Goal: Task Accomplishment & Management: Manage account settings

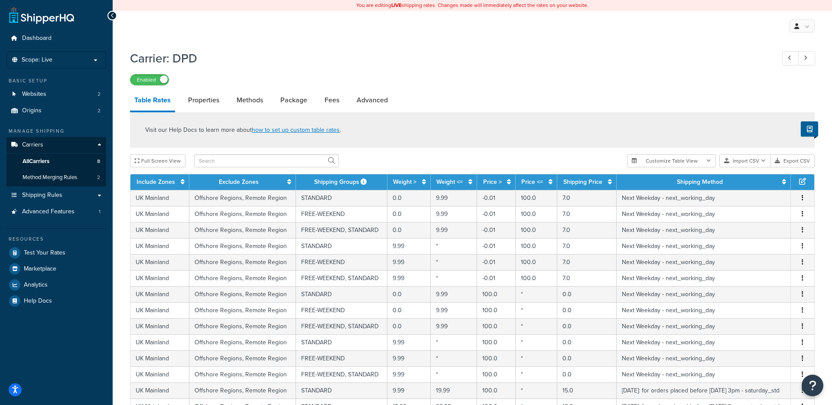
select select "25"
click at [55, 38] on link "Dashboard" at bounding box center [56, 38] width 100 height 16
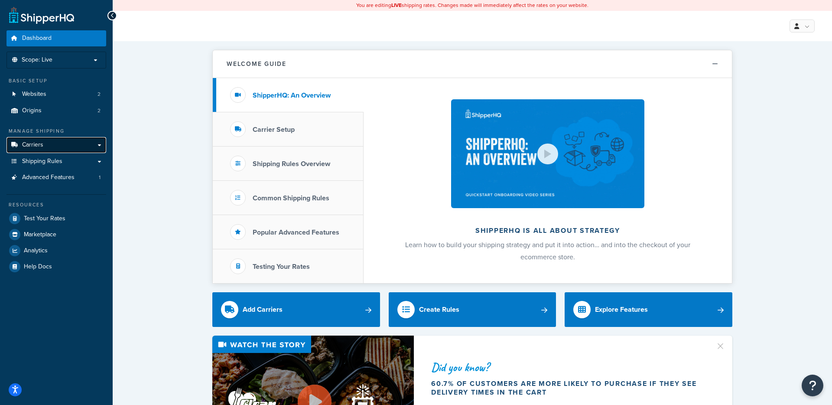
click at [48, 146] on link "Carriers" at bounding box center [56, 145] width 100 height 16
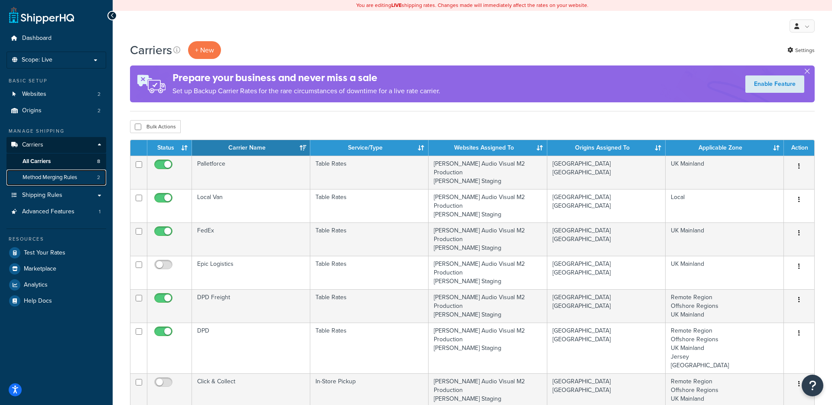
click at [55, 177] on span "Method Merging Rules" at bounding box center [50, 177] width 55 height 7
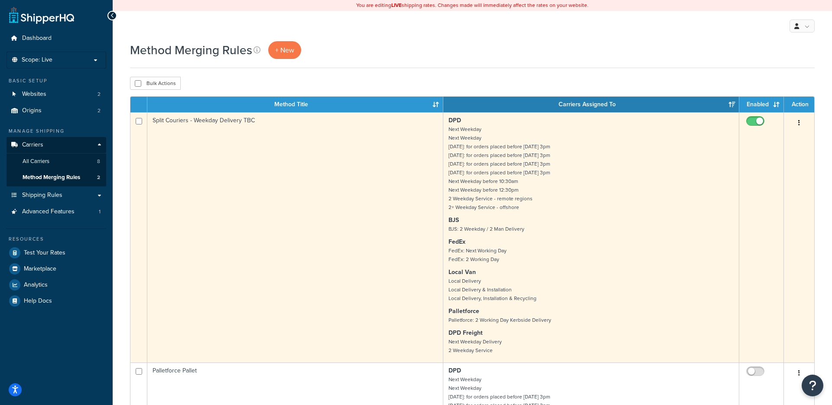
click at [573, 201] on p "DPD Next Weekday Next Weekday Saturday: for orders placed before Friday 3pm Sat…" at bounding box center [590, 163] width 285 height 95
click at [659, 181] on p "DPD Next Weekday Next Weekday Saturday: for orders placed before Friday 3pm Sat…" at bounding box center [590, 163] width 285 height 95
click at [799, 120] on icon "button" at bounding box center [799, 123] width 2 height 6
click at [767, 138] on link "Edit" at bounding box center [763, 140] width 68 height 18
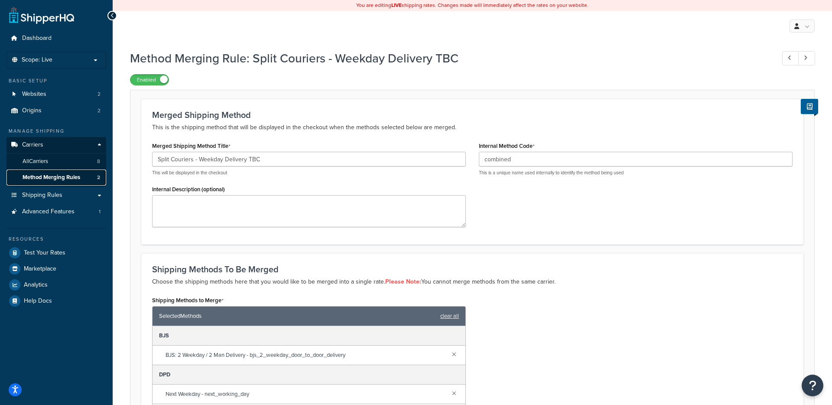
click at [52, 175] on span "Method Merging Rules" at bounding box center [52, 177] width 58 height 7
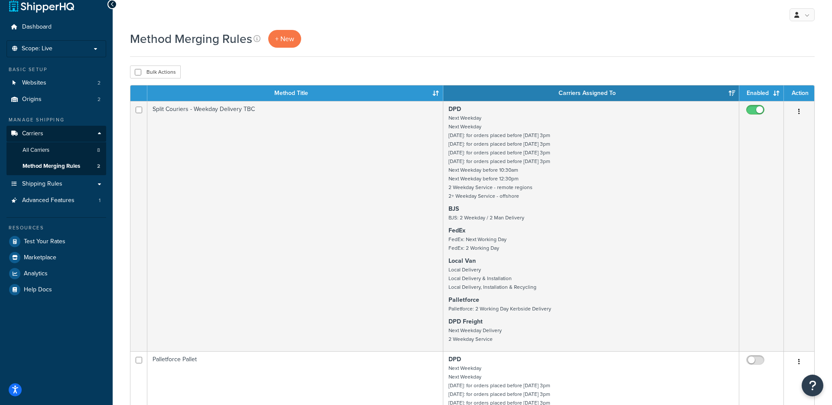
scroll to position [9, 0]
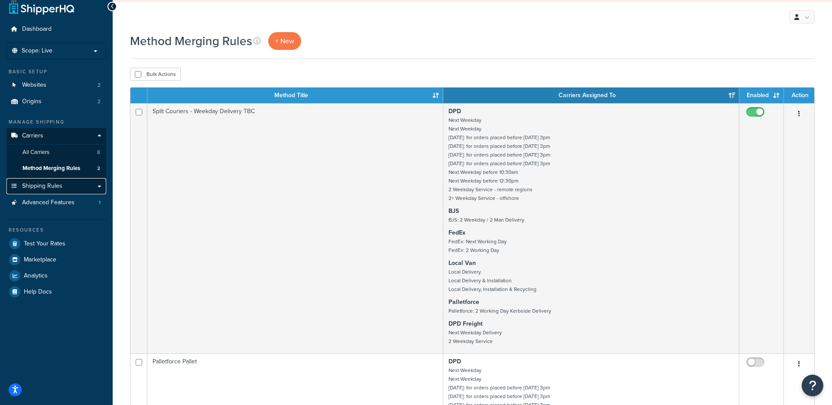
click at [50, 185] on span "Shipping Rules" at bounding box center [42, 185] width 40 height 7
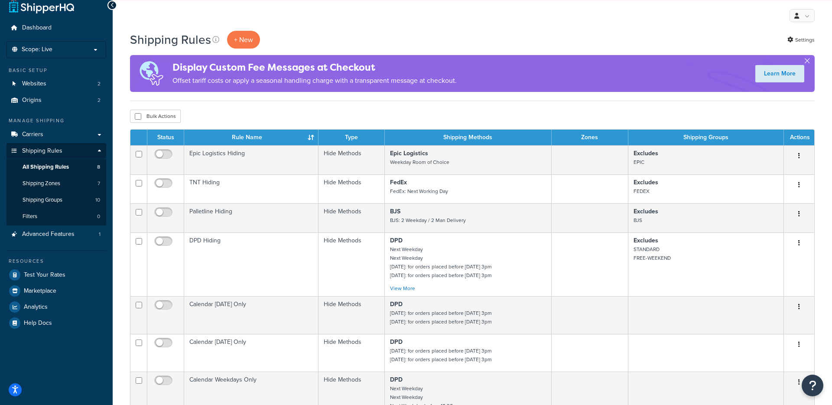
scroll to position [7, 0]
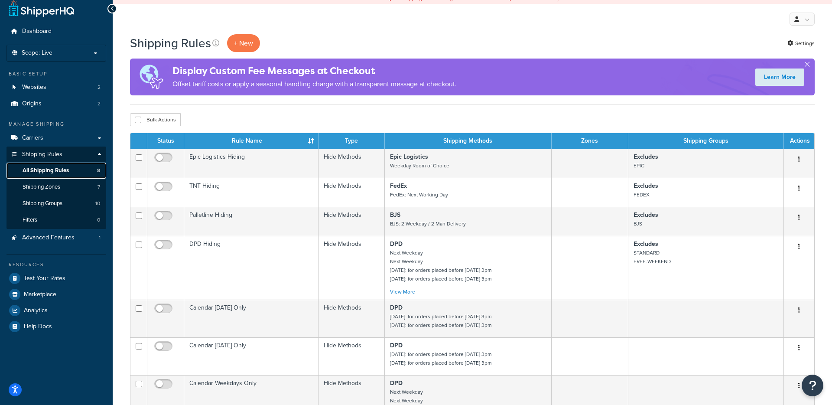
click at [48, 167] on span "All Shipping Rules" at bounding box center [46, 170] width 46 height 7
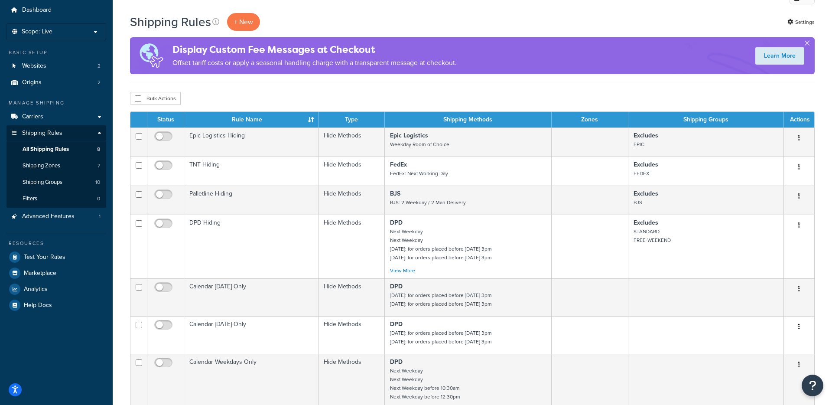
scroll to position [28, 0]
click at [99, 118] on link "Carriers" at bounding box center [56, 117] width 100 height 16
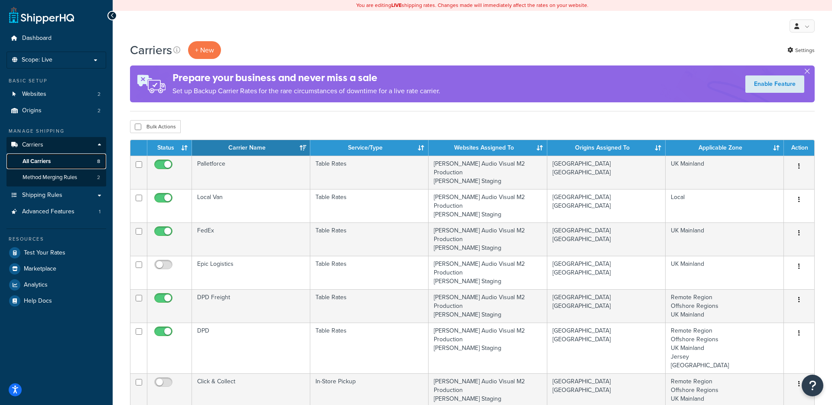
click at [43, 160] on span "All Carriers" at bounding box center [37, 161] width 28 height 7
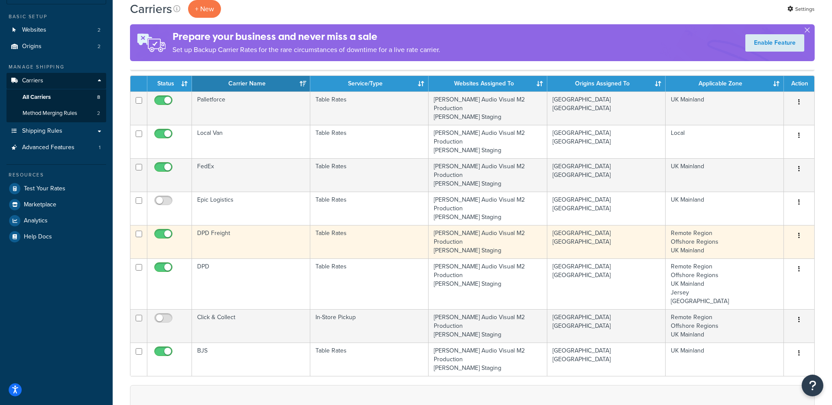
scroll to position [63, 0]
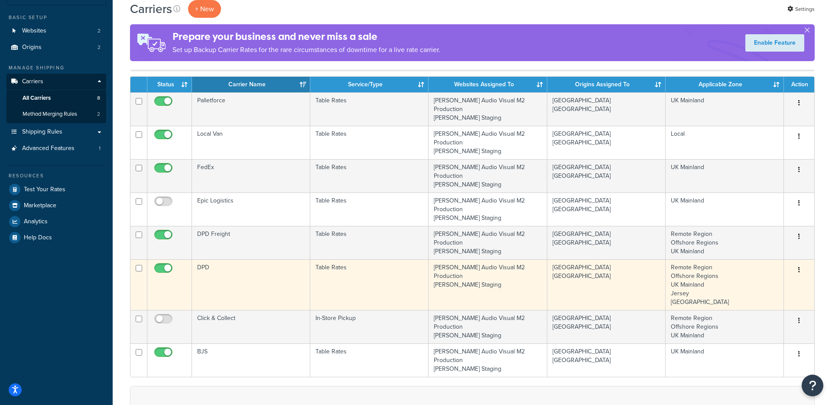
click at [800, 263] on button "button" at bounding box center [799, 270] width 12 height 14
click at [762, 251] on link "Edit" at bounding box center [763, 252] width 68 height 18
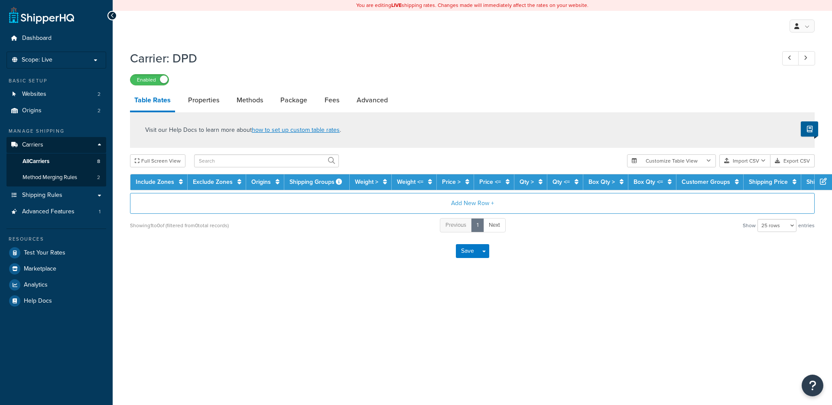
select select "25"
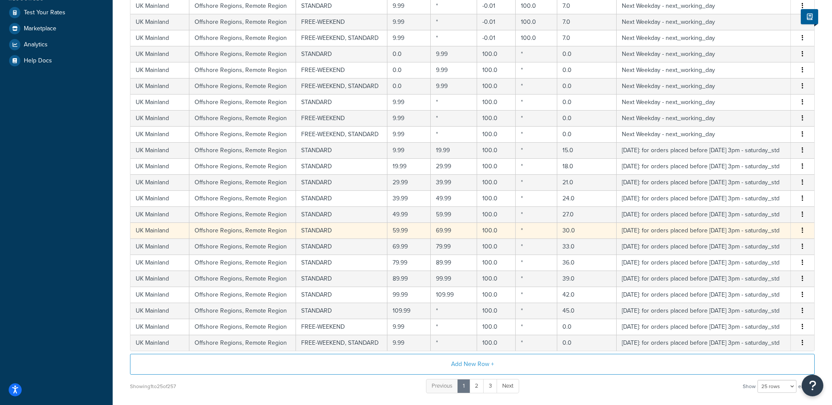
scroll to position [257, 0]
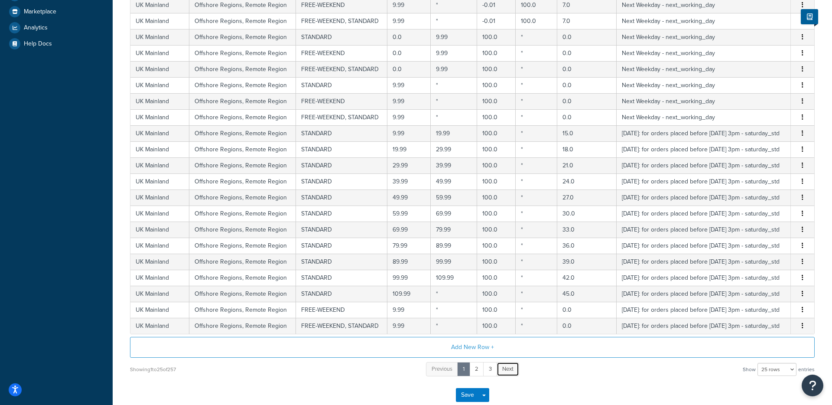
click at [508, 367] on span "Next" at bounding box center [507, 368] width 11 height 8
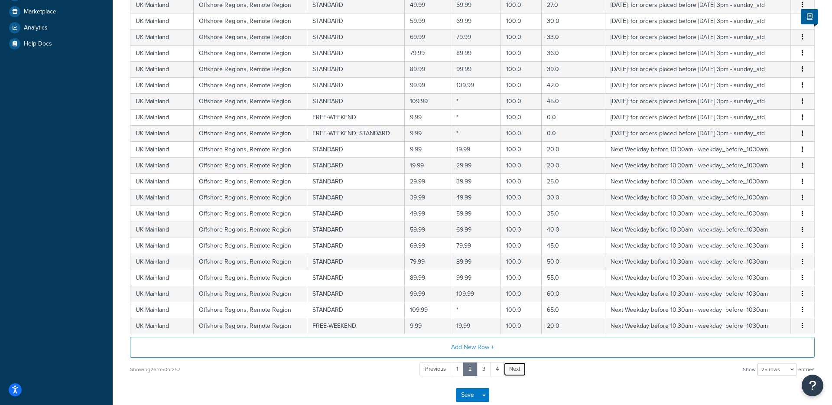
click at [517, 368] on span "Next" at bounding box center [514, 368] width 11 height 8
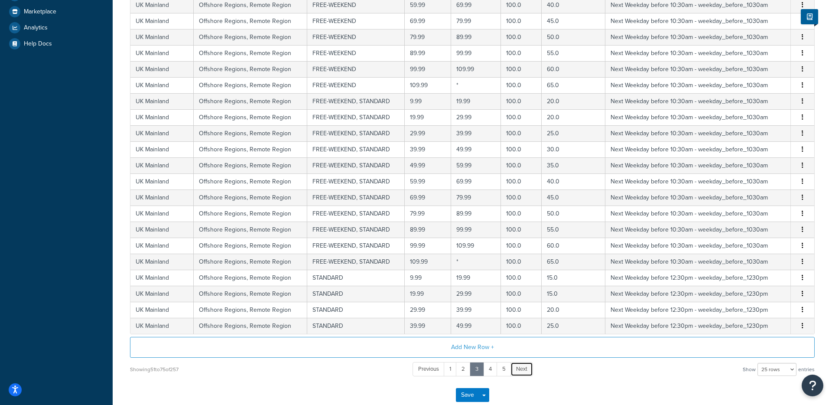
click at [525, 369] on span "Next" at bounding box center [521, 368] width 11 height 8
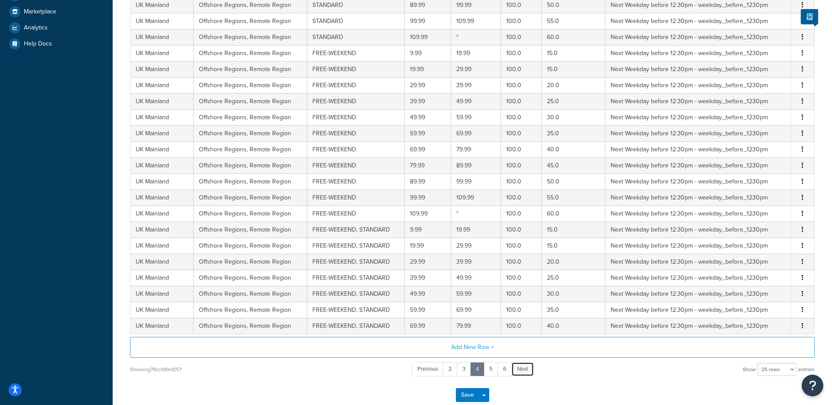
click at [525, 369] on span "Next" at bounding box center [522, 368] width 11 height 8
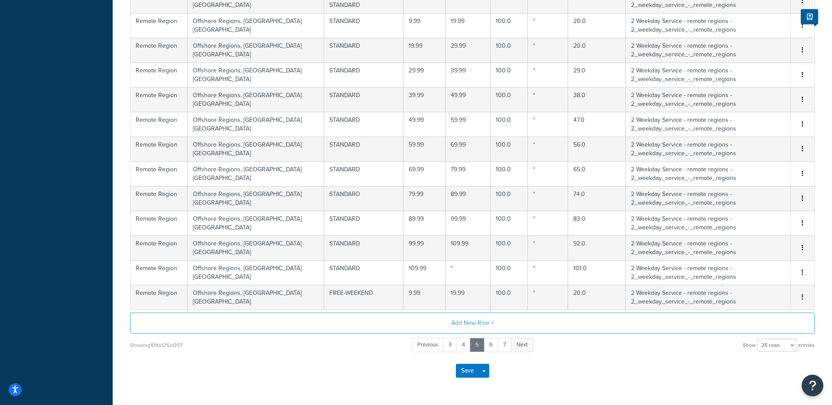
scroll to position [499, 0]
click at [524, 344] on span "Next" at bounding box center [521, 343] width 11 height 8
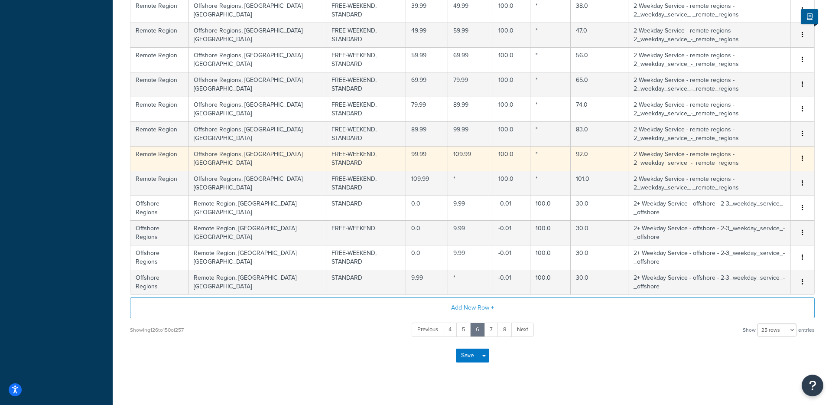
scroll to position [525, 0]
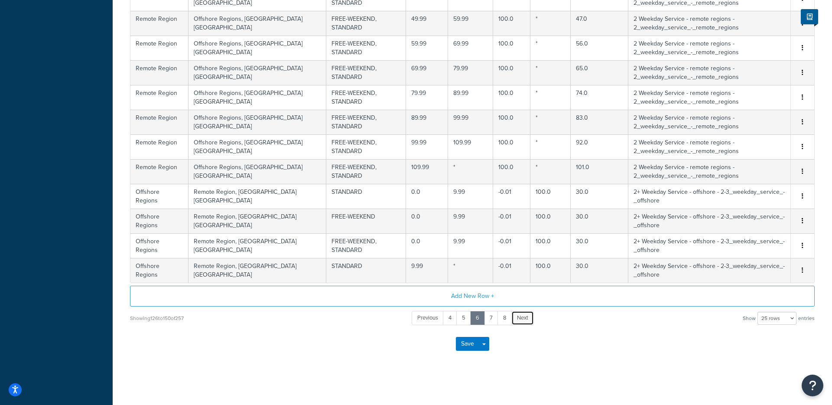
click at [523, 318] on span "Next" at bounding box center [522, 317] width 11 height 8
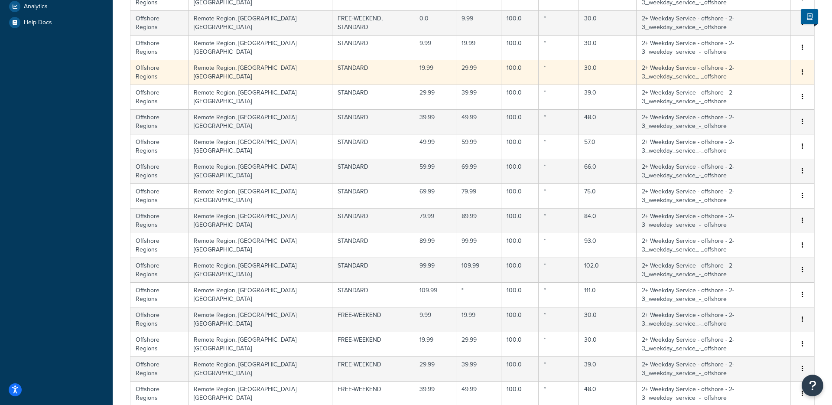
scroll to position [292, 0]
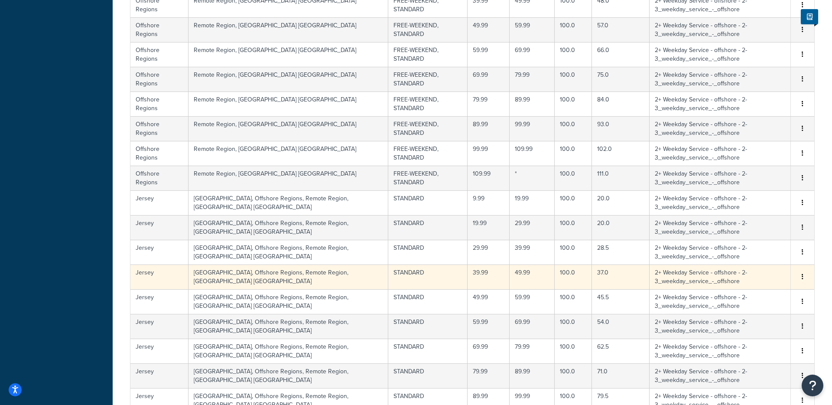
scroll to position [314, 0]
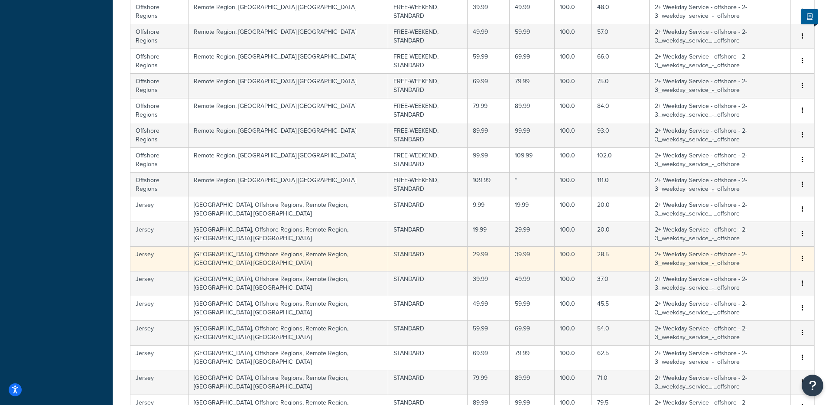
click at [592, 255] on td "28.5" at bounding box center [621, 258] width 58 height 25
select select "114057"
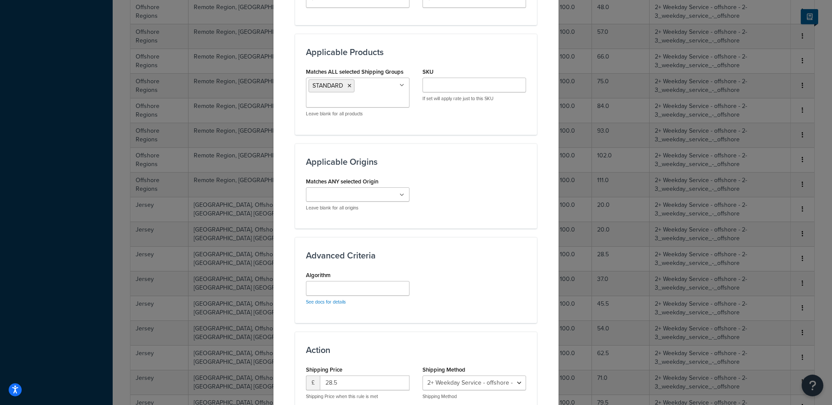
scroll to position [565, 0]
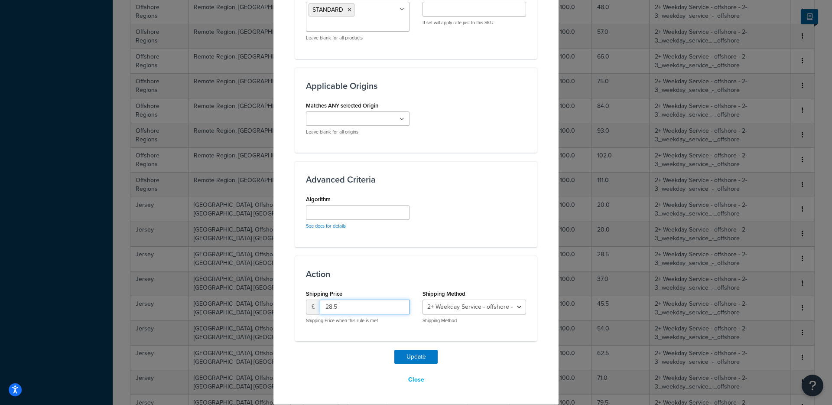
drag, startPoint x: 344, startPoint y: 307, endPoint x: 294, endPoint y: 306, distance: 49.8
type input "29"
click at [414, 359] on button "Update" at bounding box center [415, 357] width 43 height 14
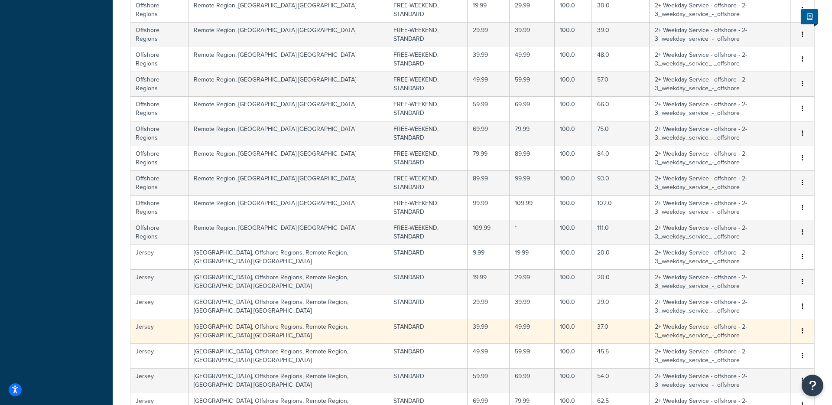
click at [592, 331] on td "37.0" at bounding box center [621, 330] width 58 height 25
select select "114057"
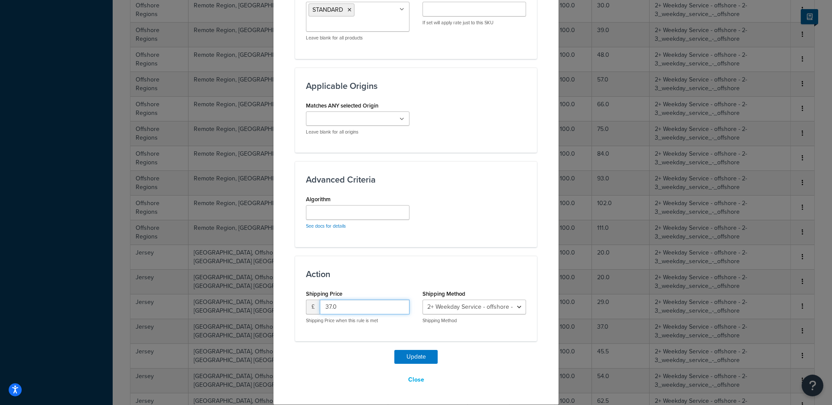
click at [379, 311] on input "37.0" at bounding box center [365, 306] width 90 height 15
click at [379, 311] on input "41" at bounding box center [365, 306] width 90 height 15
type input "4"
type input "38"
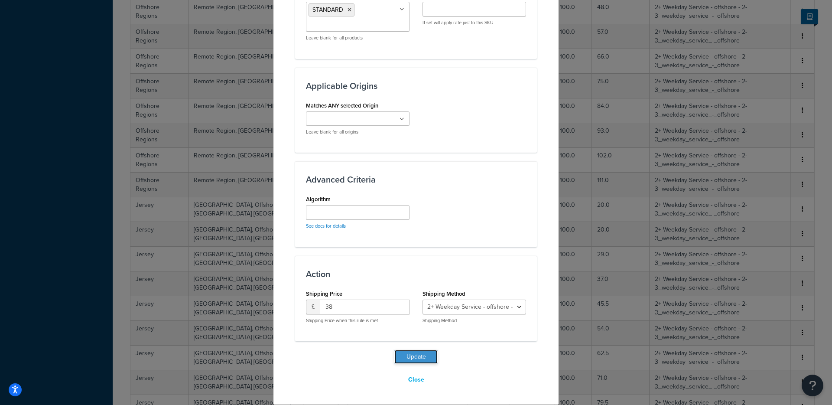
click at [414, 355] on button "Update" at bounding box center [415, 357] width 43 height 14
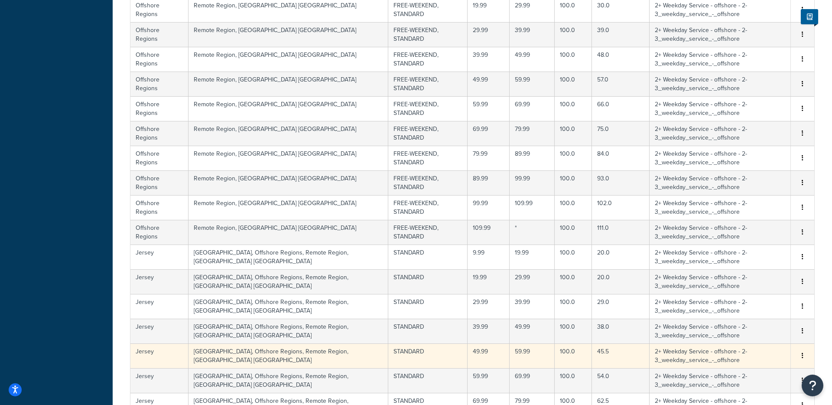
click at [592, 352] on td "45.5" at bounding box center [621, 355] width 58 height 25
select select "114057"
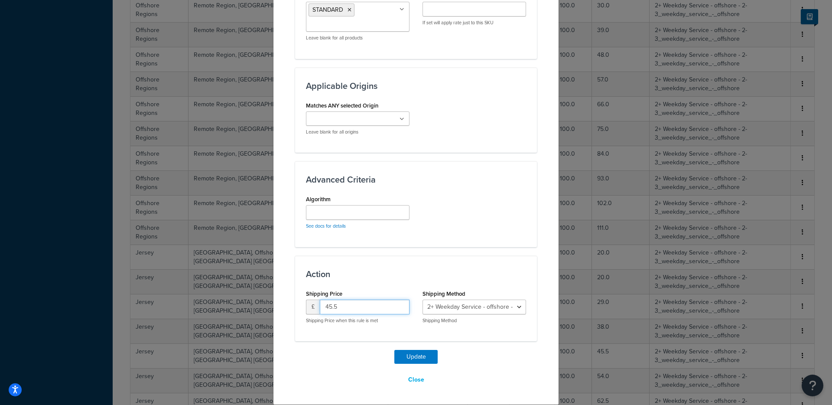
click at [383, 308] on input "45.5" at bounding box center [365, 306] width 90 height 15
click at [383, 308] on input "46.5" at bounding box center [365, 306] width 90 height 15
type input "37"
click at [416, 356] on button "Update" at bounding box center [415, 357] width 43 height 14
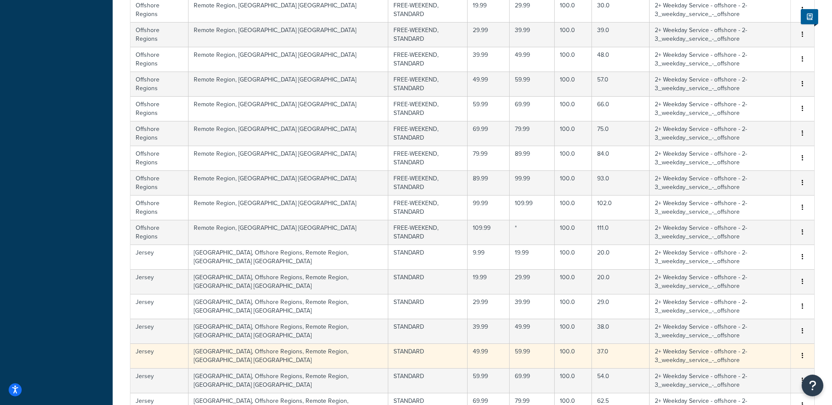
click at [592, 353] on td "37.0" at bounding box center [621, 355] width 58 height 25
select select "114057"
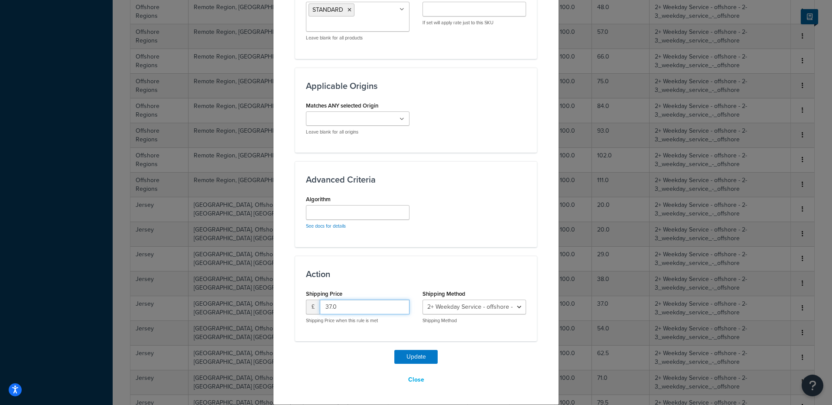
click at [347, 308] on input "37.0" at bounding box center [365, 306] width 90 height 15
type input "47"
click at [405, 353] on button "Update" at bounding box center [415, 357] width 43 height 14
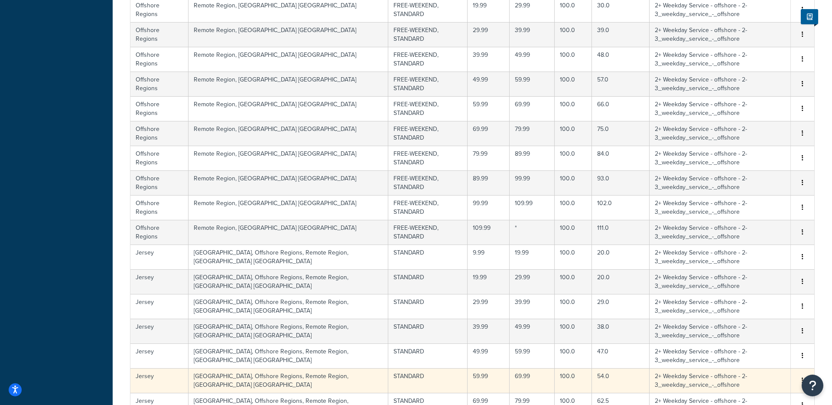
click at [592, 376] on td "54.0" at bounding box center [621, 380] width 58 height 25
select select "114057"
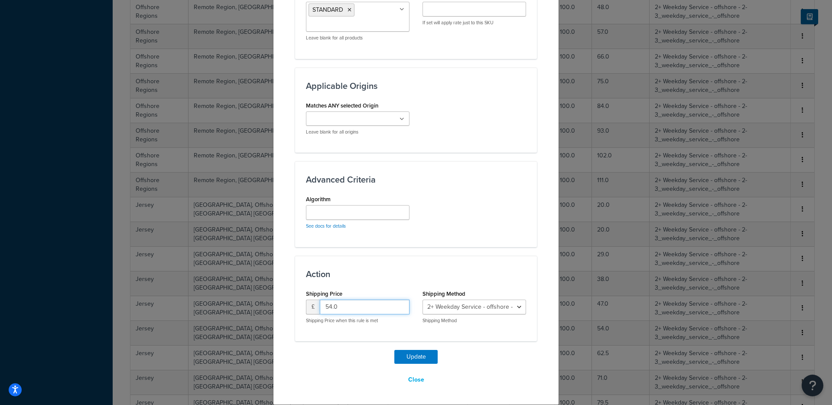
click at [346, 305] on input "54.0" at bounding box center [365, 306] width 90 height 15
type input "56"
click at [412, 356] on button "Update" at bounding box center [415, 357] width 43 height 14
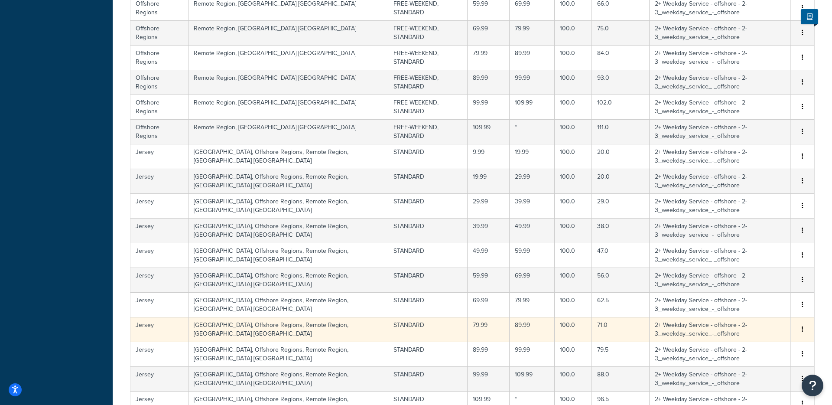
scroll to position [421, 0]
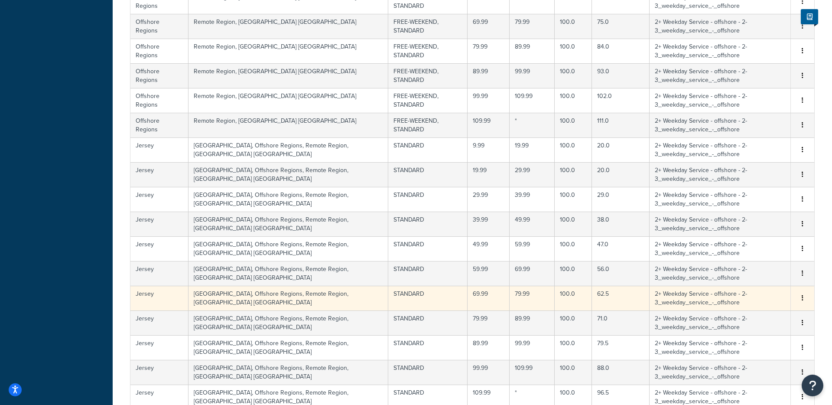
click at [592, 297] on td "62.5" at bounding box center [621, 297] width 58 height 25
select select "114057"
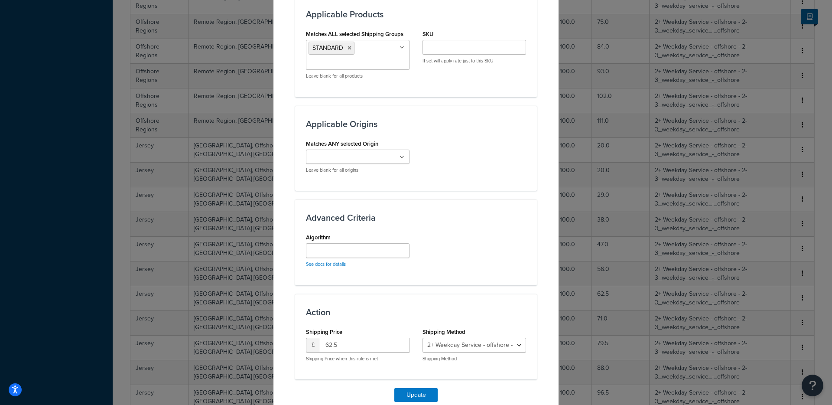
scroll to position [565, 0]
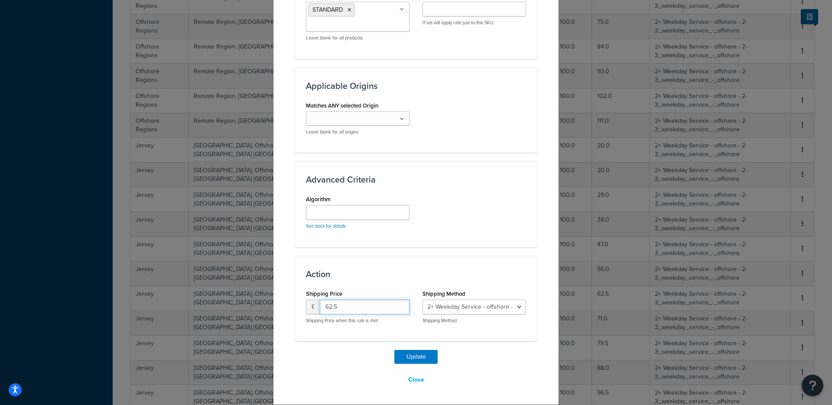
click at [353, 307] on input "62.5" at bounding box center [365, 306] width 90 height 15
type input "65"
click at [394, 350] on button "Update" at bounding box center [415, 357] width 43 height 14
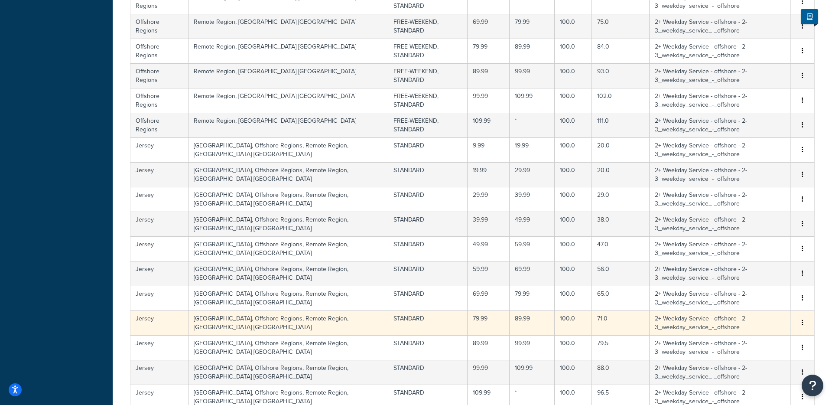
click at [592, 321] on td "71.0" at bounding box center [621, 322] width 58 height 25
select select "114057"
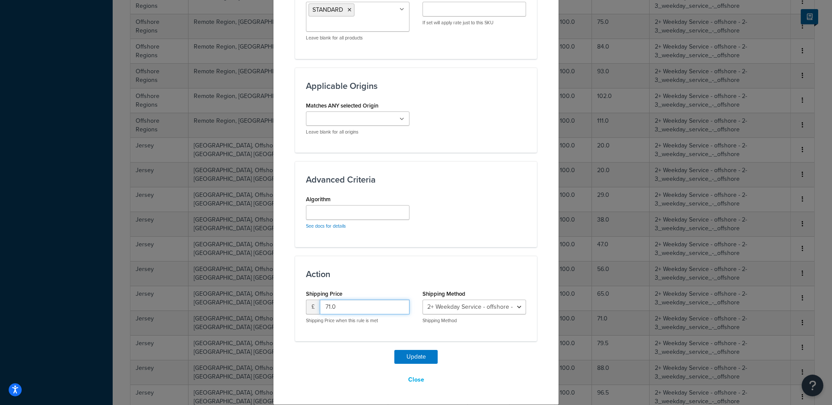
click at [352, 309] on input "71.0" at bounding box center [365, 306] width 90 height 15
type input "74"
click at [394, 350] on button "Update" at bounding box center [415, 357] width 43 height 14
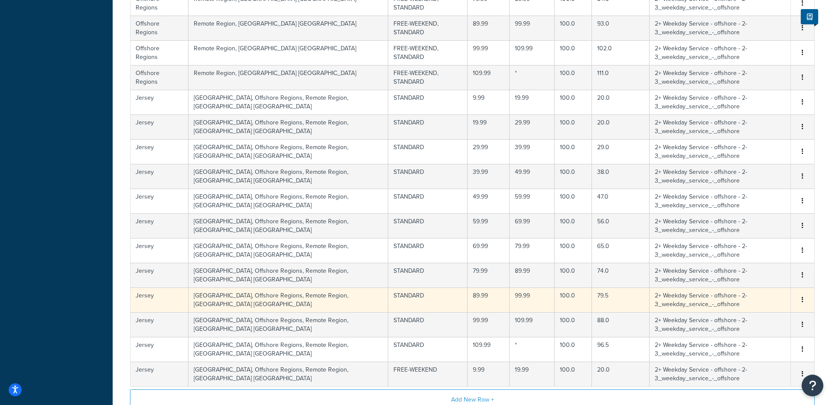
click at [592, 300] on td "79.5" at bounding box center [621, 299] width 58 height 25
select select "114057"
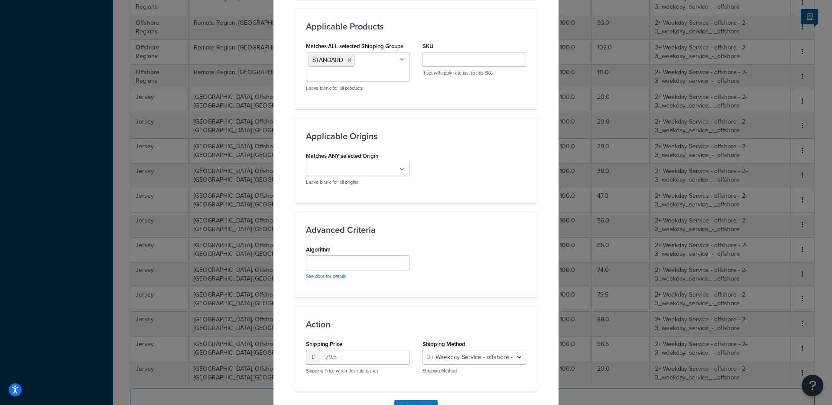
scroll to position [565, 0]
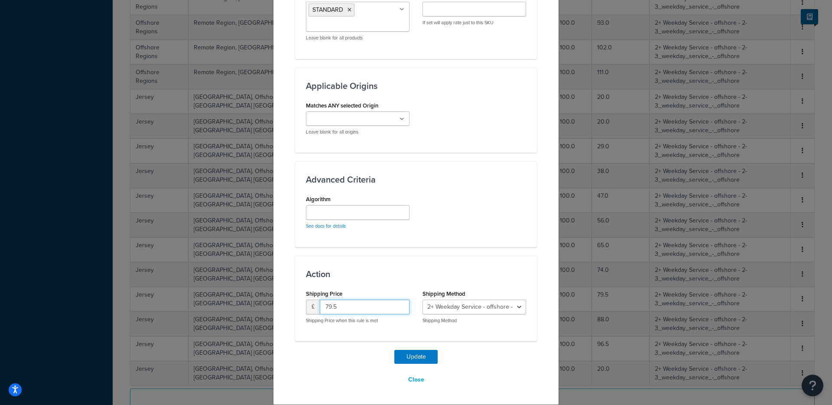
click at [356, 303] on input "79.5" at bounding box center [365, 306] width 90 height 15
click at [357, 303] on input "79.5" at bounding box center [365, 306] width 90 height 15
click at [356, 303] on input "79.5" at bounding box center [365, 306] width 90 height 15
type input "83"
click at [394, 350] on button "Update" at bounding box center [415, 357] width 43 height 14
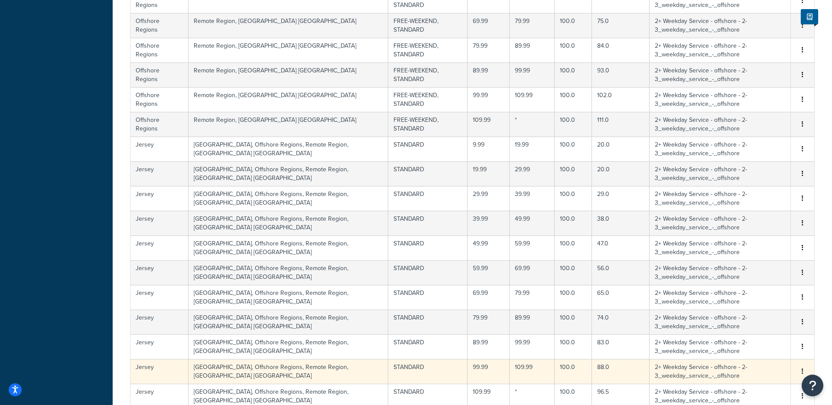
click at [592, 371] on td "88.0" at bounding box center [621, 371] width 58 height 25
select select "114057"
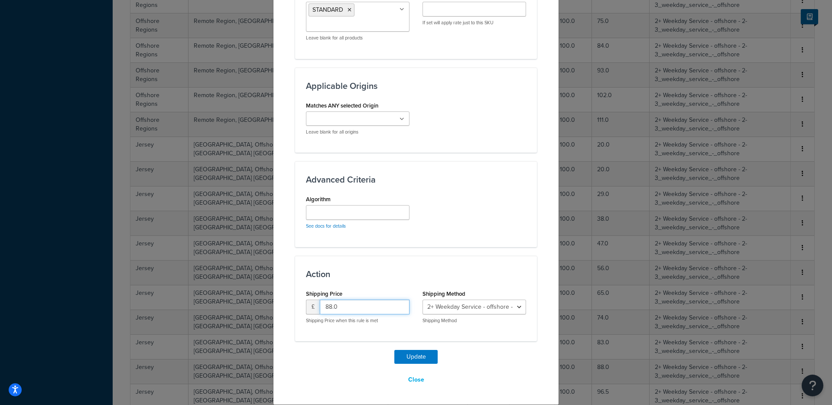
click at [365, 303] on input "88.0" at bounding box center [365, 306] width 90 height 15
type input "8"
type input "92"
click at [394, 350] on button "Update" at bounding box center [415, 357] width 43 height 14
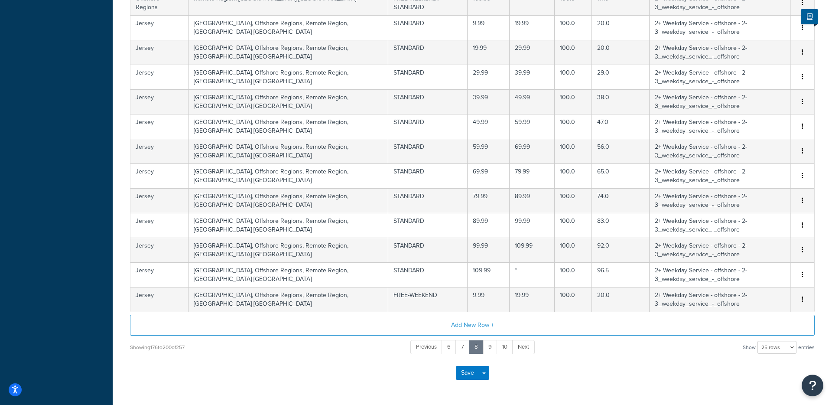
scroll to position [572, 0]
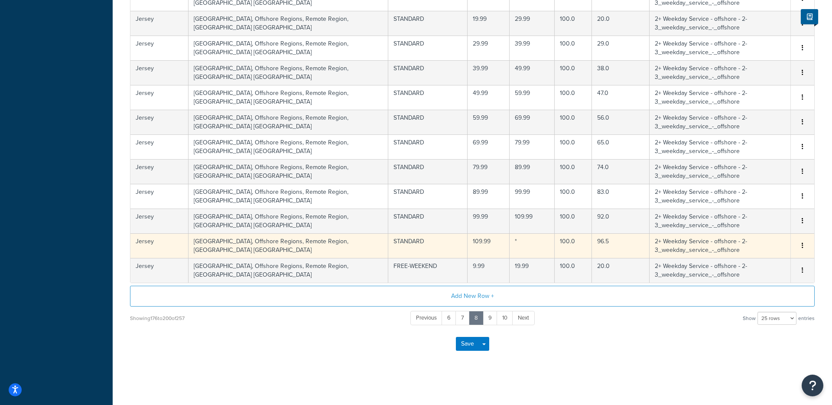
click at [592, 242] on td "96.5" at bounding box center [621, 245] width 58 height 25
select select "114057"
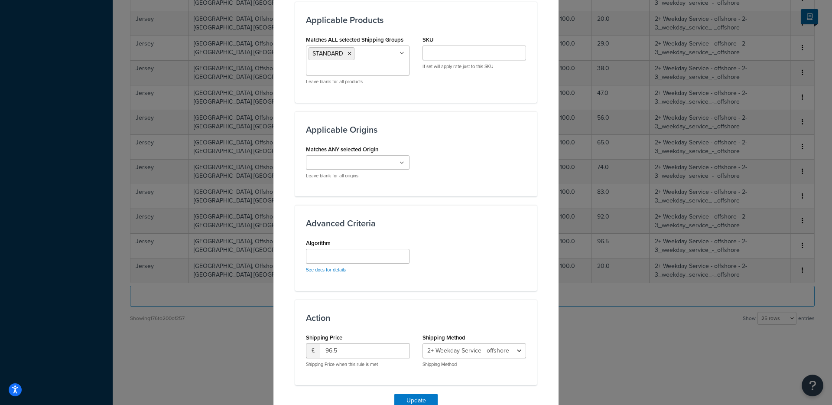
scroll to position [565, 0]
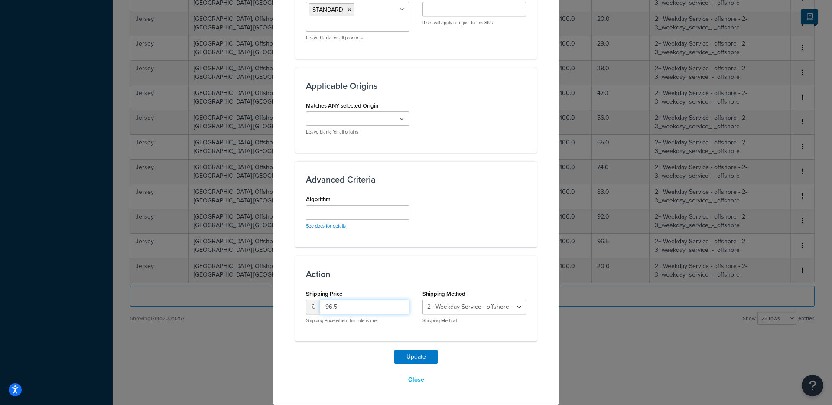
click at [361, 305] on input "96.5" at bounding box center [365, 306] width 90 height 15
type input "9"
type input "101"
click at [394, 350] on button "Update" at bounding box center [415, 357] width 43 height 14
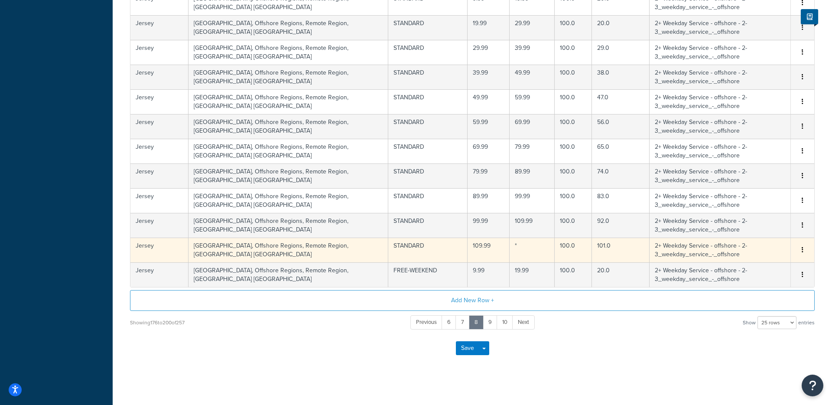
scroll to position [572, 0]
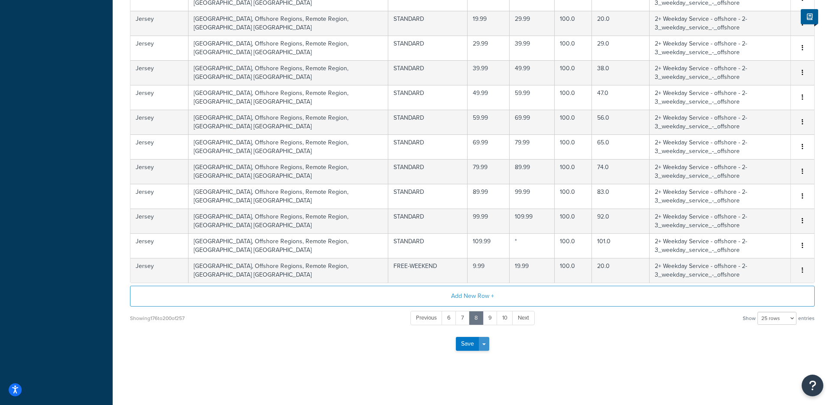
click at [483, 344] on span "button" at bounding box center [483, 344] width 3 height 2
click at [487, 360] on button "Save and Edit" at bounding box center [487, 359] width 63 height 18
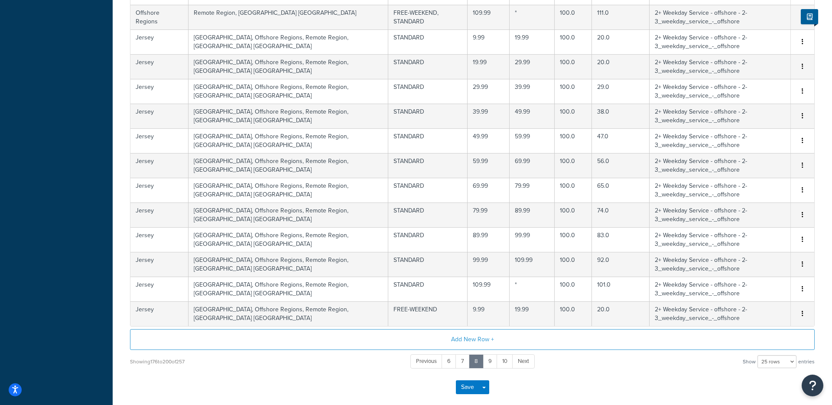
scroll to position [0, 0]
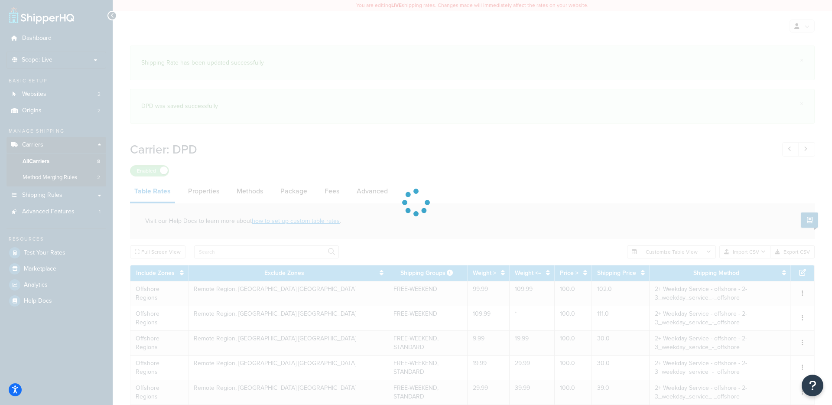
select select "25"
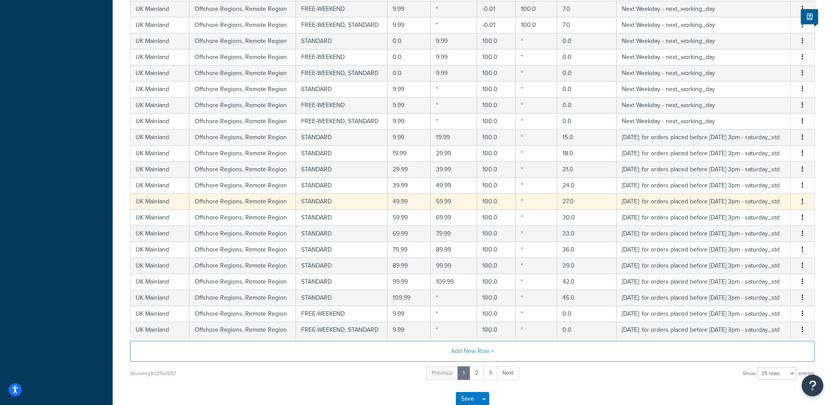
scroll to position [399, 0]
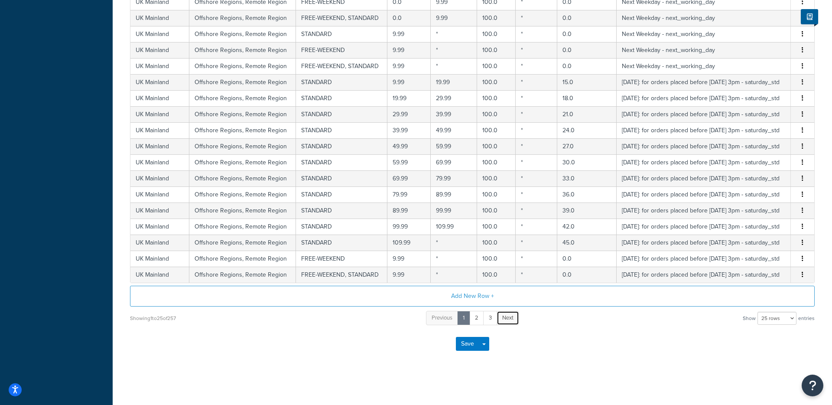
click at [506, 316] on span "Next" at bounding box center [507, 317] width 11 height 8
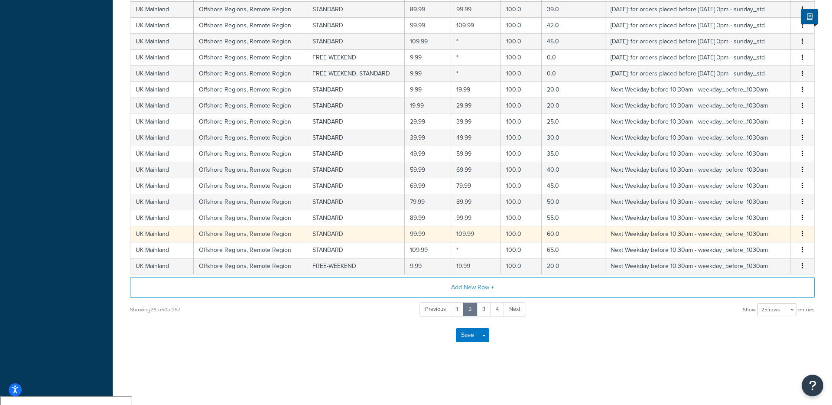
scroll to position [308, 0]
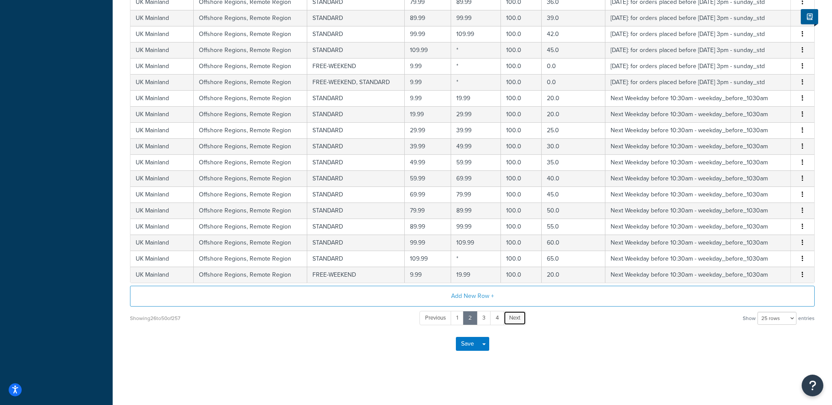
click at [512, 315] on span "Next" at bounding box center [514, 317] width 11 height 8
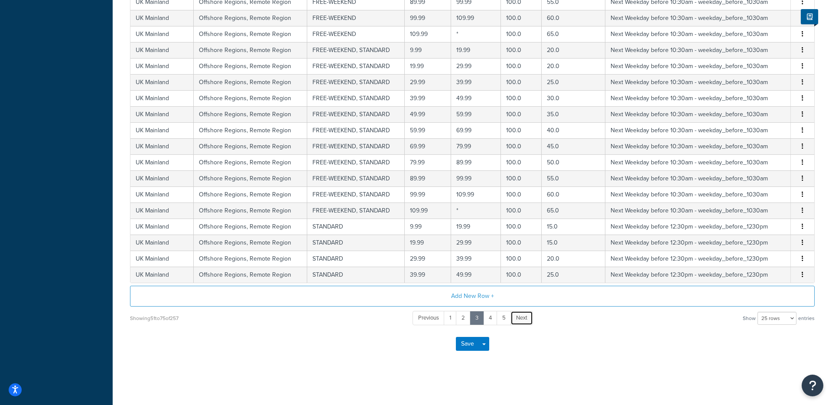
click at [522, 318] on span "Next" at bounding box center [521, 317] width 11 height 8
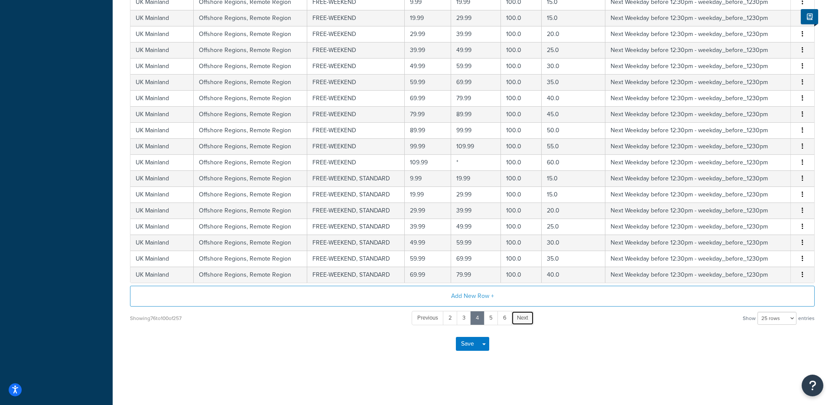
click at [520, 318] on span "Next" at bounding box center [522, 317] width 11 height 8
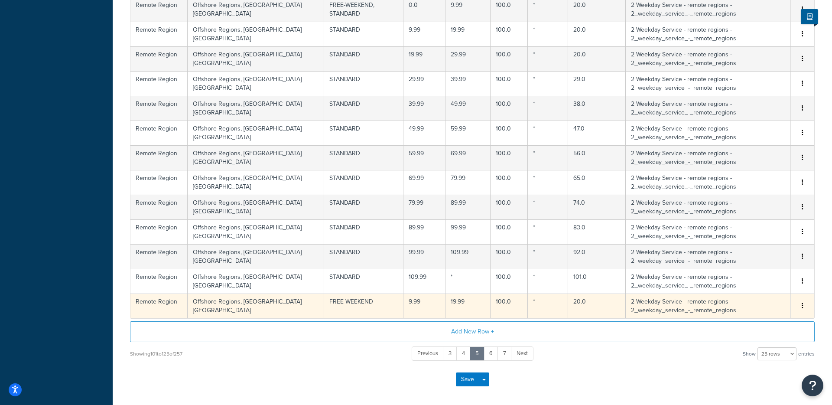
scroll to position [525, 0]
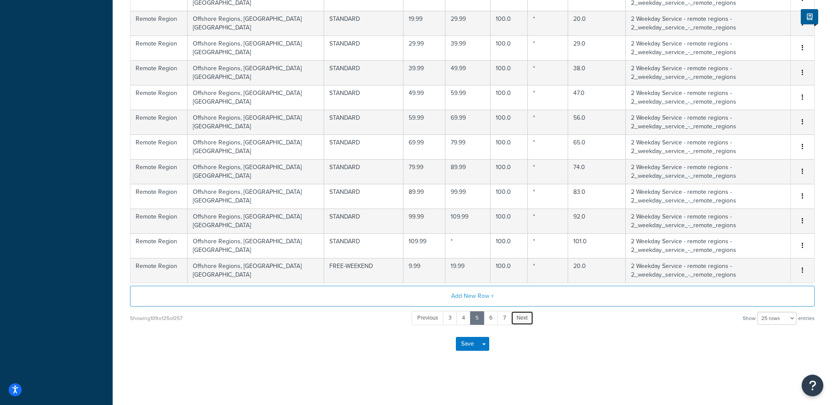
click at [525, 316] on span "Next" at bounding box center [521, 317] width 11 height 8
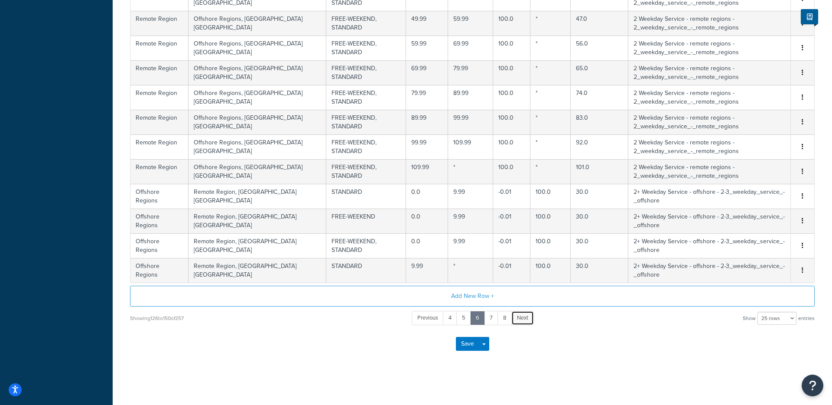
click at [526, 316] on span "Next" at bounding box center [522, 317] width 11 height 8
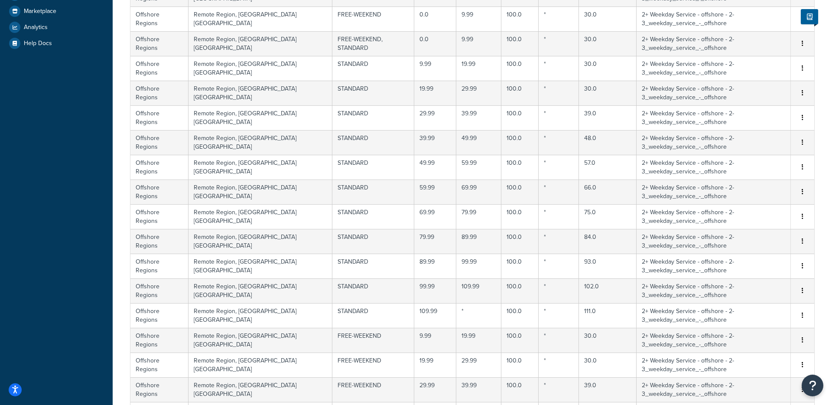
scroll to position [259, 0]
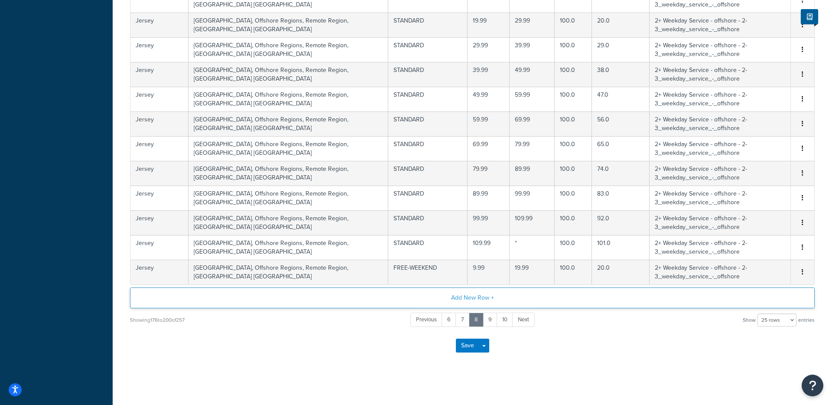
scroll to position [525, 0]
click at [525, 319] on span "Next" at bounding box center [523, 317] width 11 height 8
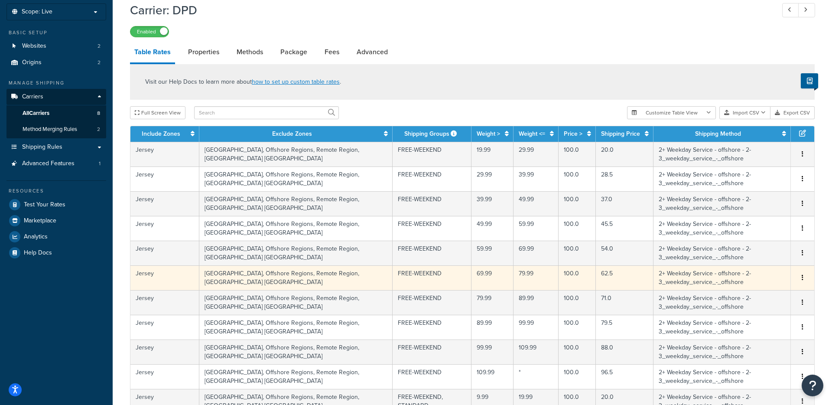
scroll to position [43, 0]
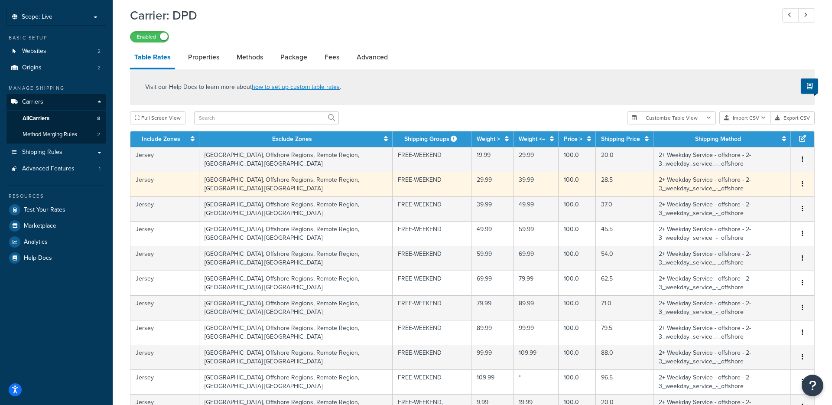
click at [596, 187] on td "28.5" at bounding box center [625, 184] width 58 height 25
select select "114057"
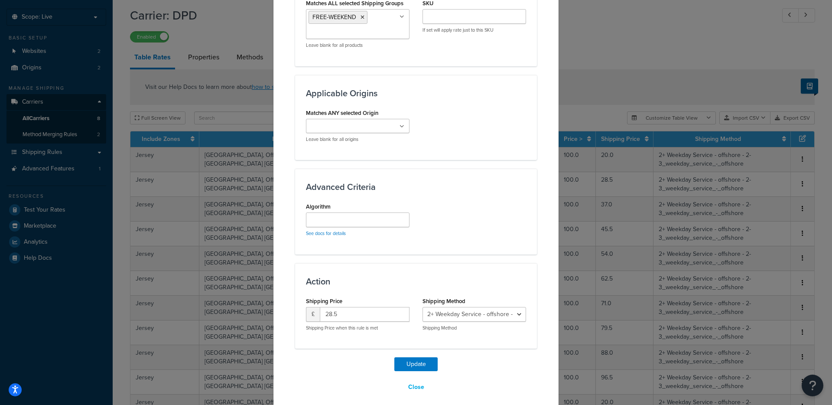
scroll to position [565, 0]
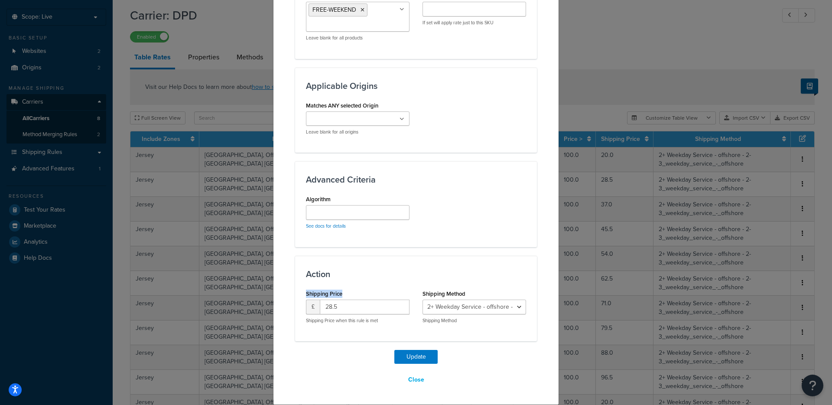
drag, startPoint x: 344, startPoint y: 292, endPoint x: 306, endPoint y: 293, distance: 37.7
click at [306, 293] on div "Shipping Price £ 28.5 Shipping Price when this rule is met" at bounding box center [358, 305] width 104 height 36
copy label "Shipping Price"
click at [350, 306] on input "28.5" at bounding box center [365, 306] width 90 height 15
type input "29"
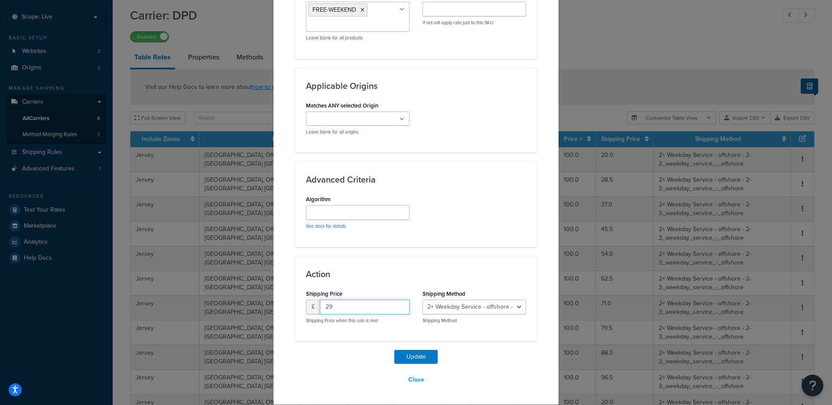
click at [394, 350] on button "Update" at bounding box center [415, 357] width 43 height 14
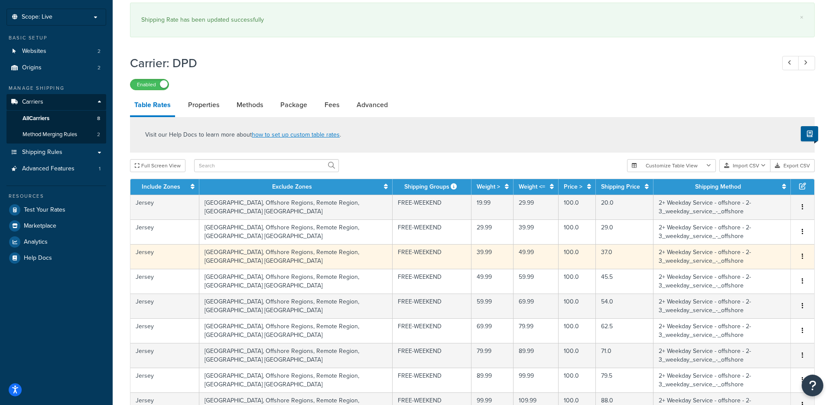
click at [596, 255] on td "37.0" at bounding box center [625, 256] width 58 height 25
select select "114057"
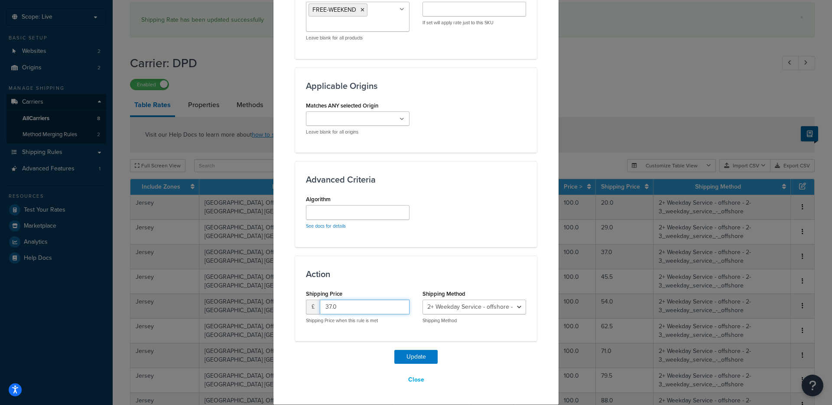
click at [343, 308] on input "37.0" at bounding box center [365, 306] width 90 height 15
type input "38"
click at [394, 350] on button "Update" at bounding box center [415, 357] width 43 height 14
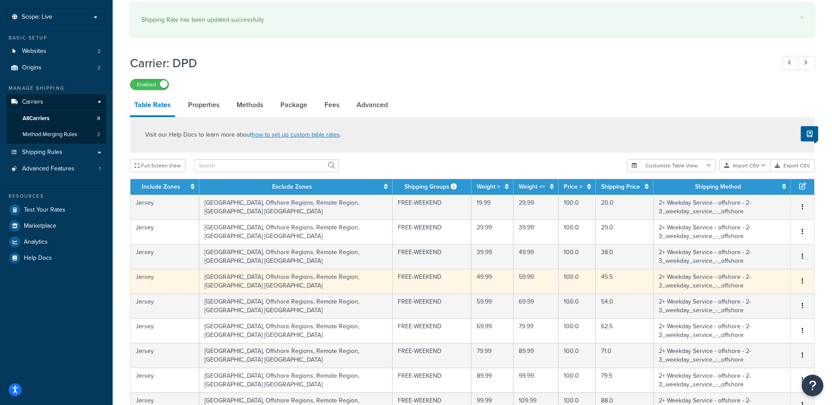
click at [596, 283] on td "45.5" at bounding box center [625, 281] width 58 height 25
select select "114057"
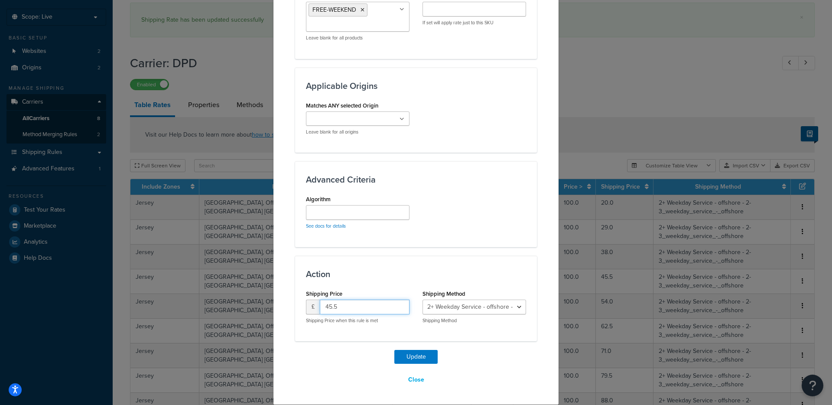
drag, startPoint x: 357, startPoint y: 307, endPoint x: 239, endPoint y: 297, distance: 118.6
click at [239, 297] on div "Update Table Rate Applicable Zones See examples and learn more about how includ…" at bounding box center [416, 202] width 832 height 405
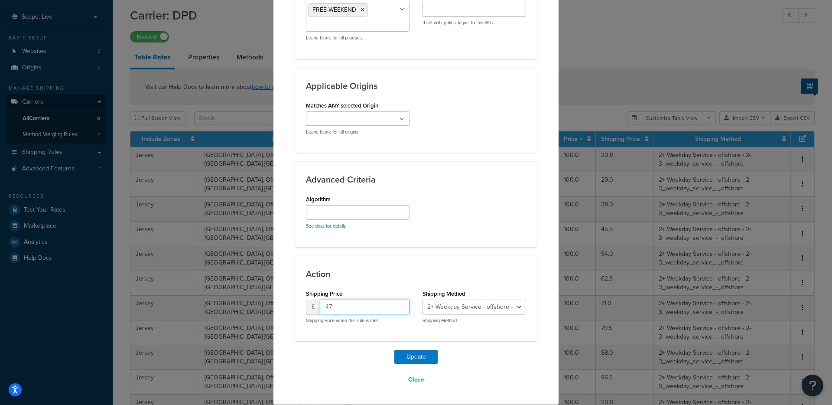
type input "47"
click at [394, 350] on button "Update" at bounding box center [415, 357] width 43 height 14
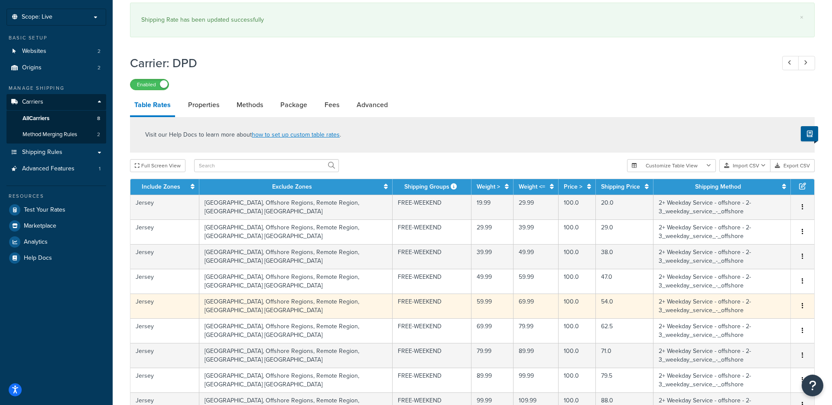
click at [596, 306] on td "54.0" at bounding box center [625, 305] width 58 height 25
select select "114057"
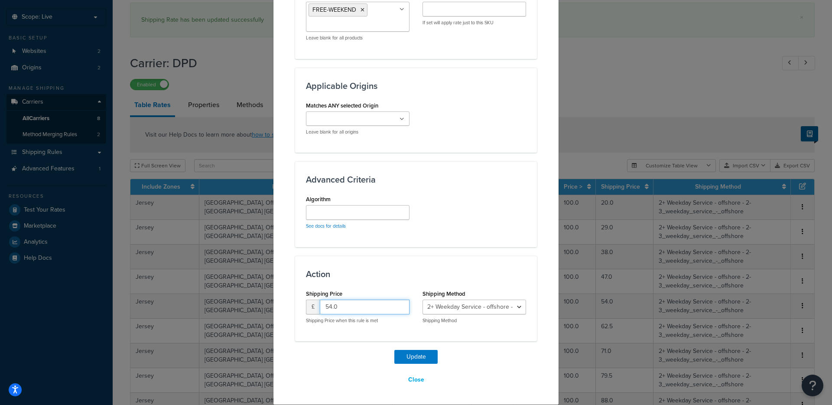
click at [348, 309] on input "54.0" at bounding box center [365, 306] width 90 height 15
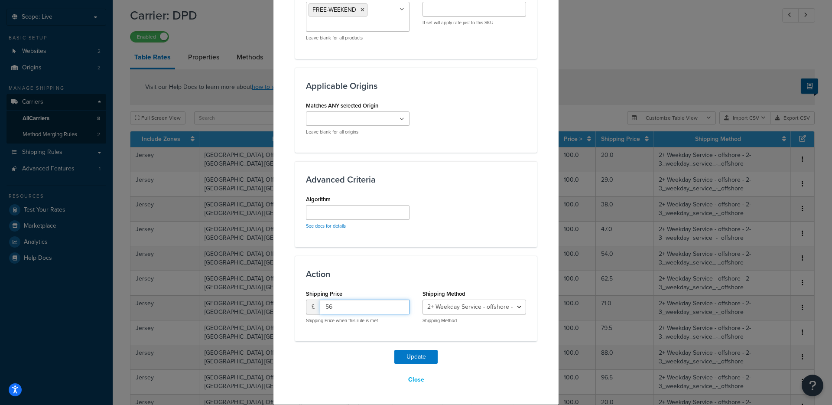
type input "56"
click at [394, 350] on button "Update" at bounding box center [415, 357] width 43 height 14
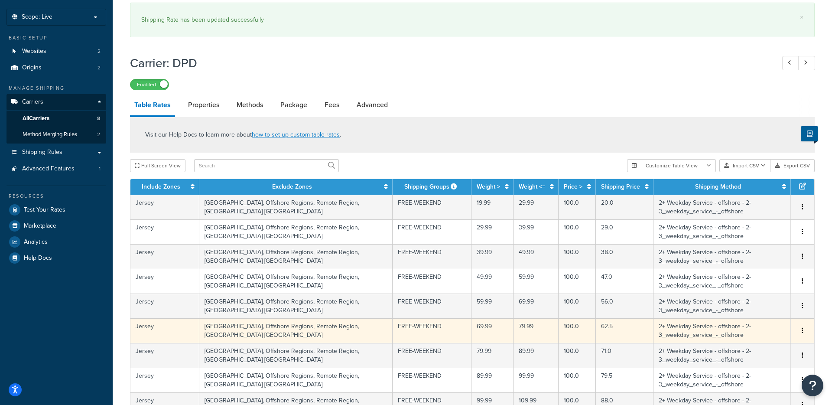
click at [596, 338] on td "62.5" at bounding box center [625, 330] width 58 height 25
select select "114057"
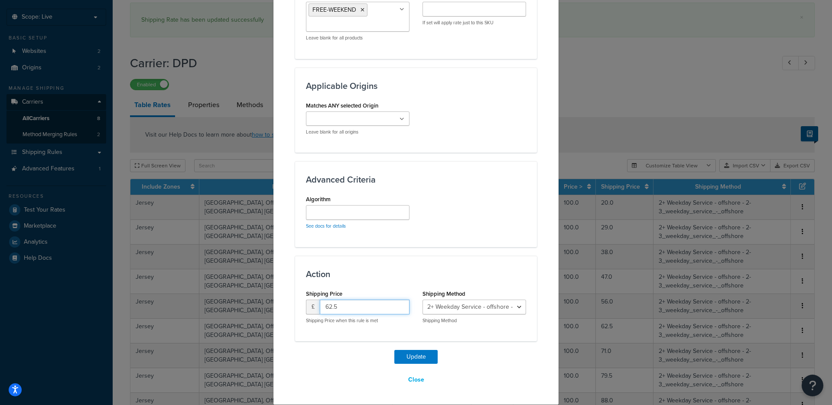
click at [381, 305] on input "62.5" at bounding box center [365, 306] width 90 height 15
type input "65"
click at [394, 350] on button "Update" at bounding box center [415, 357] width 43 height 14
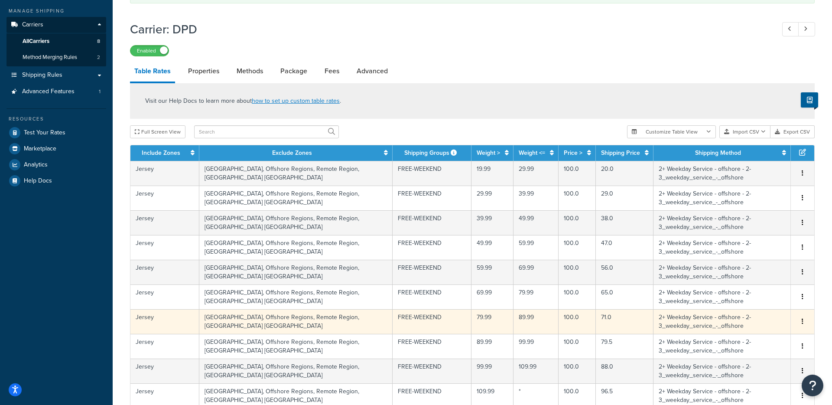
scroll to position [130, 0]
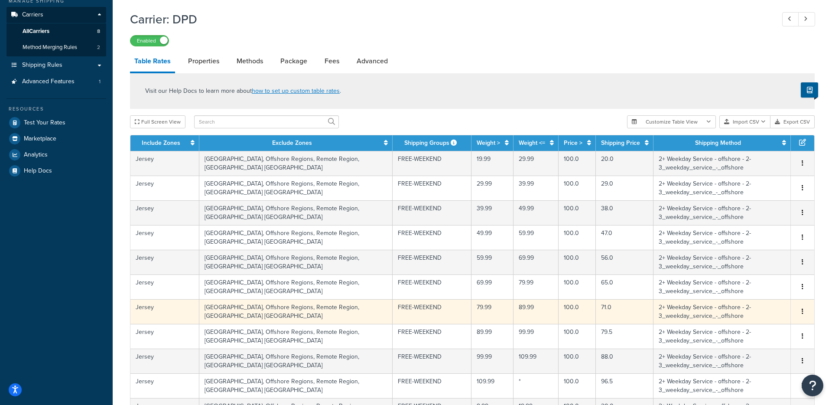
click at [596, 314] on td "71.0" at bounding box center [625, 311] width 58 height 25
select select "114057"
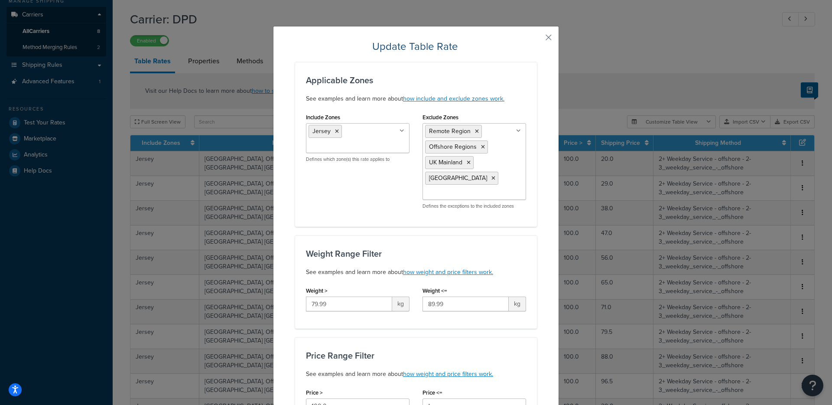
scroll to position [565, 0]
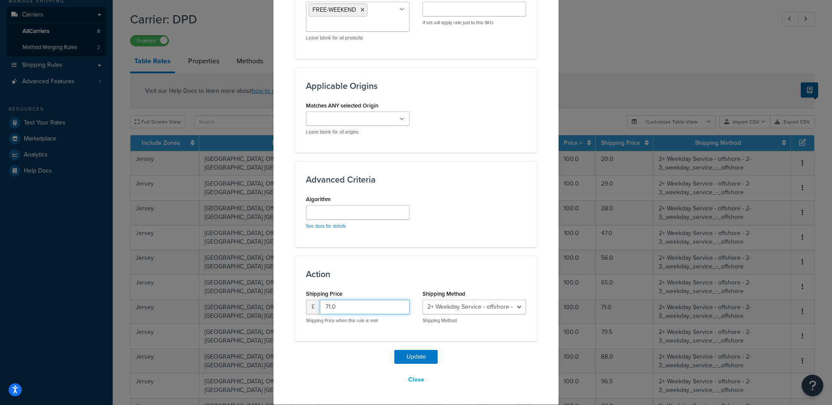
click at [385, 305] on input "71.0" at bounding box center [365, 306] width 90 height 15
type input "74"
click at [394, 350] on button "Update" at bounding box center [415, 357] width 43 height 14
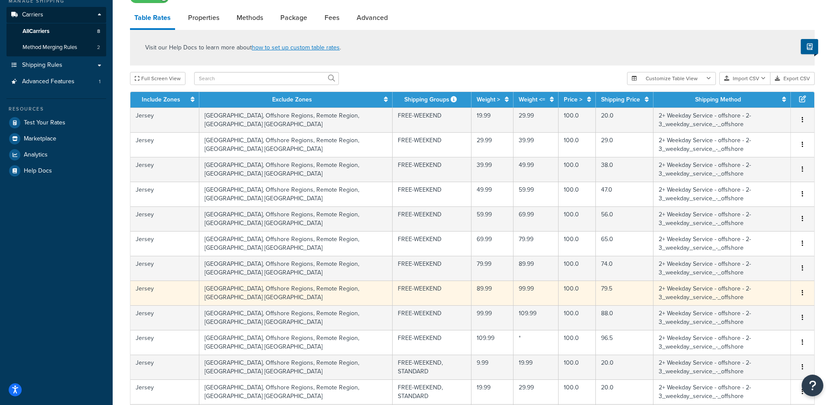
click at [596, 295] on td "79.5" at bounding box center [625, 292] width 58 height 25
select select "114057"
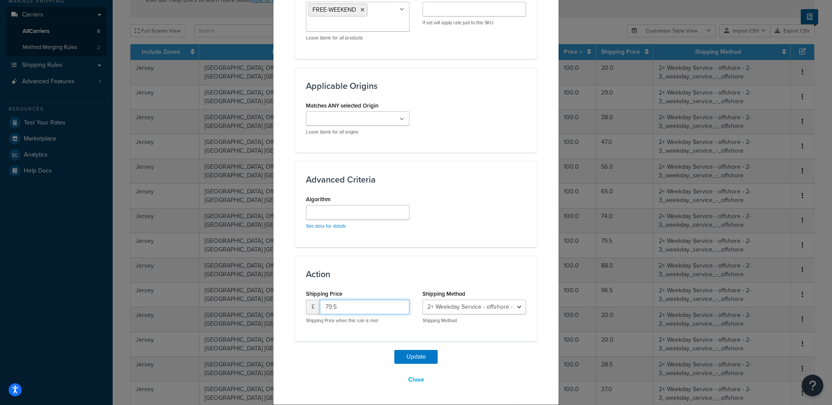
click at [360, 309] on input "79.5" at bounding box center [365, 306] width 90 height 15
type input "83"
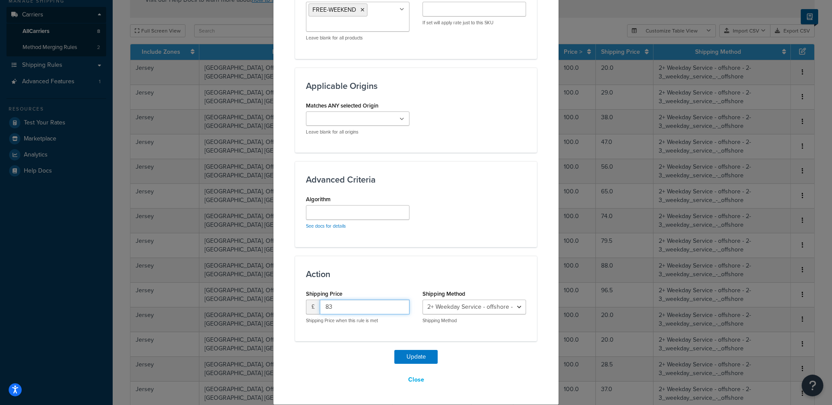
click at [394, 350] on button "Update" at bounding box center [415, 357] width 43 height 14
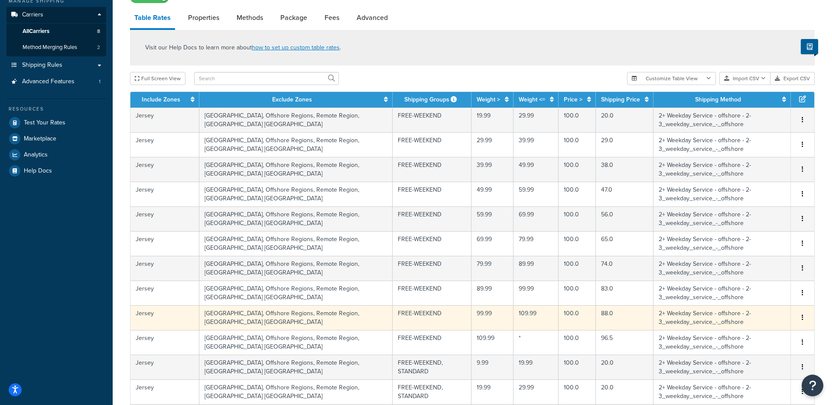
click at [596, 320] on td "88.0" at bounding box center [625, 317] width 58 height 25
select select "114057"
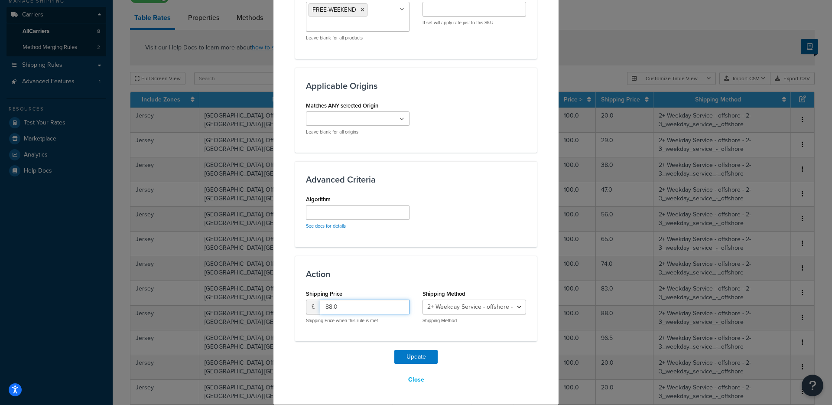
click at [382, 306] on input "88.0" at bounding box center [365, 306] width 90 height 15
type input "92"
click at [394, 350] on button "Update" at bounding box center [415, 357] width 43 height 14
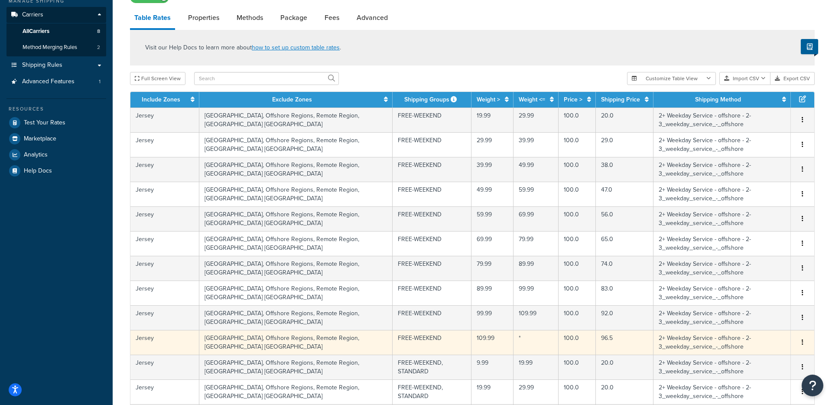
click at [596, 344] on td "96.5" at bounding box center [625, 342] width 58 height 25
select select "114057"
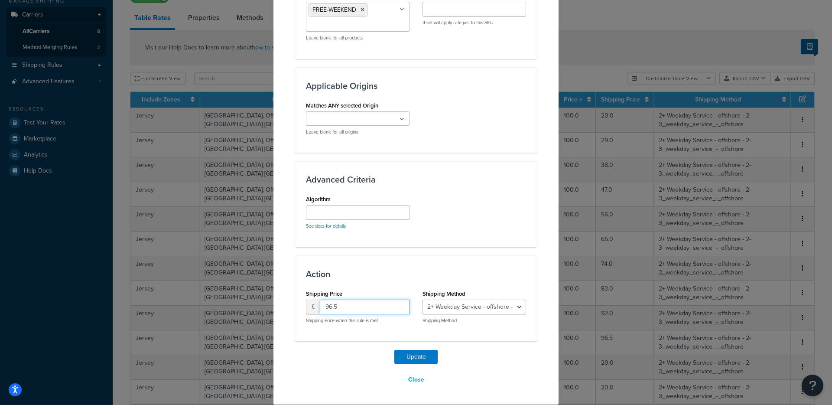
click at [381, 312] on input "96.5" at bounding box center [365, 306] width 90 height 15
type input "101"
click at [394, 350] on button "Update" at bounding box center [415, 357] width 43 height 14
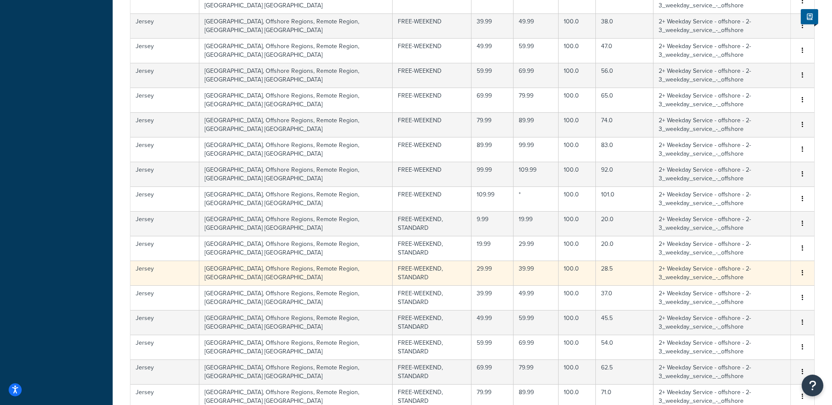
scroll to position [323, 0]
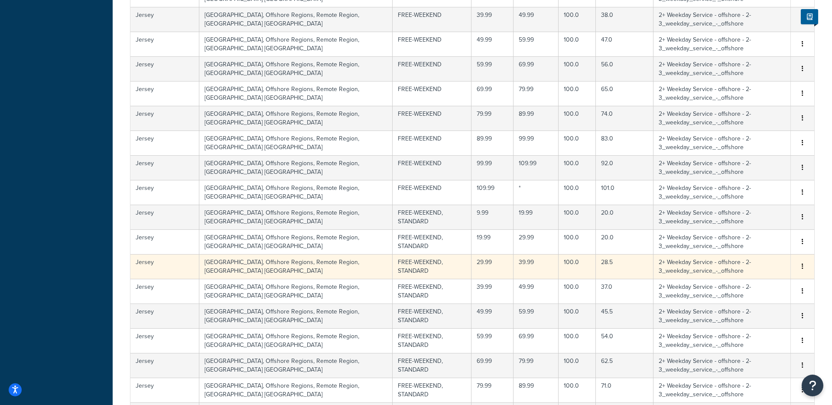
click at [596, 266] on td "28.5" at bounding box center [625, 266] width 58 height 25
select select "114057"
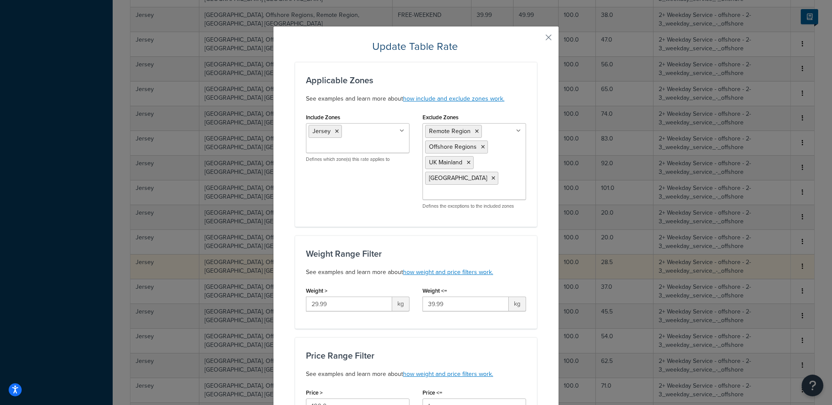
scroll to position [581, 0]
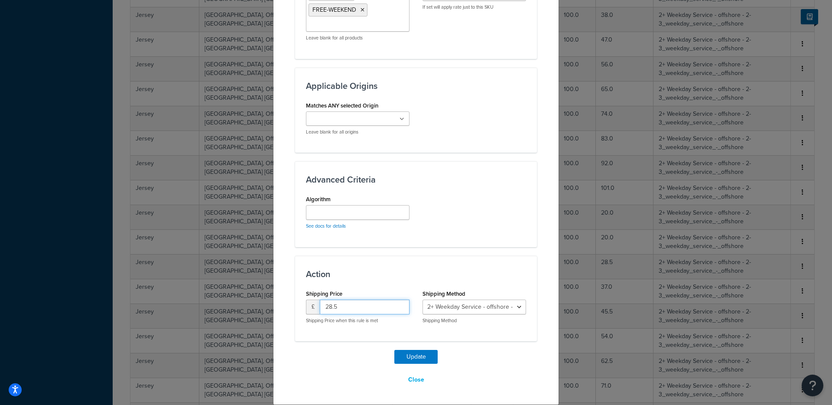
click at [357, 304] on input "28.5" at bounding box center [365, 306] width 90 height 15
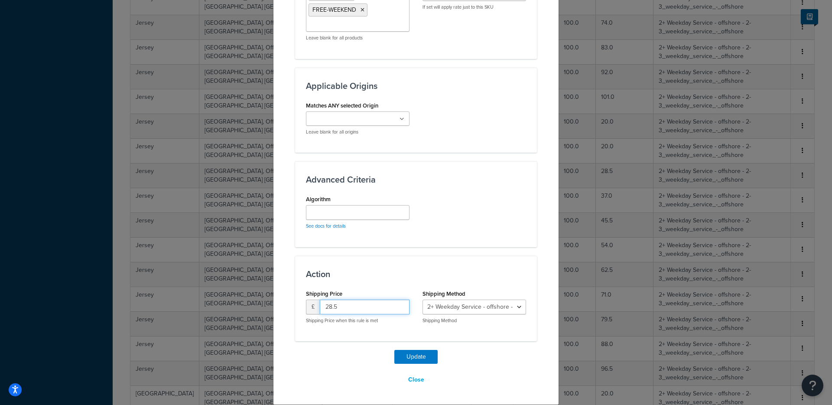
click at [357, 304] on input "28.5" at bounding box center [365, 306] width 90 height 15
type input "29"
click at [394, 350] on button "Update" at bounding box center [415, 357] width 43 height 14
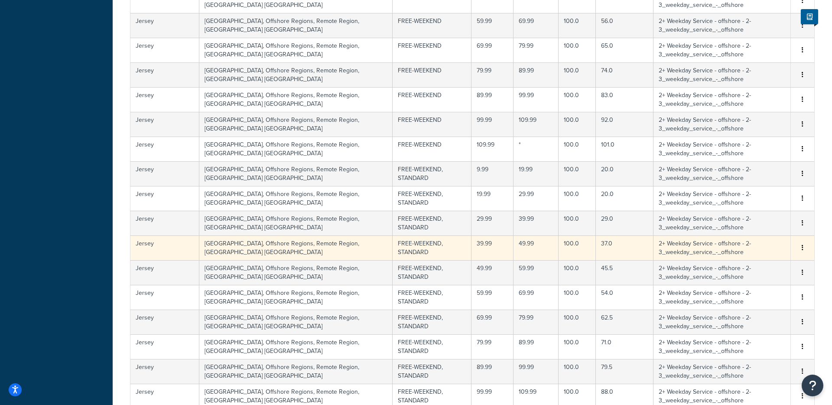
click at [596, 248] on td "37.0" at bounding box center [625, 247] width 58 height 25
select select "114057"
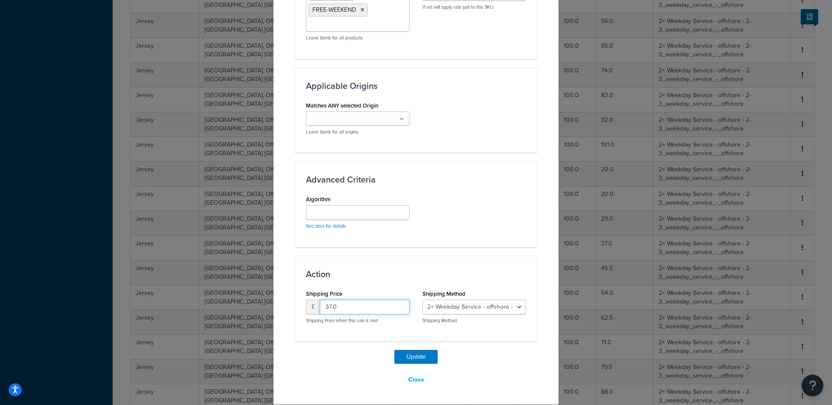
click at [347, 305] on input "37.0" at bounding box center [365, 306] width 90 height 15
type input "38"
click at [394, 350] on button "Update" at bounding box center [415, 357] width 43 height 14
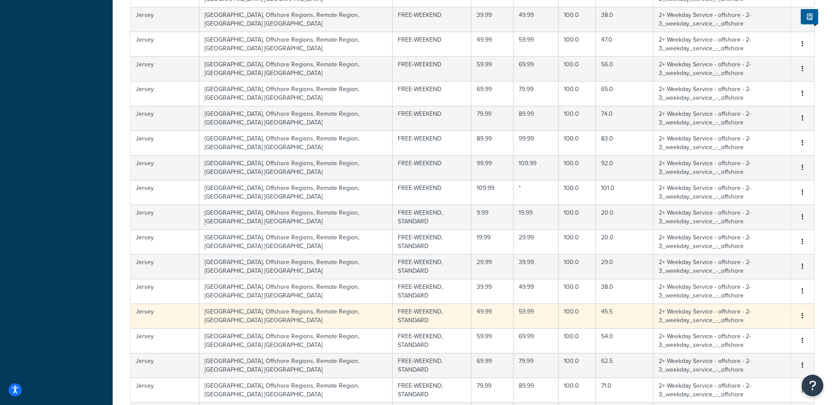
click at [596, 314] on td "45.5" at bounding box center [625, 315] width 58 height 25
select select "114057"
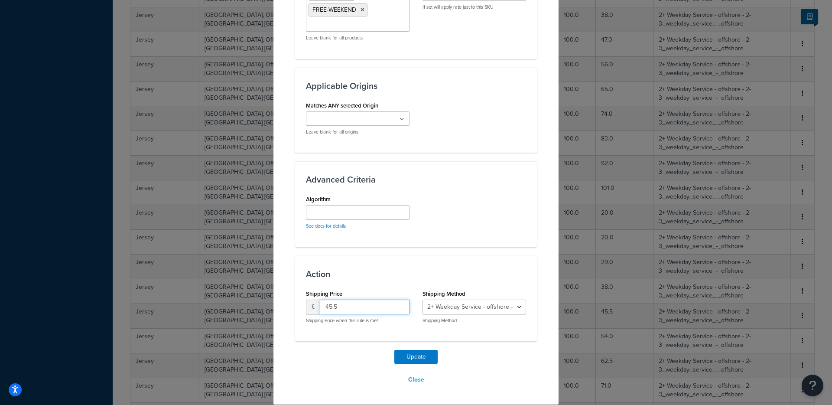
click at [367, 308] on input "45.5" at bounding box center [365, 306] width 90 height 15
type input "47"
click at [394, 350] on button "Update" at bounding box center [415, 357] width 43 height 14
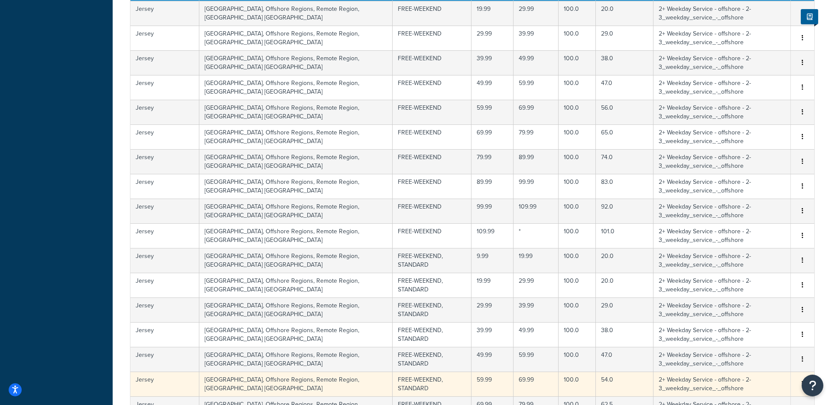
click at [596, 385] on td "54.0" at bounding box center [625, 383] width 58 height 25
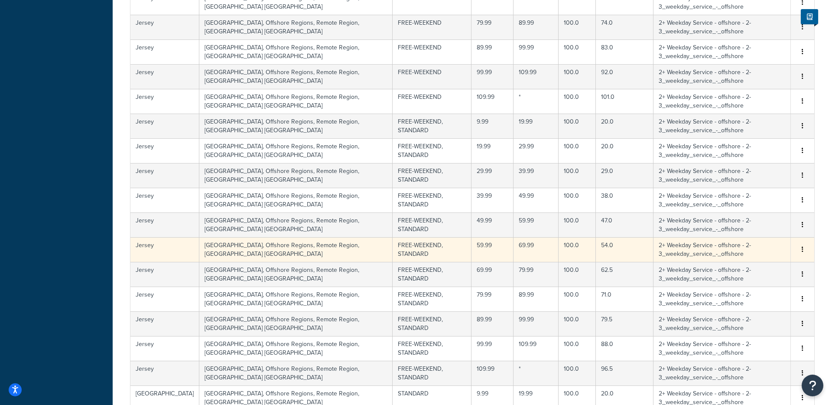
select select "114057"
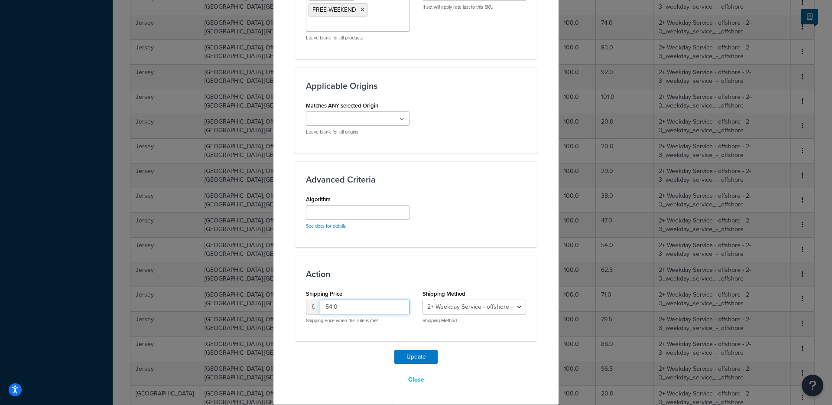
click at [341, 308] on input "54.0" at bounding box center [365, 306] width 90 height 15
type input "56"
click at [394, 350] on button "Update" at bounding box center [415, 357] width 43 height 14
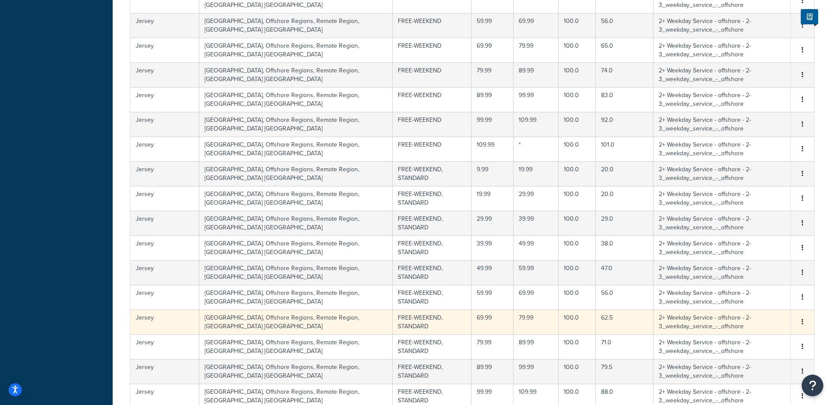
click at [596, 324] on td "62.5" at bounding box center [625, 321] width 58 height 25
select select "114057"
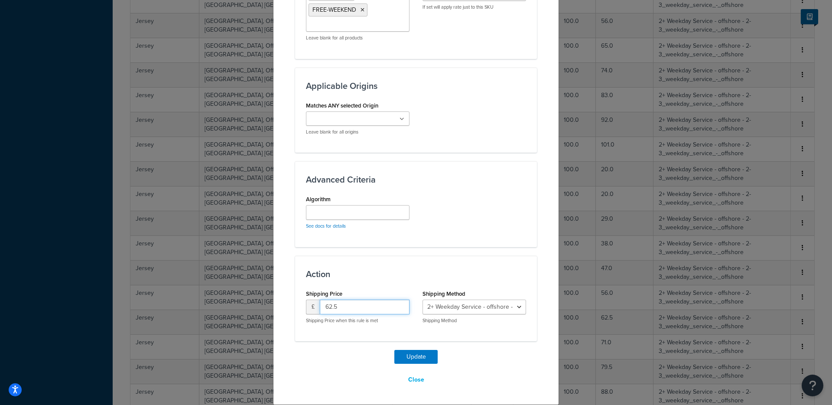
click at [344, 306] on input "62.5" at bounding box center [365, 306] width 90 height 15
type input "65"
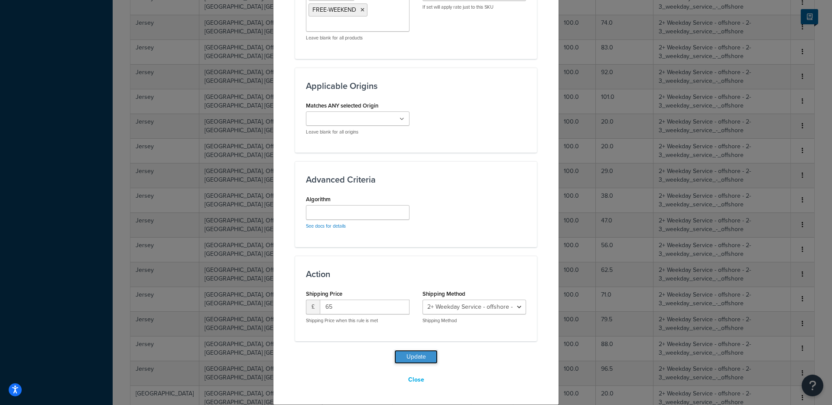
click at [420, 357] on button "Update" at bounding box center [415, 357] width 43 height 14
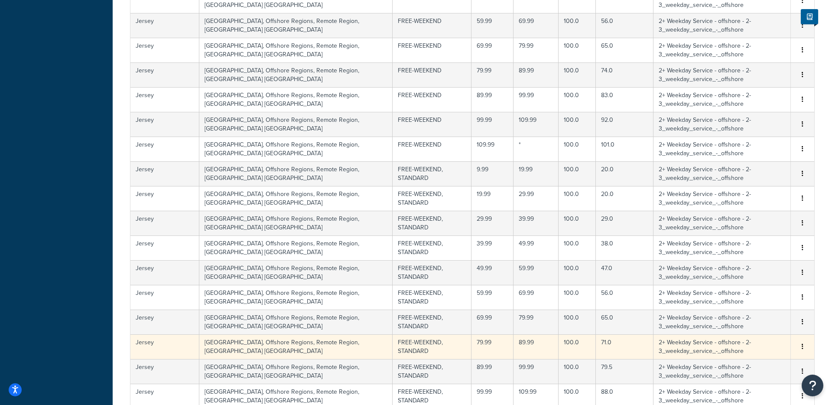
click at [596, 347] on td "71.0" at bounding box center [625, 346] width 58 height 25
select select "114057"
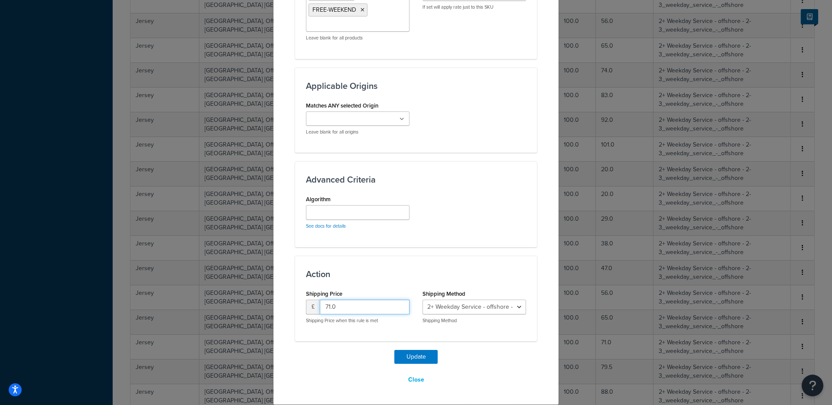
click at [335, 310] on input "71.0" at bounding box center [365, 306] width 90 height 15
type input "74"
click at [394, 350] on button "Update" at bounding box center [415, 357] width 43 height 14
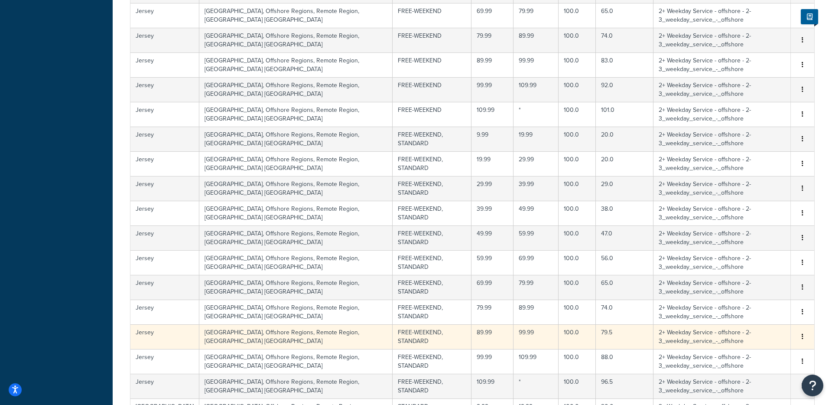
scroll to position [407, 0]
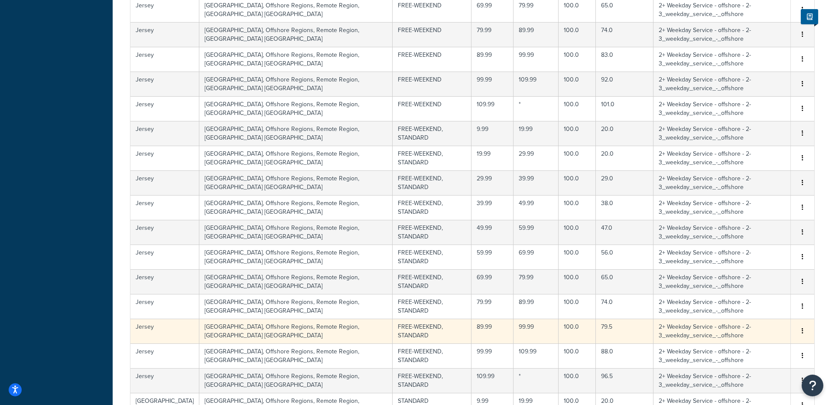
click at [596, 333] on td "79.5" at bounding box center [625, 330] width 58 height 25
select select "114057"
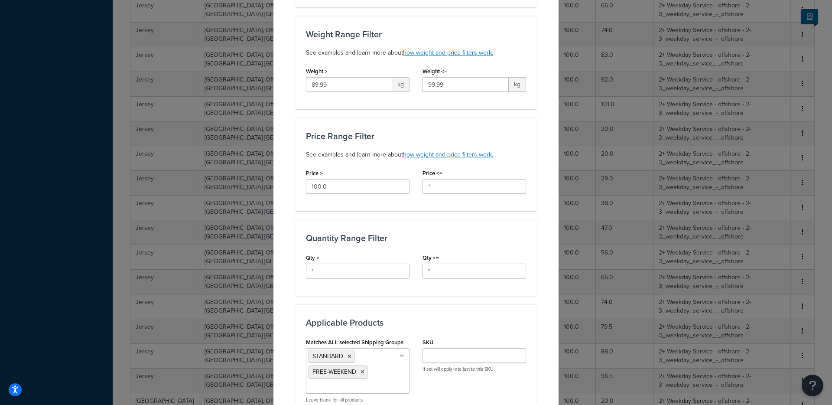
scroll to position [581, 0]
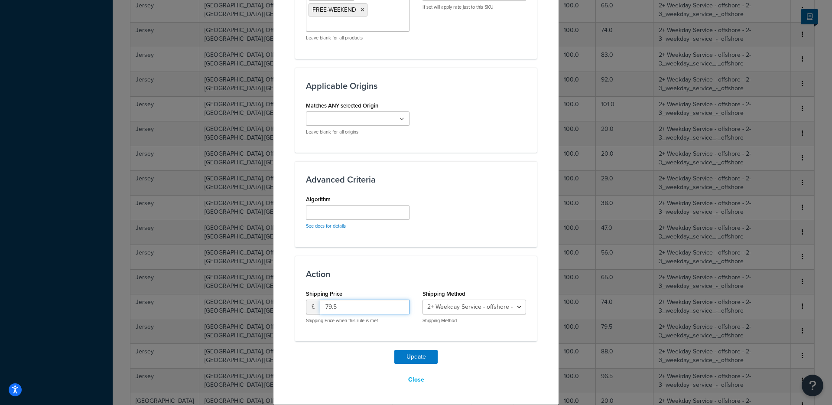
click at [340, 306] on input "79.5" at bounding box center [365, 306] width 90 height 15
type input "83"
click at [394, 350] on button "Update" at bounding box center [415, 357] width 43 height 14
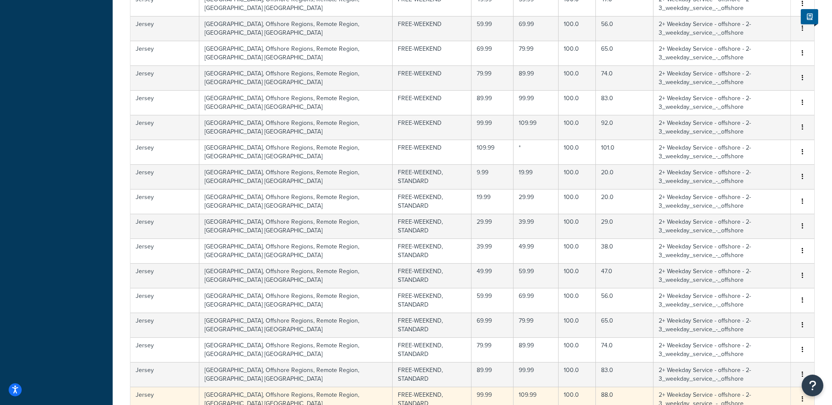
click at [596, 398] on td "88.0" at bounding box center [625, 398] width 58 height 25
select select "114057"
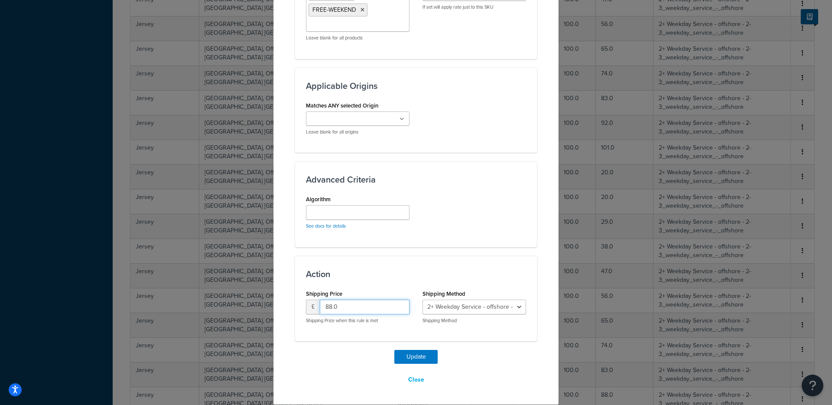
click at [345, 306] on input "88.0" at bounding box center [365, 306] width 90 height 15
type input "92"
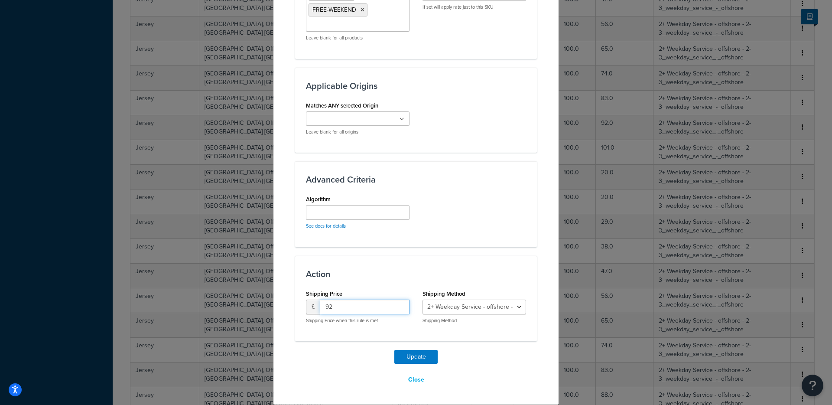
click at [394, 350] on button "Update" at bounding box center [415, 357] width 43 height 14
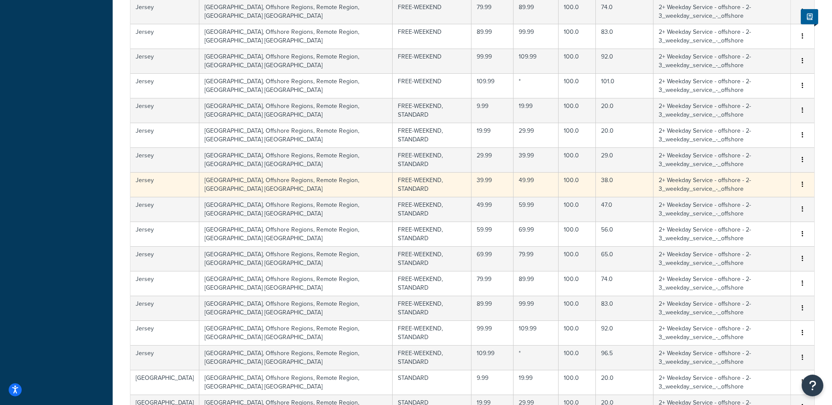
scroll to position [535, 0]
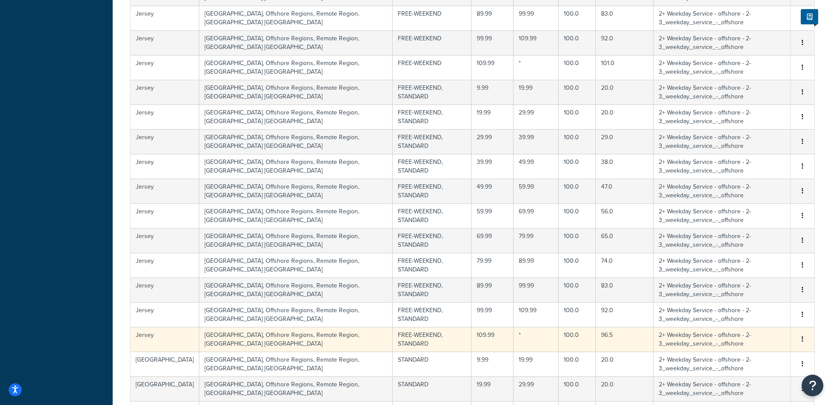
click at [596, 339] on td "96.5" at bounding box center [625, 339] width 58 height 25
select select "114057"
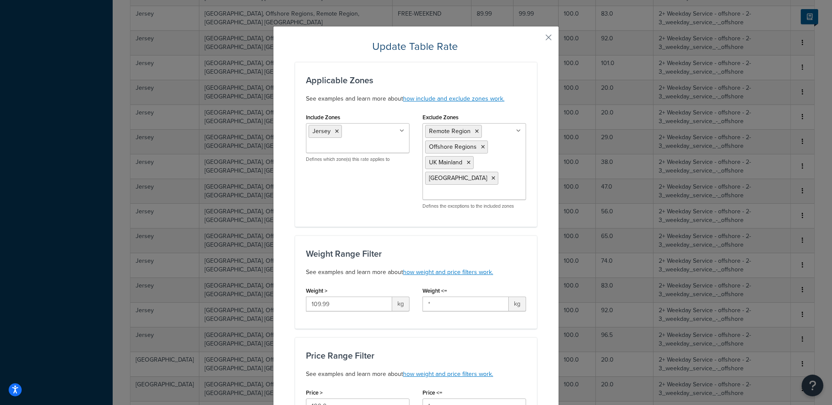
scroll to position [581, 0]
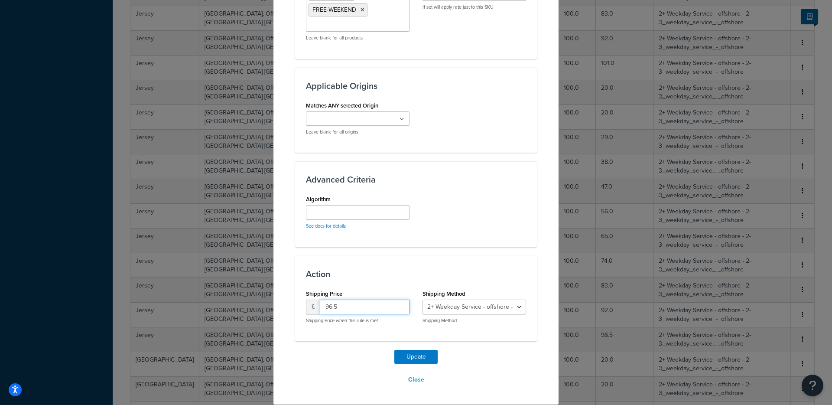
click at [373, 308] on input "96.5" at bounding box center [365, 306] width 90 height 15
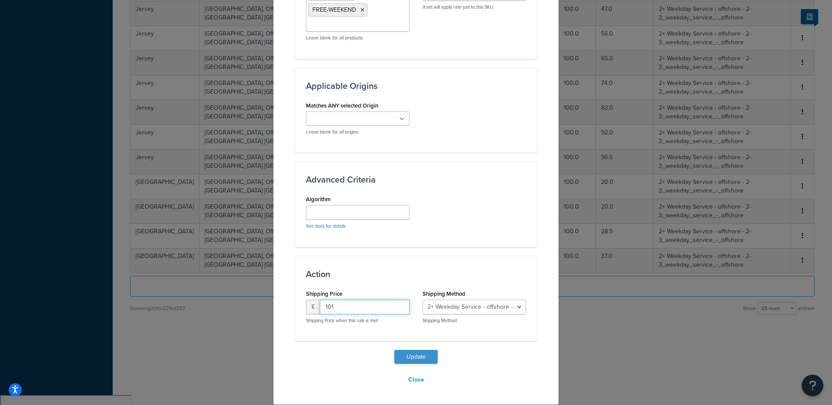
type input "101"
click at [425, 356] on button "Update" at bounding box center [415, 357] width 43 height 14
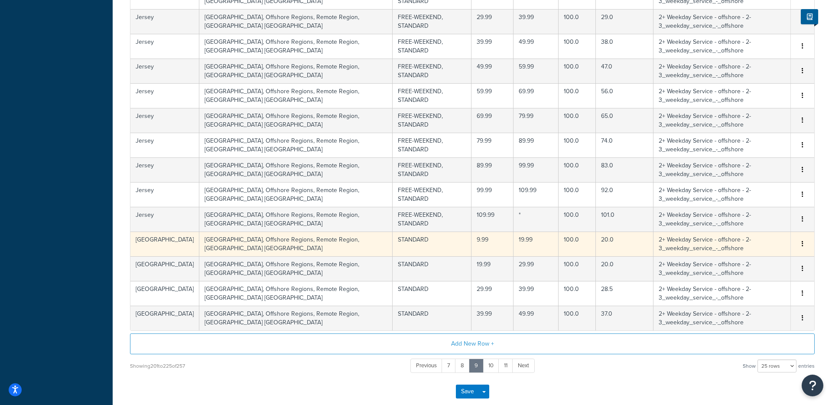
click at [596, 242] on td "20.0" at bounding box center [625, 243] width 58 height 25
select select "114057"
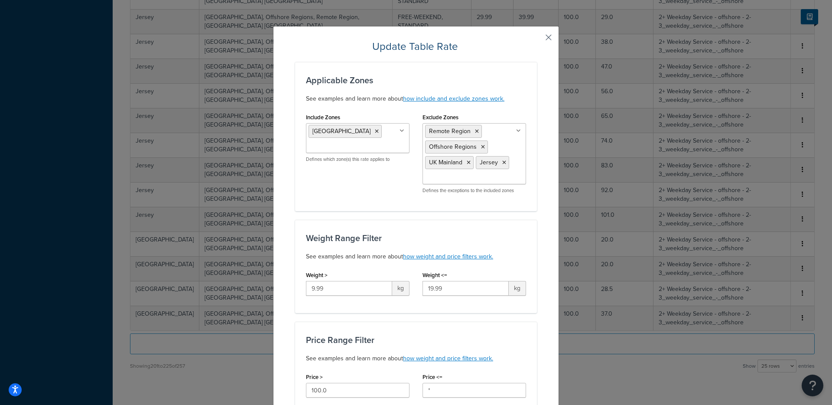
click at [537, 39] on button "button" at bounding box center [536, 40] width 2 height 2
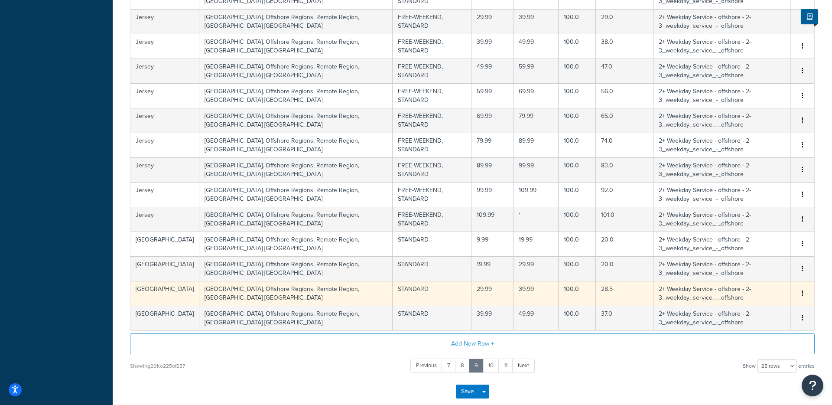
click at [596, 289] on td "28.5" at bounding box center [625, 293] width 58 height 25
select select "114057"
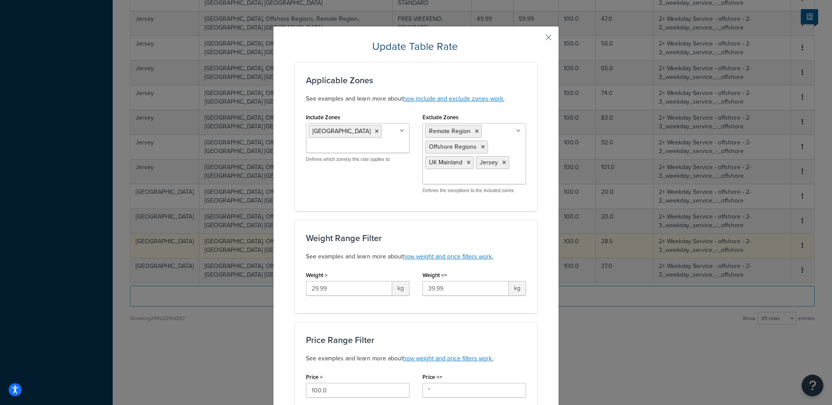
scroll to position [550, 0]
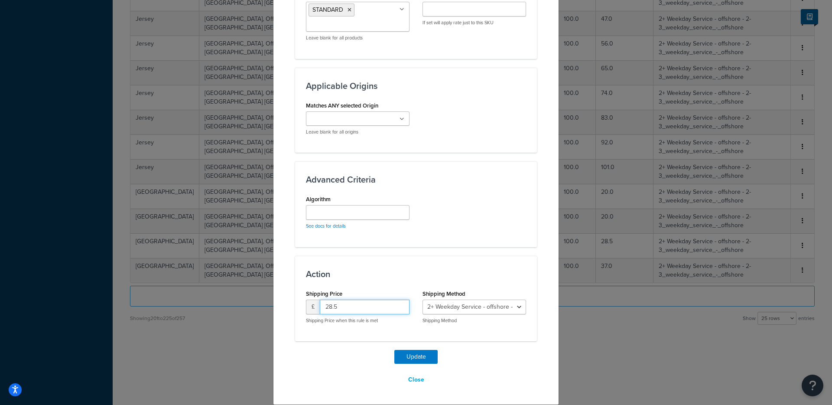
click at [343, 308] on input "28.5" at bounding box center [365, 306] width 90 height 15
type input "29"
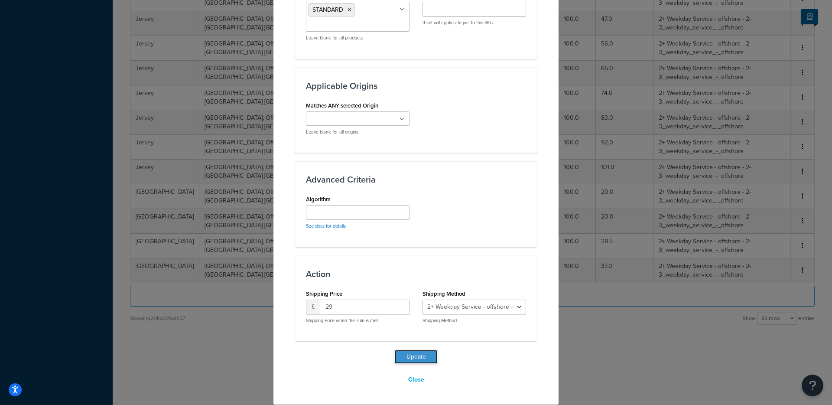
click at [406, 350] on button "Update" at bounding box center [415, 357] width 43 height 14
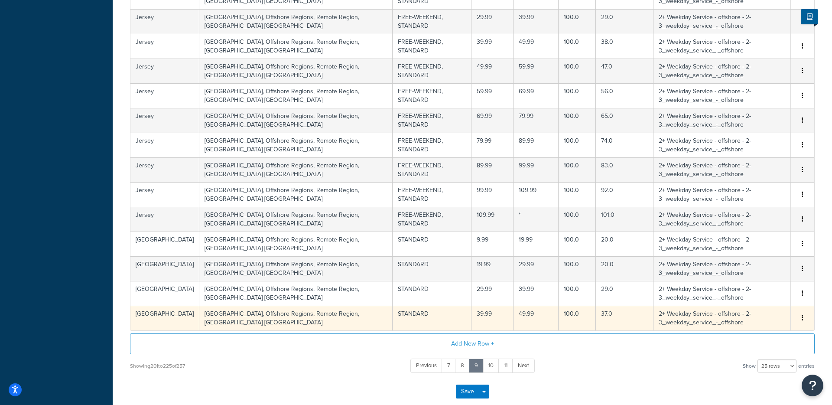
click at [596, 317] on td "37.0" at bounding box center [625, 317] width 58 height 25
select select "114057"
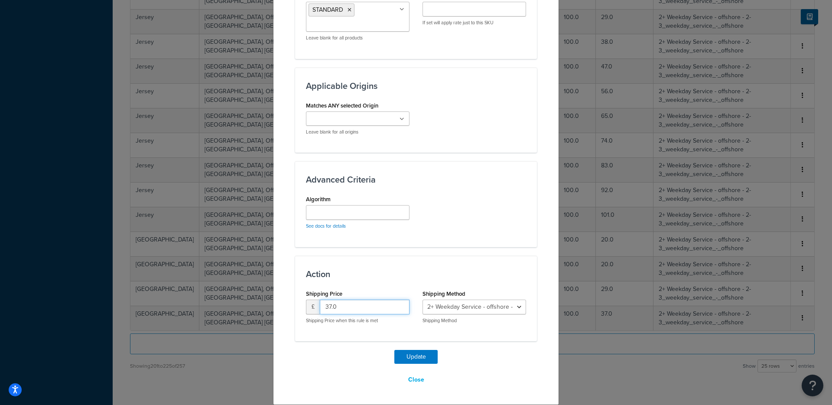
click at [339, 301] on input "37.0" at bounding box center [365, 306] width 90 height 15
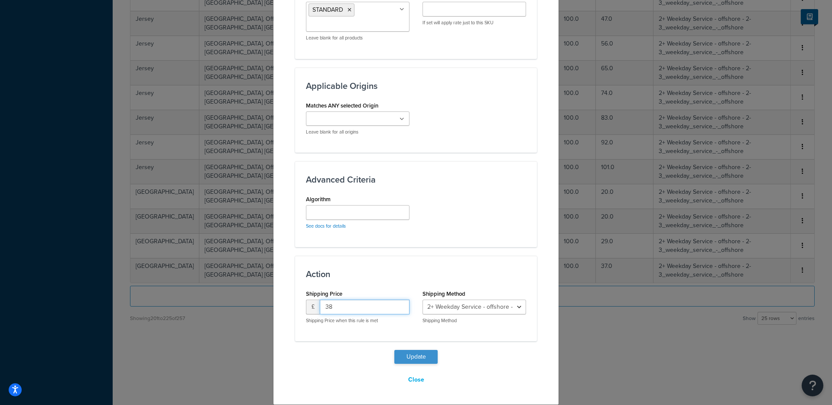
type input "38"
click at [414, 357] on button "Update" at bounding box center [415, 357] width 43 height 14
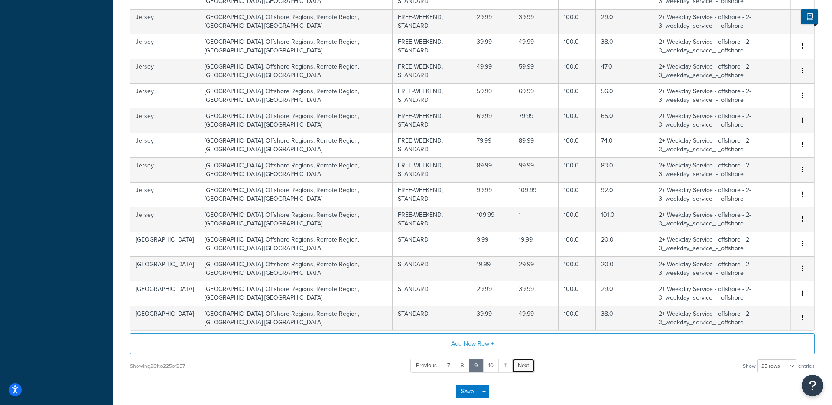
click at [522, 365] on span "Next" at bounding box center [523, 365] width 11 height 8
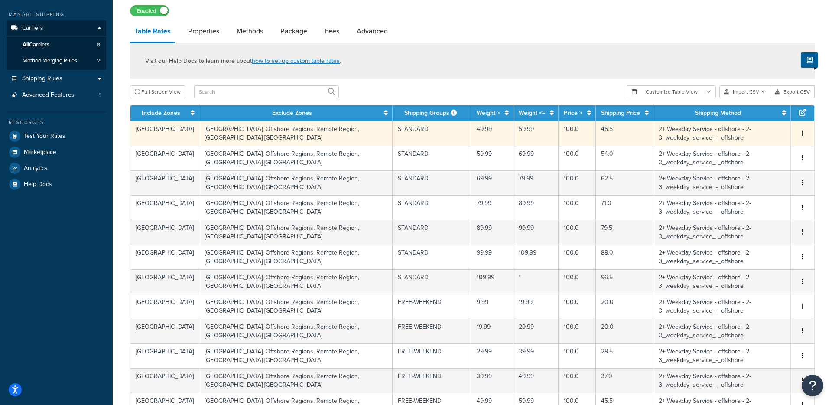
scroll to position [110, 0]
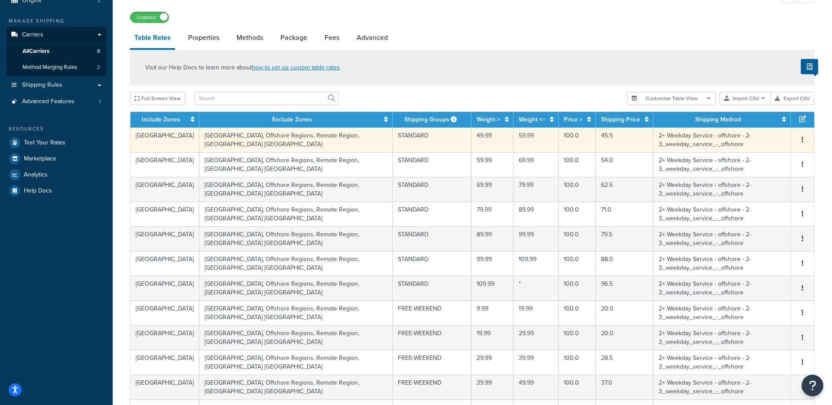
click at [596, 135] on td "45.5" at bounding box center [625, 139] width 58 height 25
select select "114057"
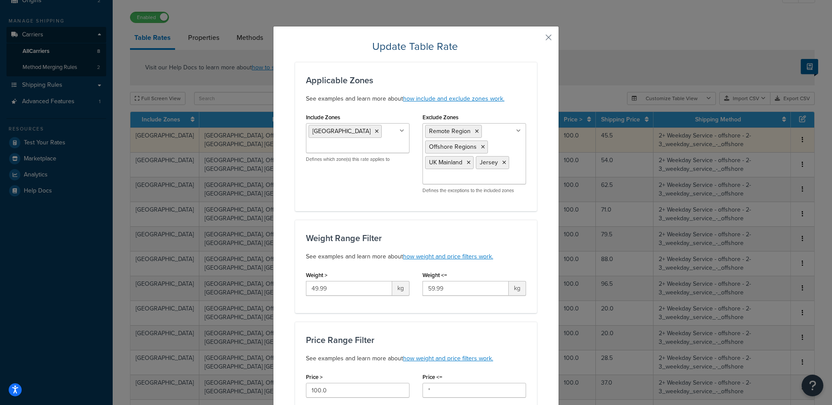
scroll to position [550, 0]
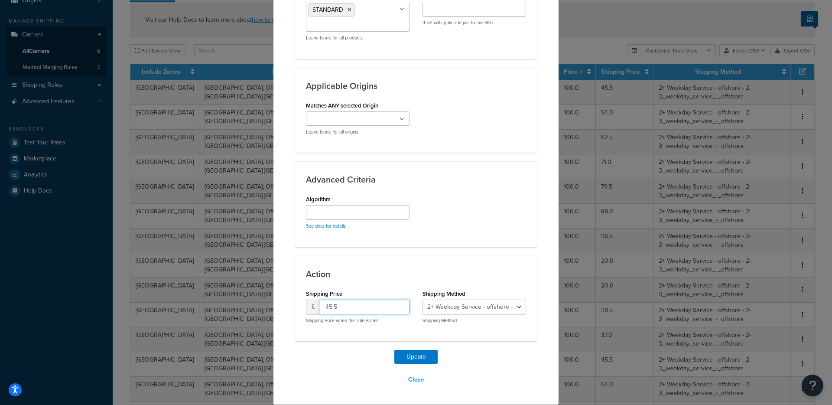
click at [347, 311] on input "45.5" at bounding box center [365, 306] width 90 height 15
type input "47"
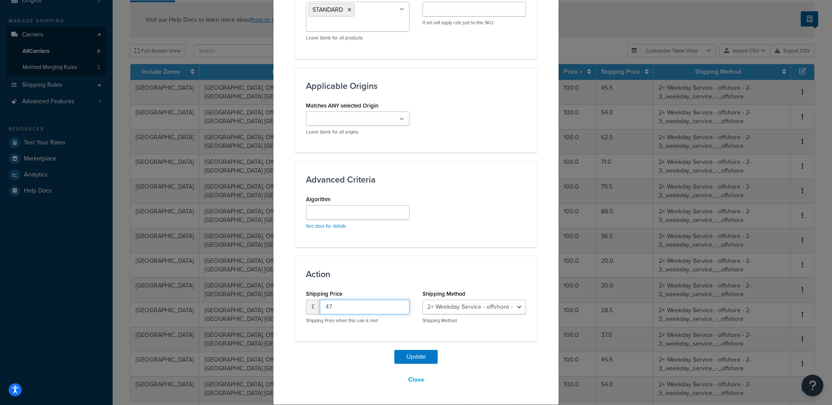
click at [394, 350] on button "Update" at bounding box center [415, 357] width 43 height 14
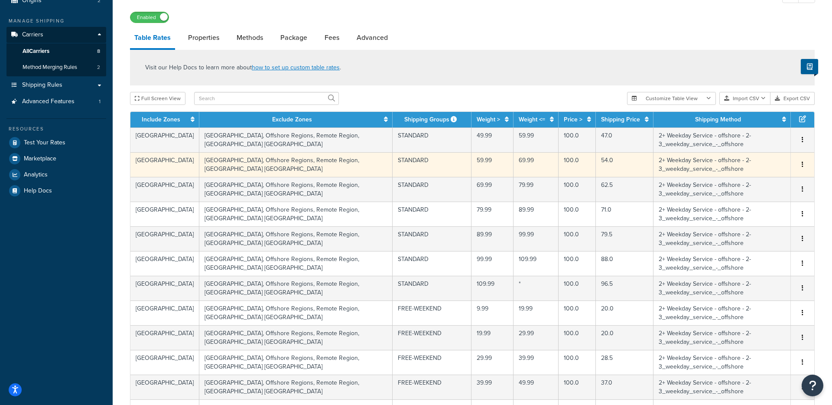
click at [596, 164] on td "54.0" at bounding box center [625, 164] width 58 height 25
select select "114057"
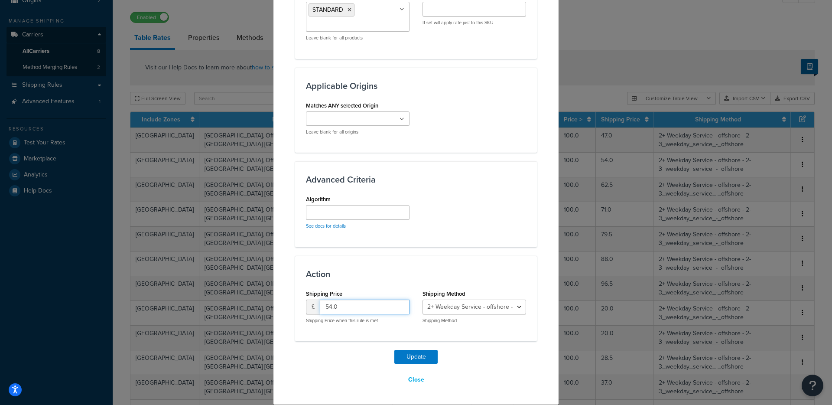
click at [332, 305] on input "54.0" at bounding box center [365, 306] width 90 height 15
type input "56"
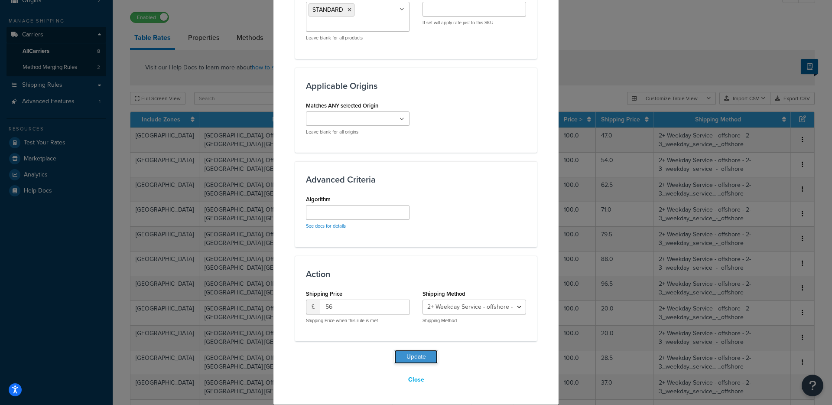
click at [420, 352] on button "Update" at bounding box center [415, 357] width 43 height 14
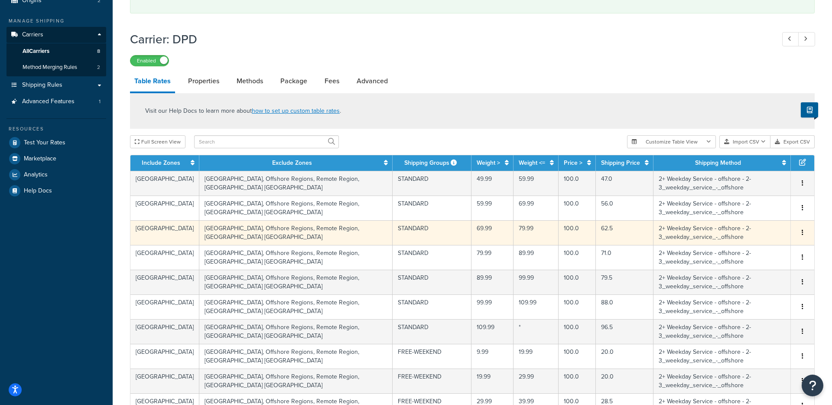
click at [596, 236] on td "62.5" at bounding box center [625, 232] width 58 height 25
select select "114057"
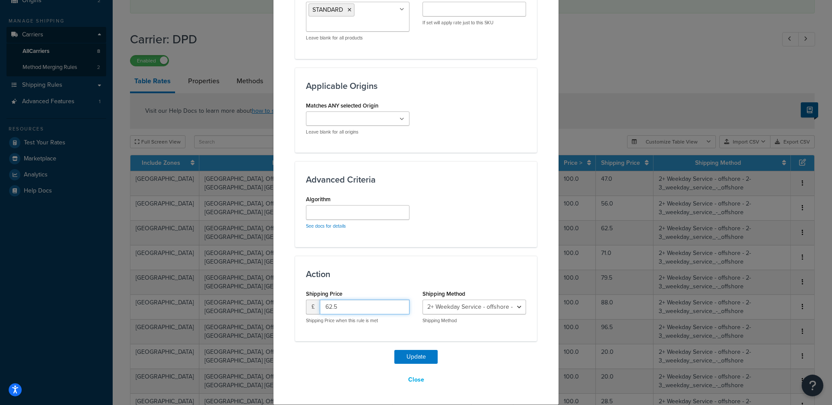
click at [330, 305] on input "62.5" at bounding box center [365, 306] width 90 height 15
type input "65"
click at [394, 350] on button "Update" at bounding box center [415, 357] width 43 height 14
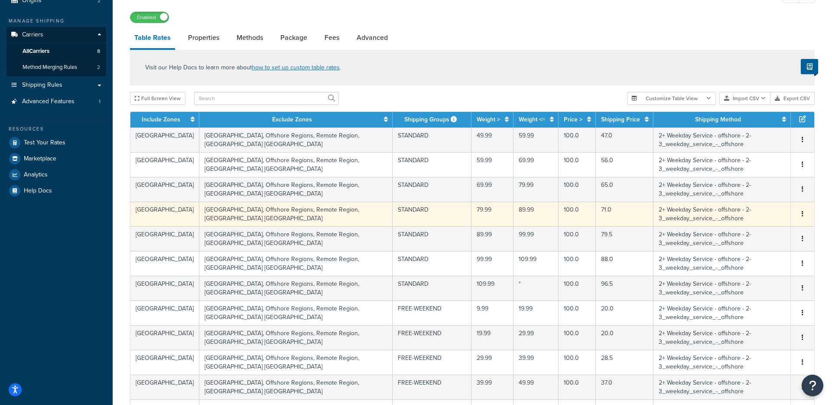
click at [596, 214] on td "71.0" at bounding box center [625, 213] width 58 height 25
select select "114057"
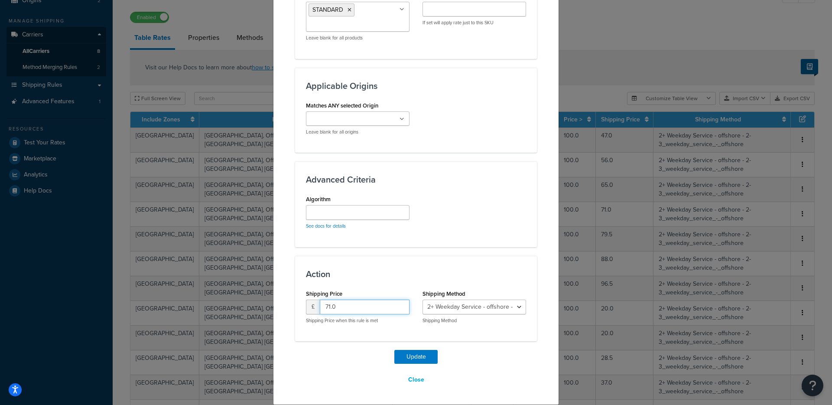
click at [349, 305] on input "71.0" at bounding box center [365, 306] width 90 height 15
type input "74"
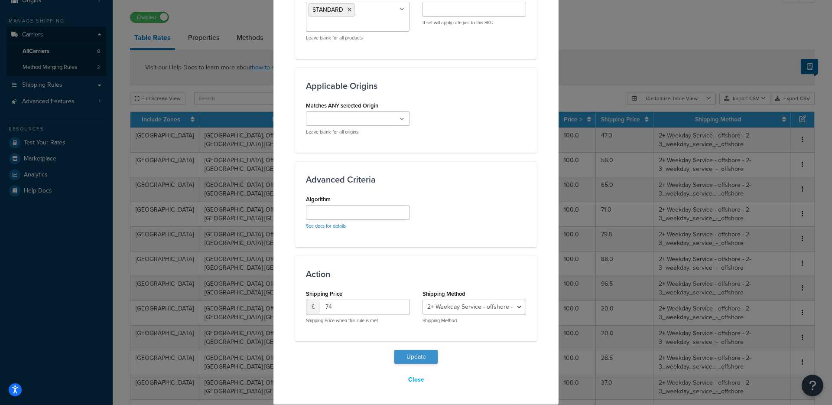
click at [418, 356] on button "Update" at bounding box center [415, 357] width 43 height 14
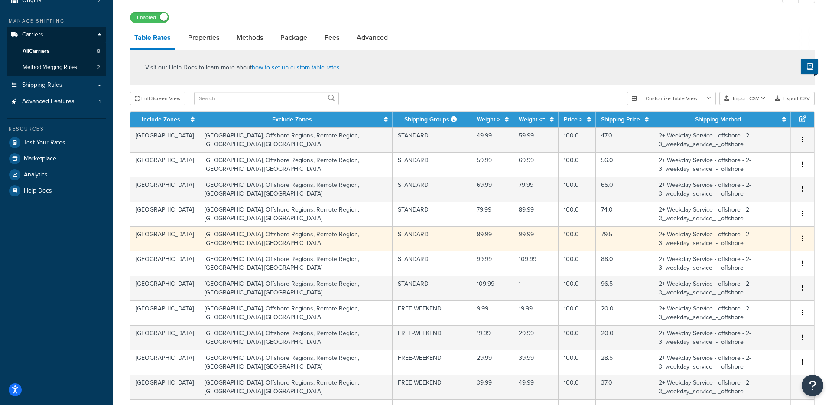
click at [596, 238] on td "79.5" at bounding box center [625, 238] width 58 height 25
select select "114057"
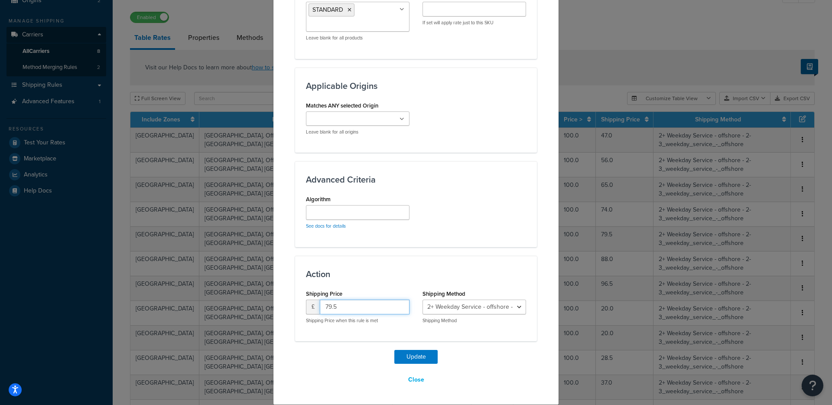
click at [340, 308] on input "79.5" at bounding box center [365, 306] width 90 height 15
type input "83"
click at [423, 359] on button "Update" at bounding box center [415, 357] width 43 height 14
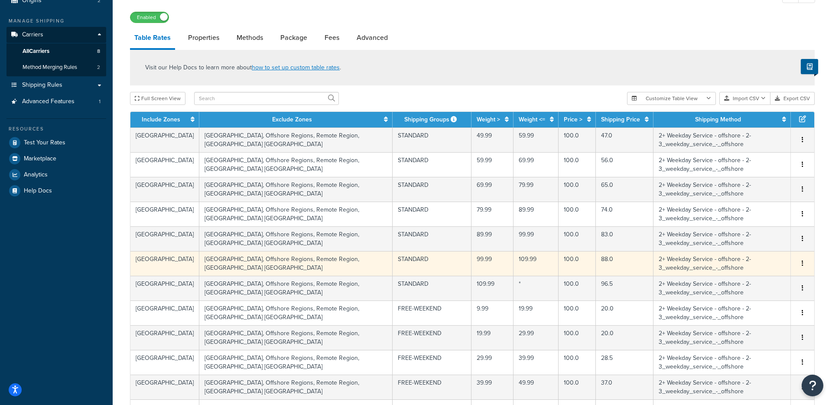
click at [596, 265] on td "88.0" at bounding box center [625, 263] width 58 height 25
select select "114057"
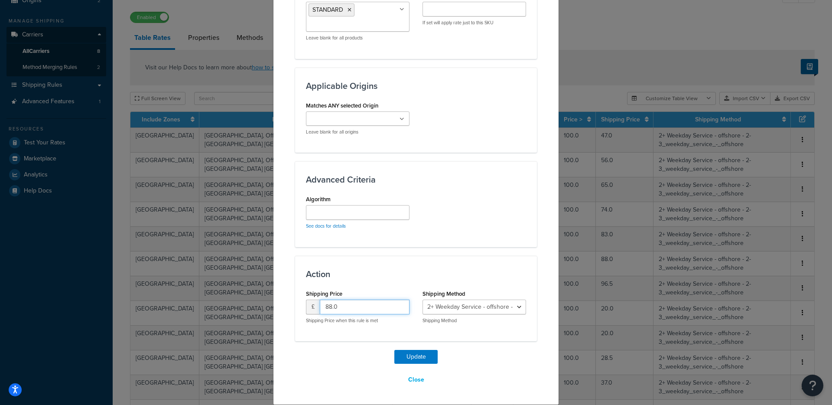
click at [345, 305] on input "88.0" at bounding box center [365, 306] width 90 height 15
type input "92"
click at [394, 350] on button "Update" at bounding box center [415, 357] width 43 height 14
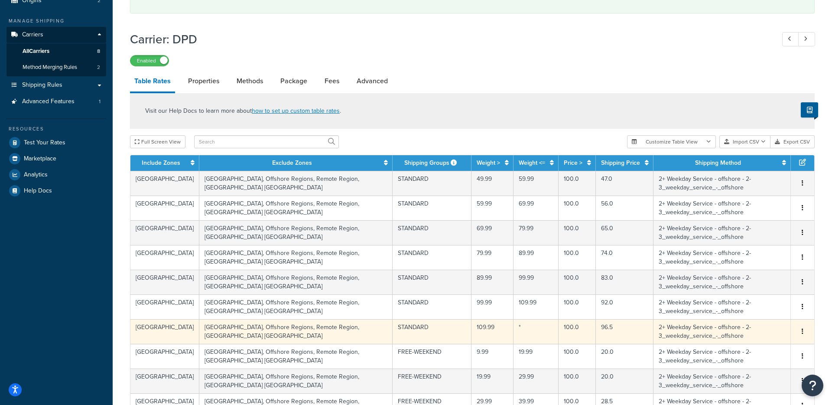
click at [596, 333] on td "96.5" at bounding box center [625, 331] width 58 height 25
select select "114057"
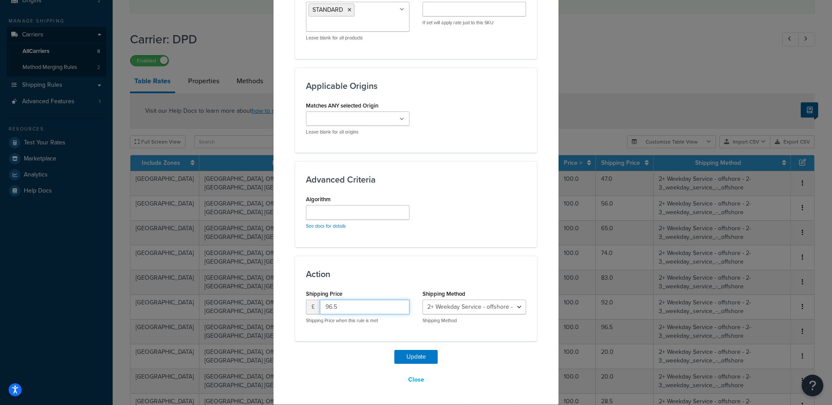
click at [348, 302] on input "96.5" at bounding box center [365, 306] width 90 height 15
type input "101"
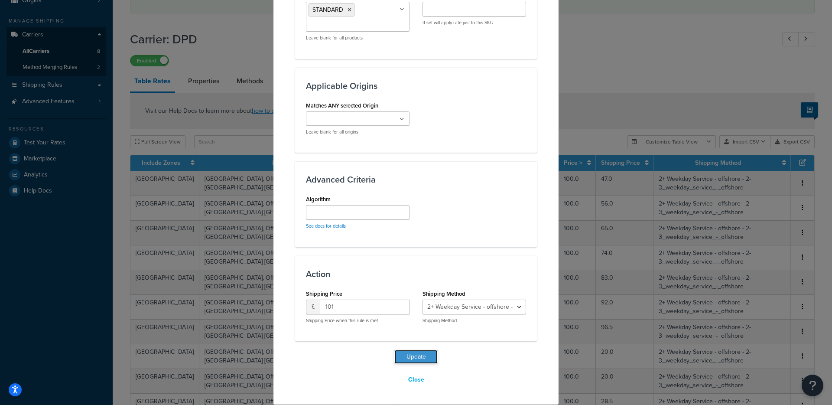
click at [416, 356] on button "Update" at bounding box center [415, 357] width 43 height 14
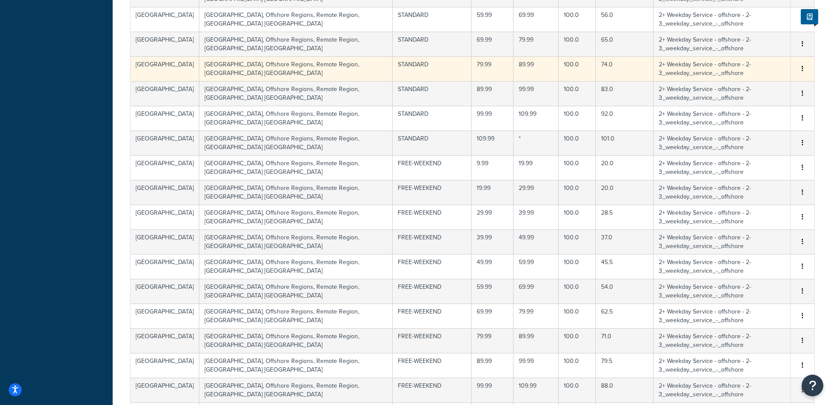
scroll to position [350, 0]
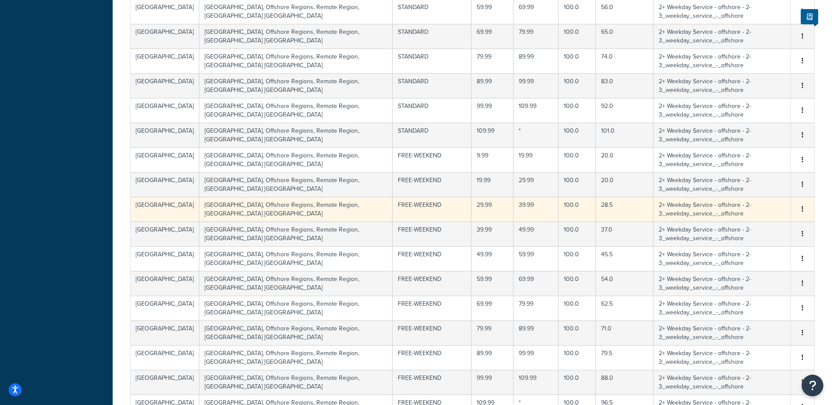
click at [596, 211] on td "28.5" at bounding box center [625, 209] width 58 height 25
select select "114057"
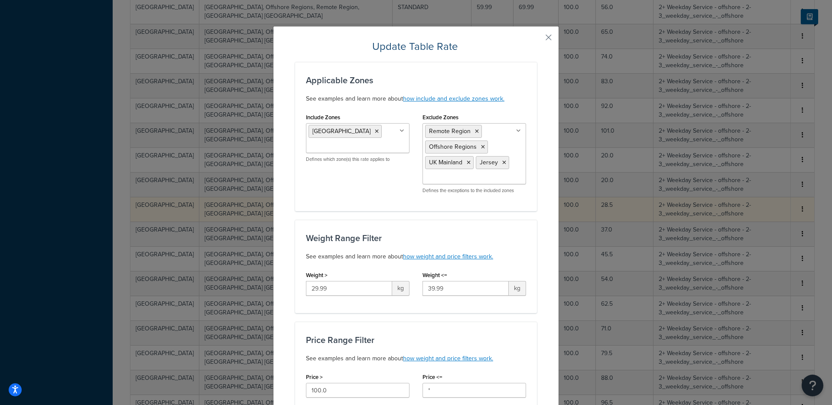
scroll to position [550, 0]
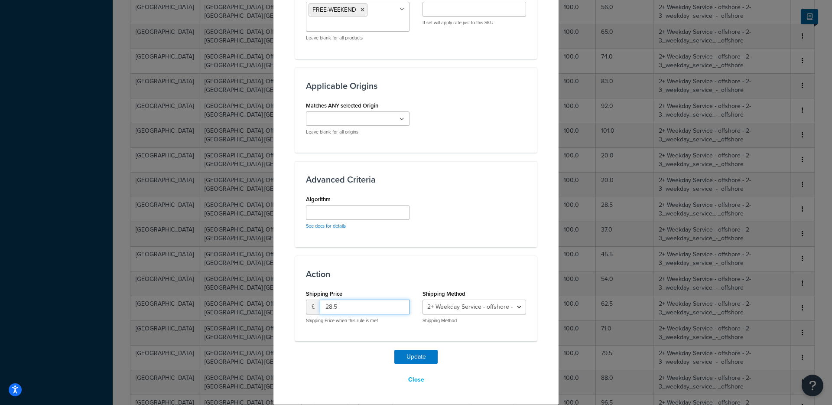
click at [340, 308] on input "28.5" at bounding box center [365, 306] width 90 height 15
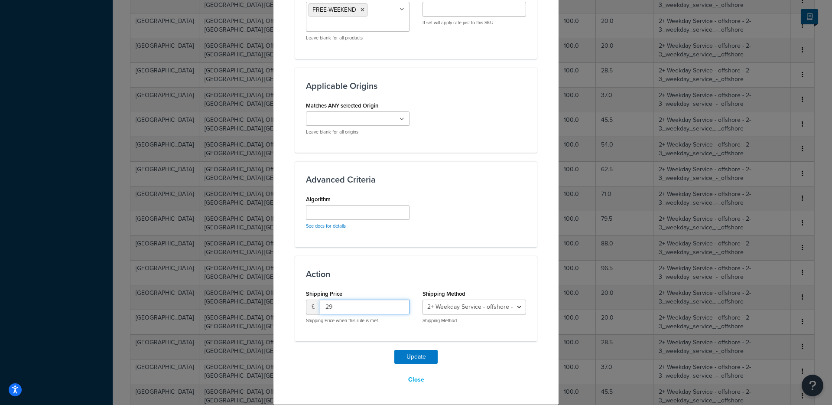
type input "29"
click at [394, 350] on button "Update" at bounding box center [415, 357] width 43 height 14
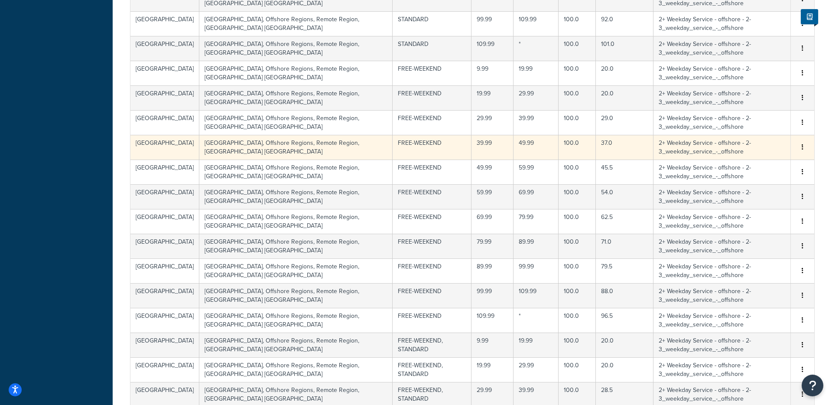
click at [596, 144] on td "37.0" at bounding box center [625, 147] width 58 height 25
select select "114057"
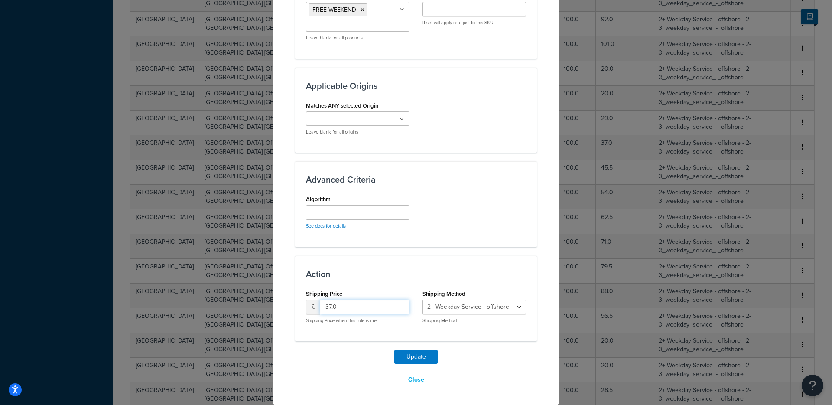
click at [332, 306] on input "37.0" at bounding box center [365, 306] width 90 height 15
type input "38.0"
click at [407, 356] on button "Update" at bounding box center [415, 357] width 43 height 14
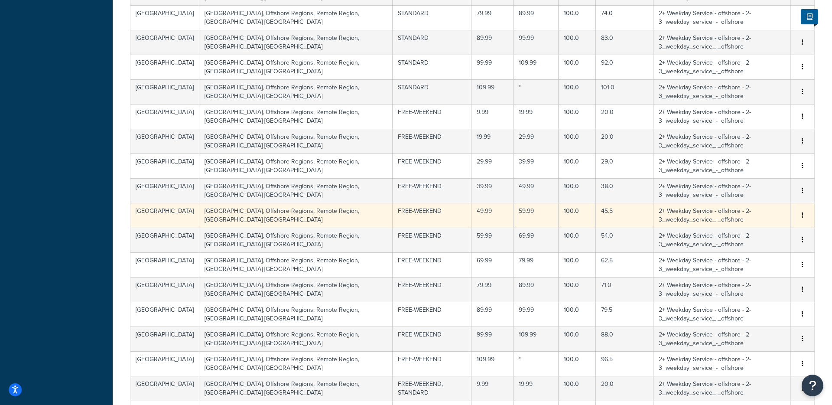
click at [596, 216] on td "45.5" at bounding box center [625, 215] width 58 height 25
select select "114057"
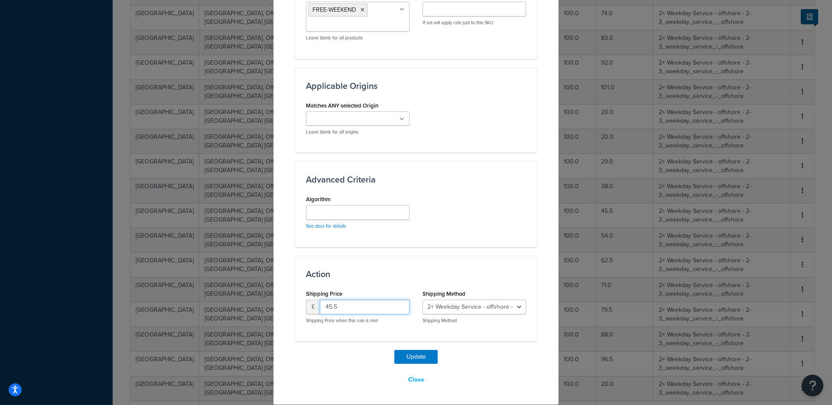
click at [335, 307] on input "45.5" at bounding box center [365, 306] width 90 height 15
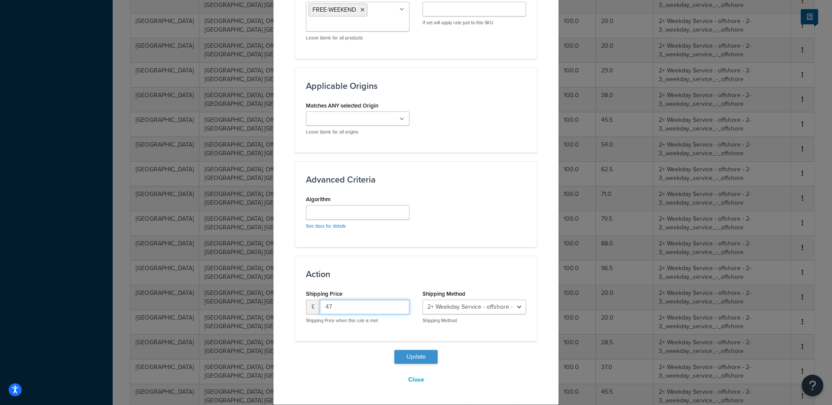
type input "47"
click at [410, 355] on button "Update" at bounding box center [415, 357] width 43 height 14
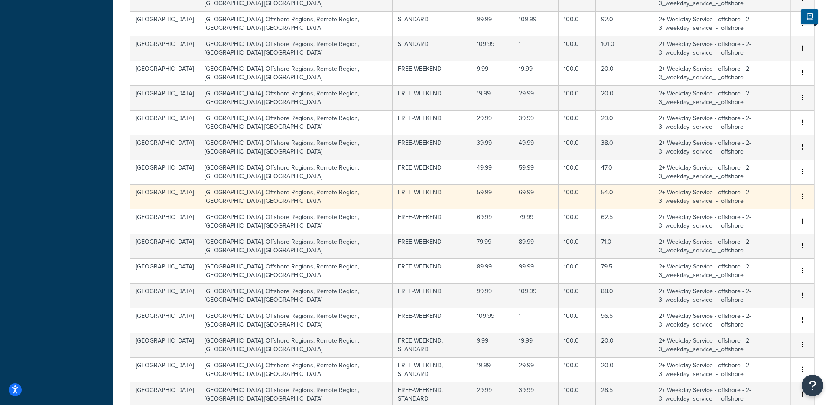
click at [596, 196] on td "54.0" at bounding box center [625, 196] width 58 height 25
select select "114057"
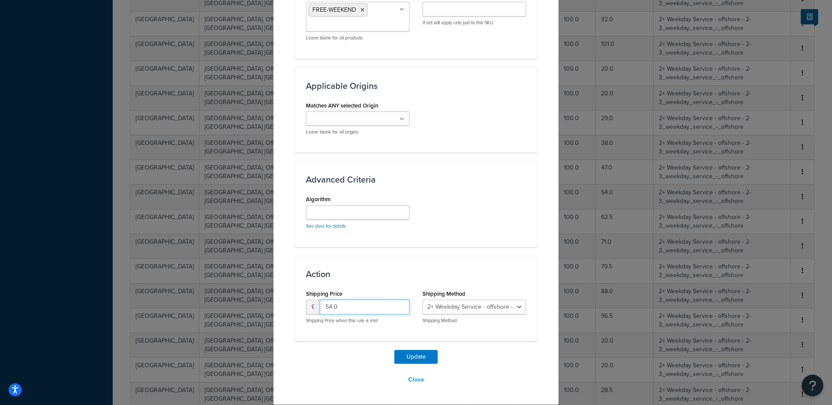
click at [331, 306] on input "54.0" at bounding box center [365, 306] width 90 height 15
type input "56"
click at [394, 350] on button "Update" at bounding box center [415, 357] width 43 height 14
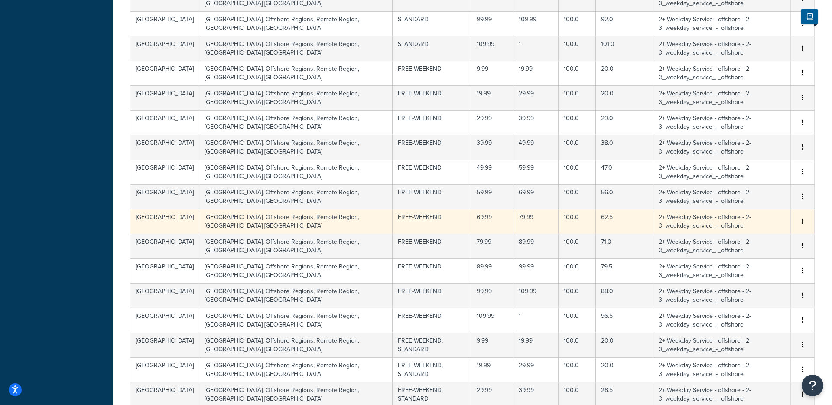
click at [596, 227] on td "62.5" at bounding box center [625, 221] width 58 height 25
select select "114057"
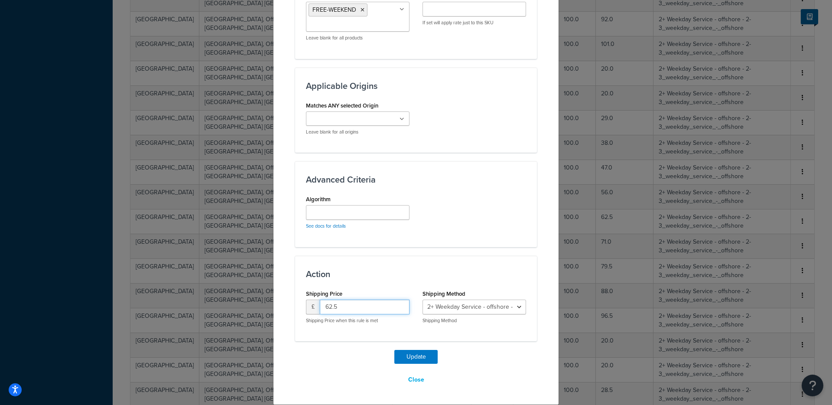
click at [335, 305] on input "62.5" at bounding box center [365, 306] width 90 height 15
type input "65"
click at [394, 350] on button "Update" at bounding box center [415, 357] width 43 height 14
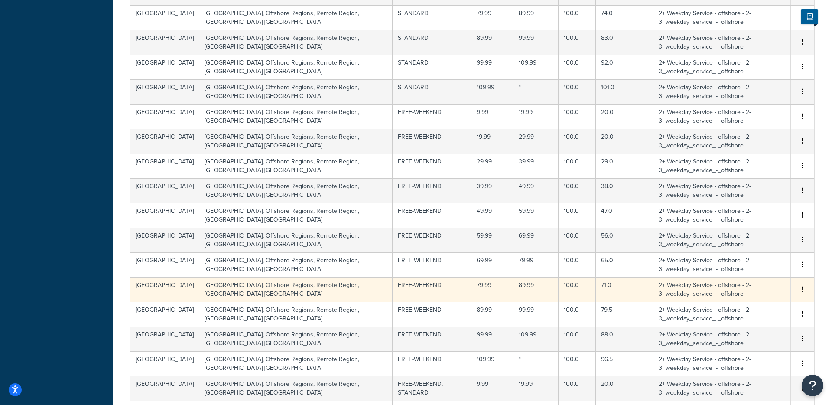
click at [596, 289] on td "71.0" at bounding box center [625, 289] width 58 height 25
select select "114057"
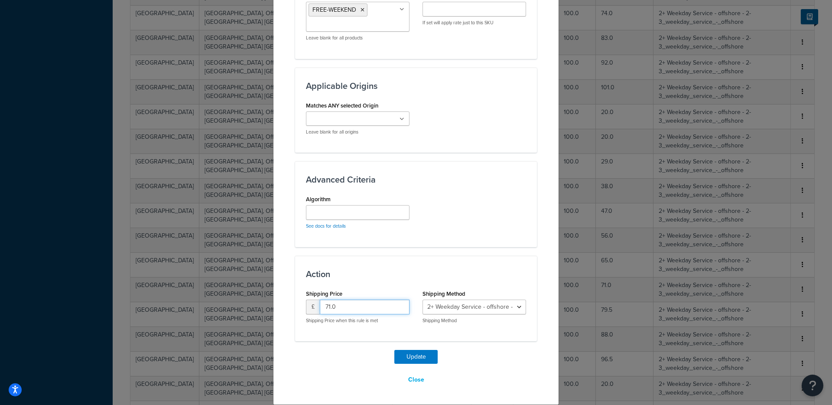
click at [331, 305] on input "71.0" at bounding box center [365, 306] width 90 height 15
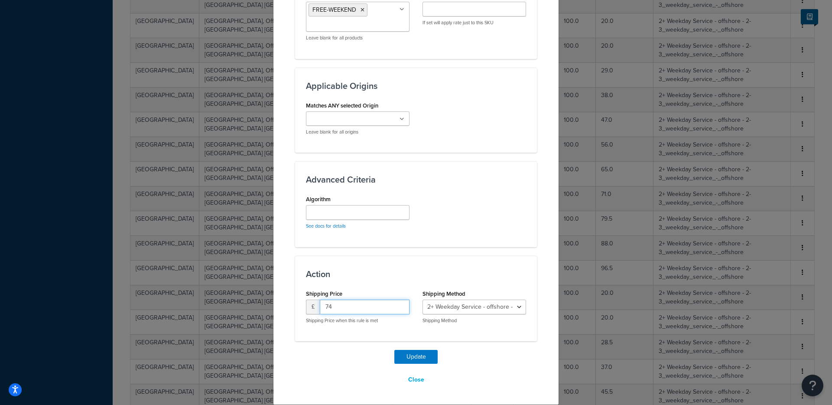
type input "74"
click at [394, 350] on button "Update" at bounding box center [415, 357] width 43 height 14
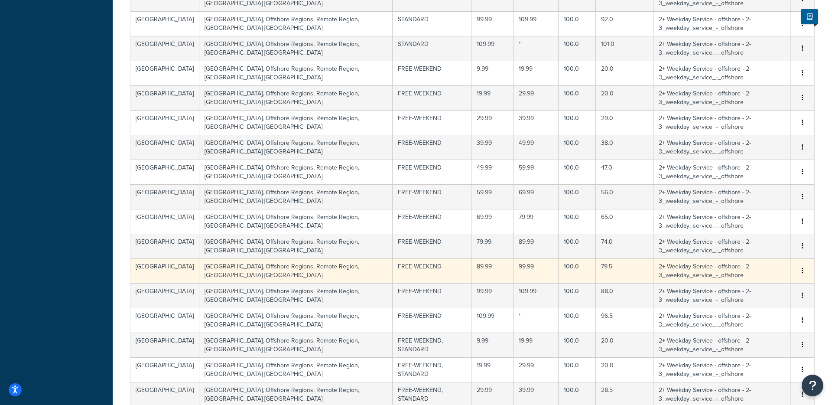
click at [596, 272] on td "79.5" at bounding box center [625, 270] width 58 height 25
select select "114057"
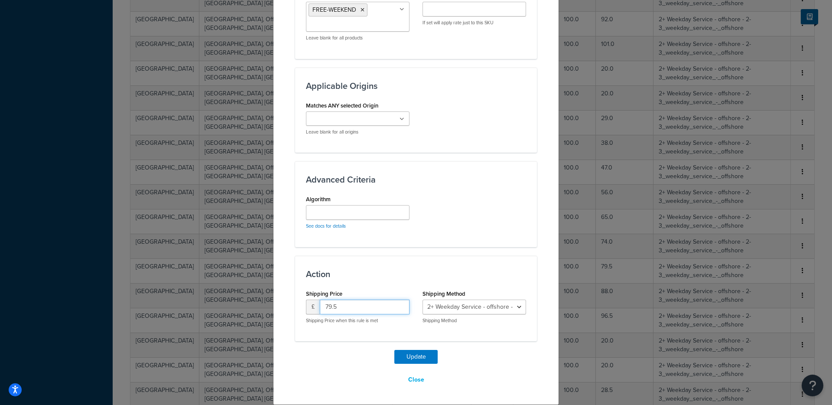
click at [338, 307] on input "79.5" at bounding box center [365, 306] width 90 height 15
type input "83"
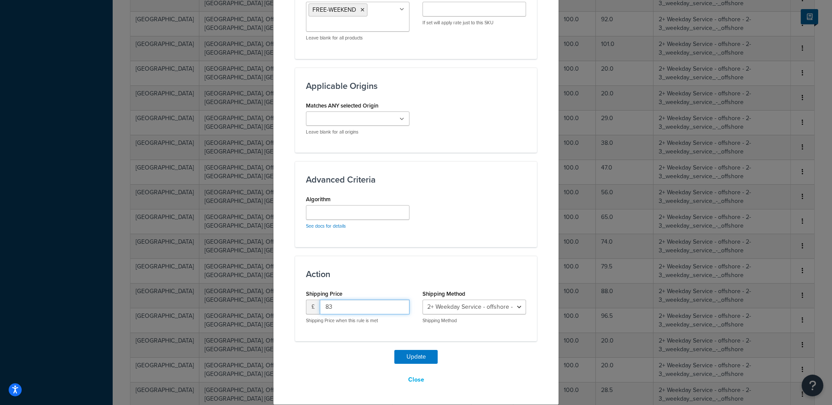
click at [394, 350] on button "Update" at bounding box center [415, 357] width 43 height 14
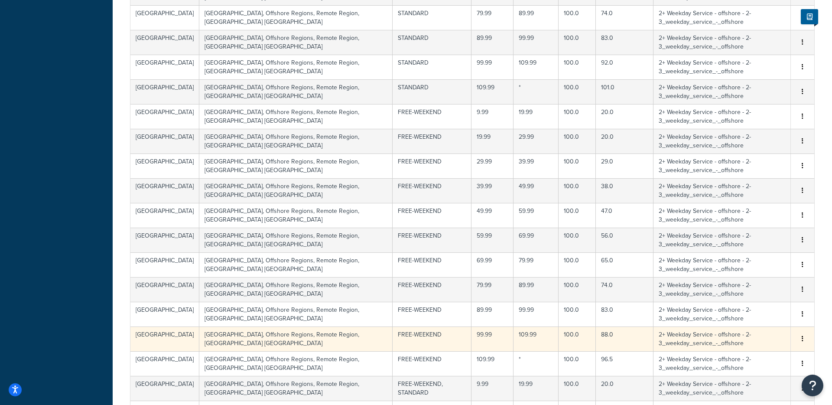
click at [596, 337] on td "88.0" at bounding box center [625, 338] width 58 height 25
select select "114057"
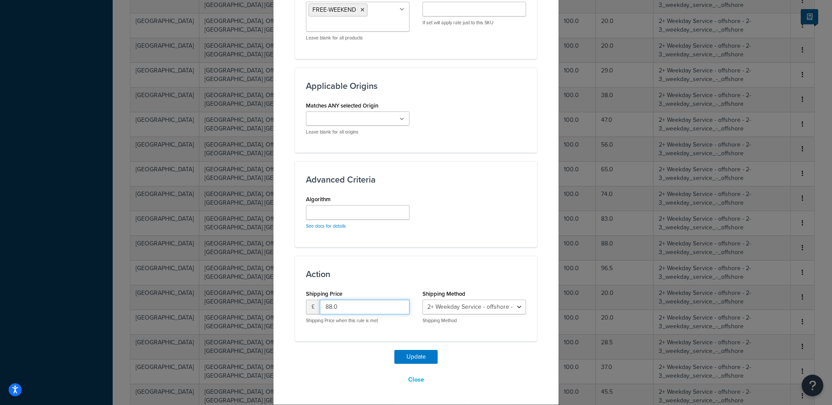
click at [333, 306] on input "88.0" at bounding box center [365, 306] width 90 height 15
type input "92"
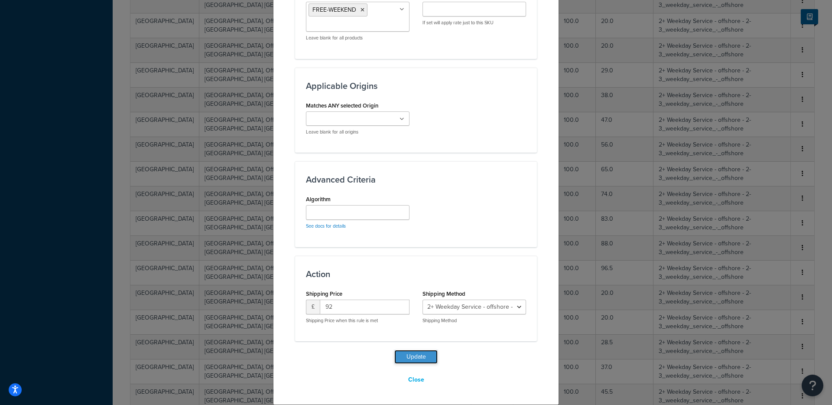
click at [414, 354] on button "Update" at bounding box center [415, 357] width 43 height 14
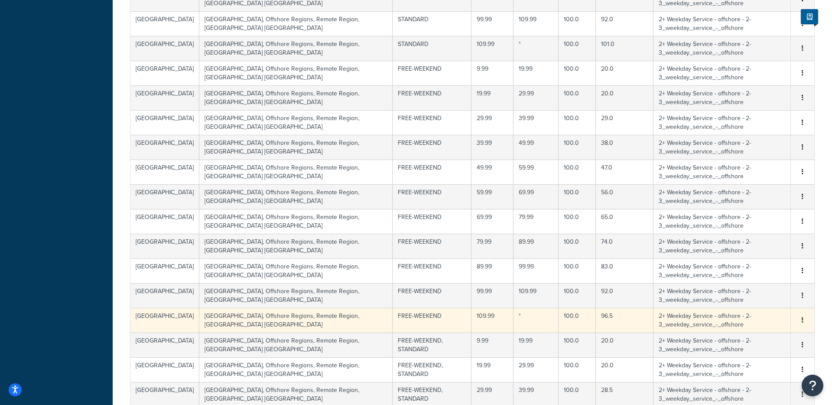
click at [596, 316] on td "96.5" at bounding box center [625, 320] width 58 height 25
select select "114057"
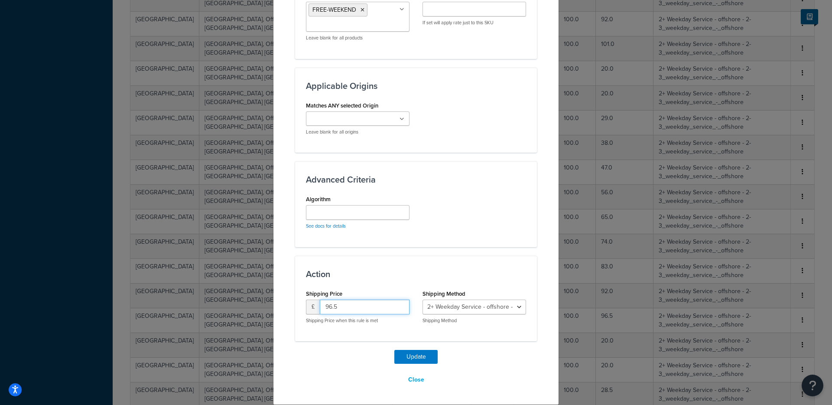
click at [357, 308] on input "96.5" at bounding box center [365, 306] width 90 height 15
type input "101"
click at [413, 356] on button "Update" at bounding box center [415, 357] width 43 height 14
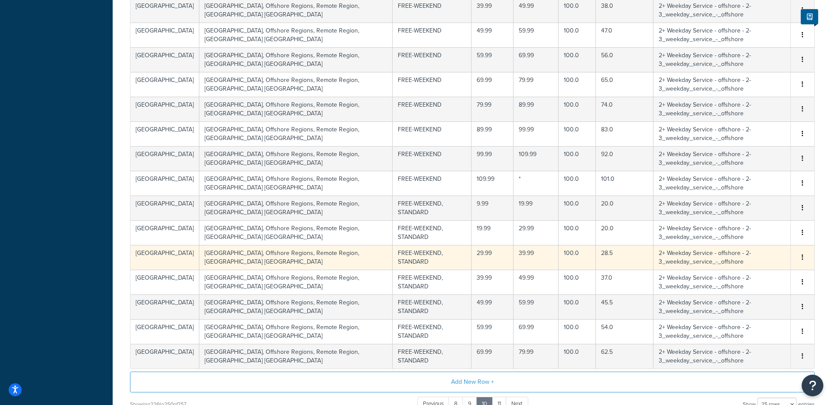
scroll to position [518, 0]
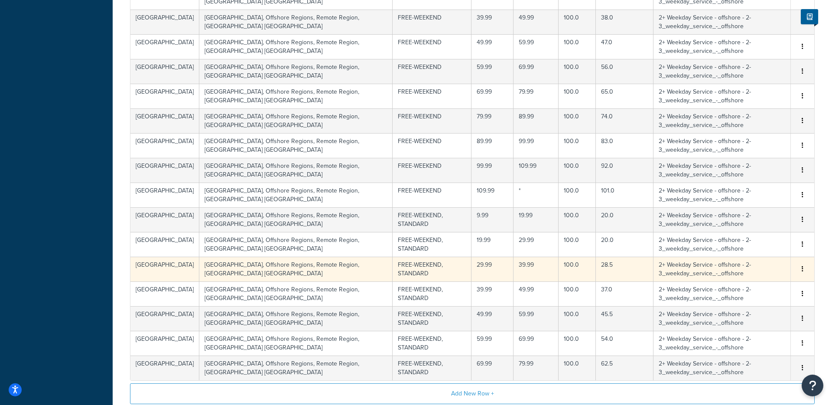
click at [596, 265] on td "28.5" at bounding box center [625, 268] width 58 height 25
select select "114057"
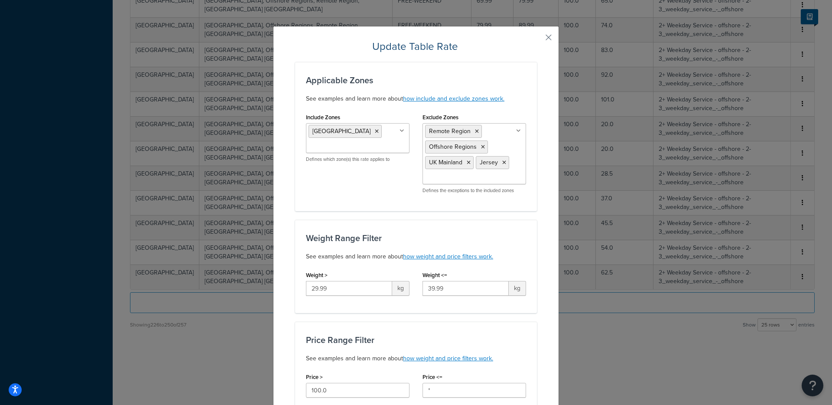
scroll to position [565, 0]
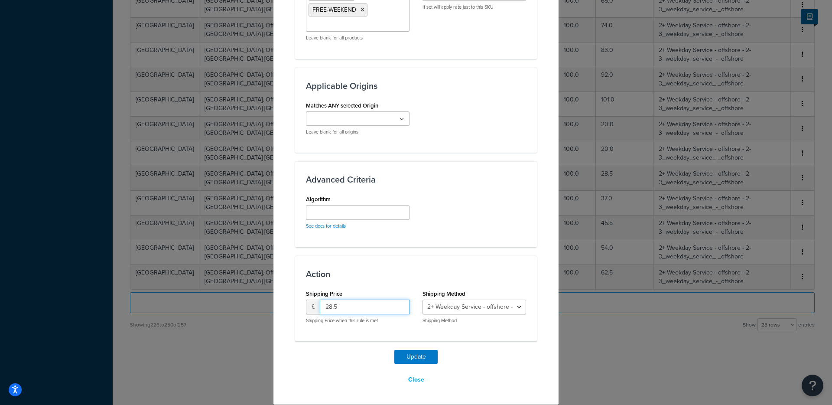
click at [334, 305] on input "28.5" at bounding box center [365, 306] width 90 height 15
type input "29"
click at [394, 350] on button "Update" at bounding box center [415, 357] width 43 height 14
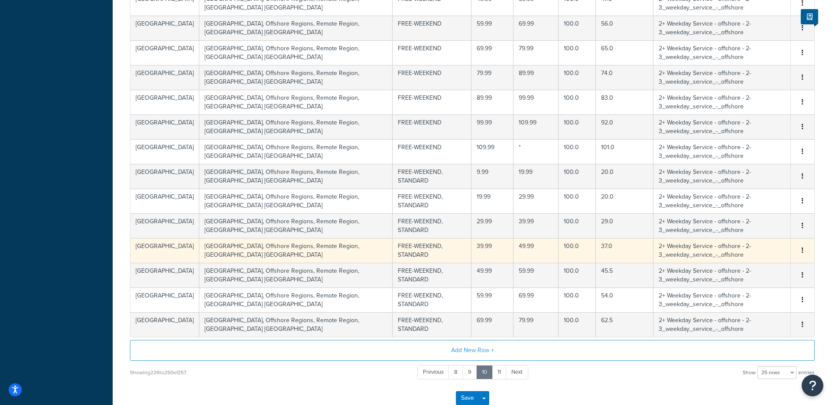
click at [596, 247] on td "37.0" at bounding box center [625, 250] width 58 height 25
select select "114057"
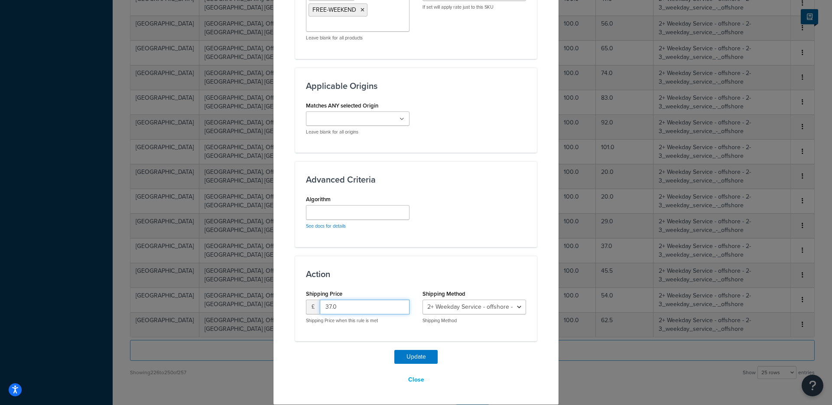
click at [336, 306] on input "37.0" at bounding box center [365, 306] width 90 height 15
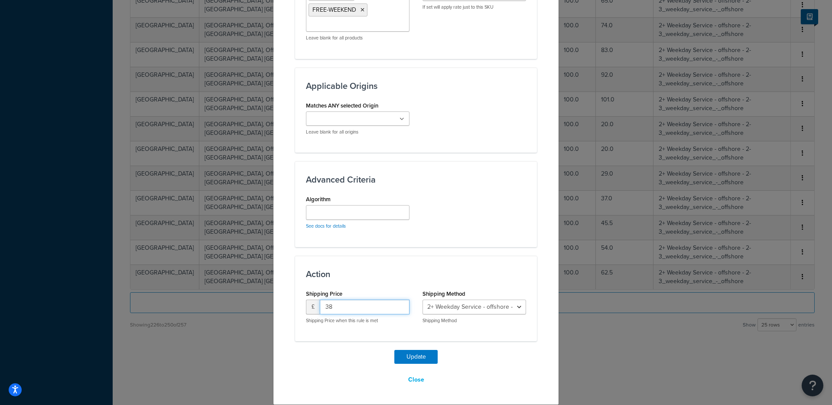
type input "38"
click at [394, 350] on button "Update" at bounding box center [415, 357] width 43 height 14
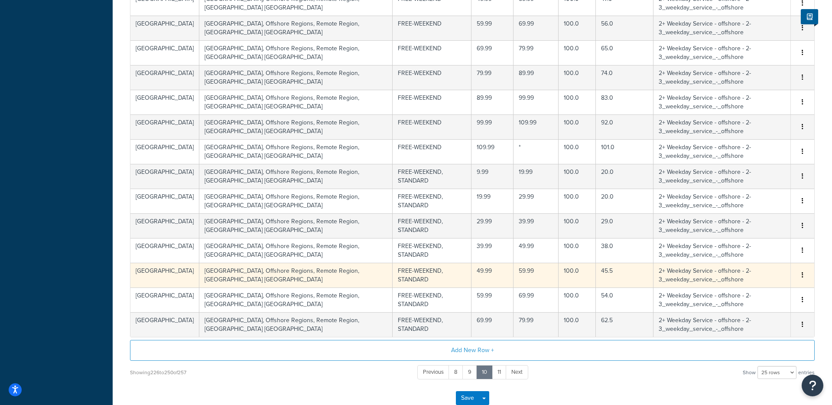
click at [596, 272] on td "45.5" at bounding box center [625, 275] width 58 height 25
select select "114057"
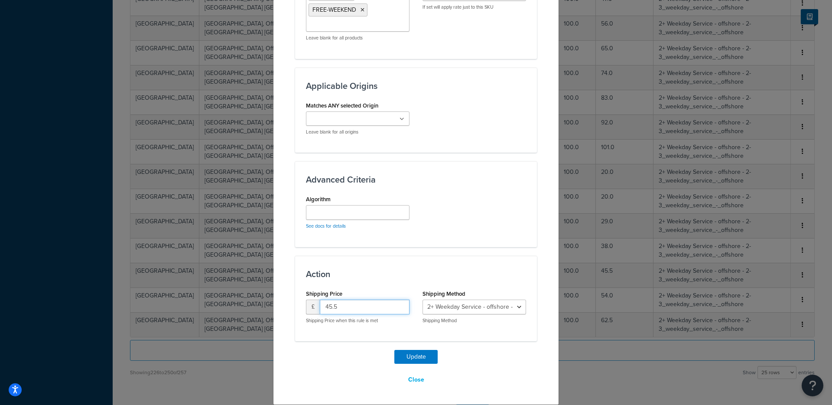
click at [349, 307] on input "45.5" at bounding box center [365, 306] width 90 height 15
type input "47"
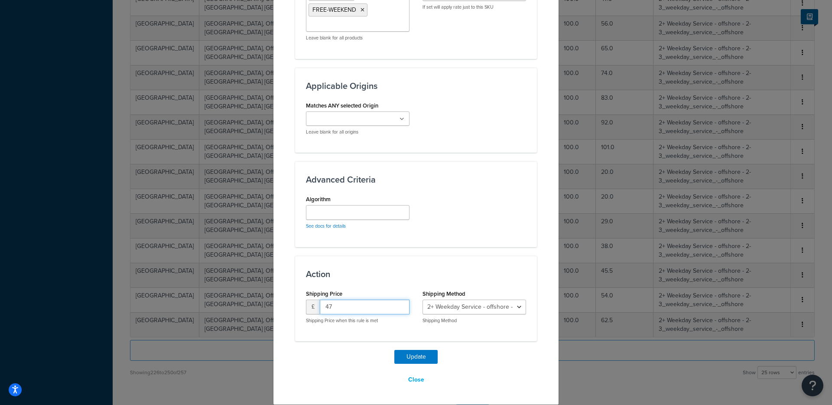
click at [394, 350] on button "Update" at bounding box center [415, 357] width 43 height 14
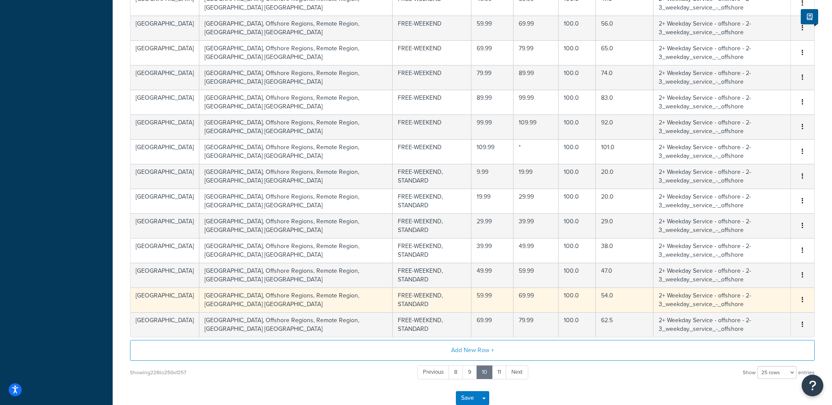
click at [596, 301] on td "54.0" at bounding box center [625, 299] width 58 height 25
select select "114057"
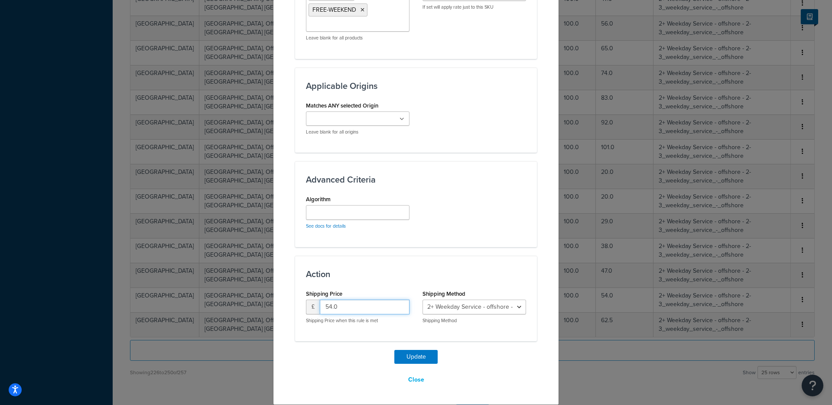
click at [350, 306] on input "54.0" at bounding box center [365, 306] width 90 height 15
type input "56"
click at [394, 350] on button "Update" at bounding box center [415, 357] width 43 height 14
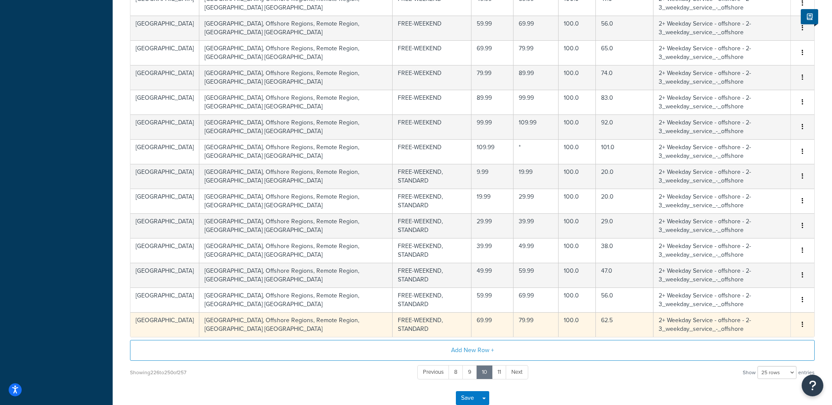
click at [596, 324] on td "62.5" at bounding box center [625, 324] width 58 height 25
select select "114057"
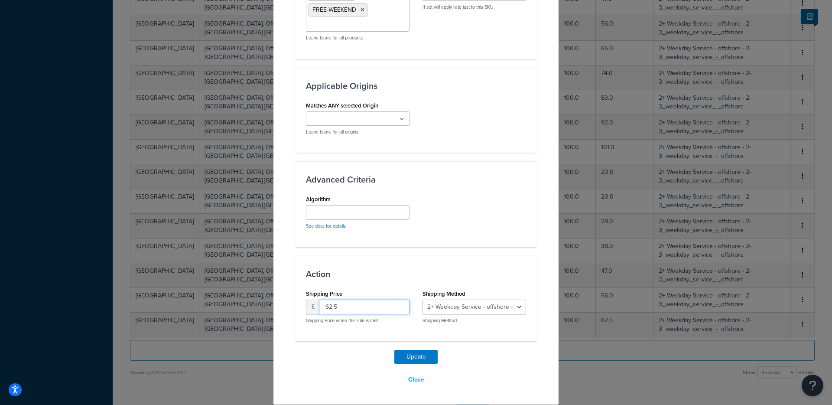
click at [346, 307] on input "62.5" at bounding box center [365, 306] width 90 height 15
type input "65"
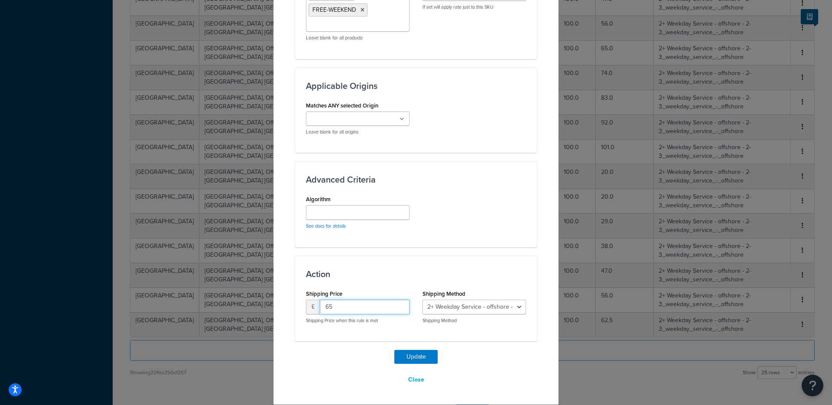
click at [394, 350] on button "Update" at bounding box center [415, 357] width 43 height 14
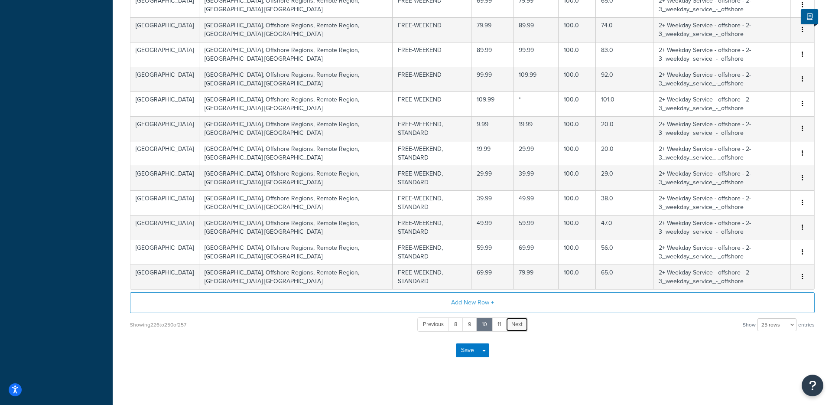
click at [521, 325] on span "Next" at bounding box center [516, 324] width 11 height 8
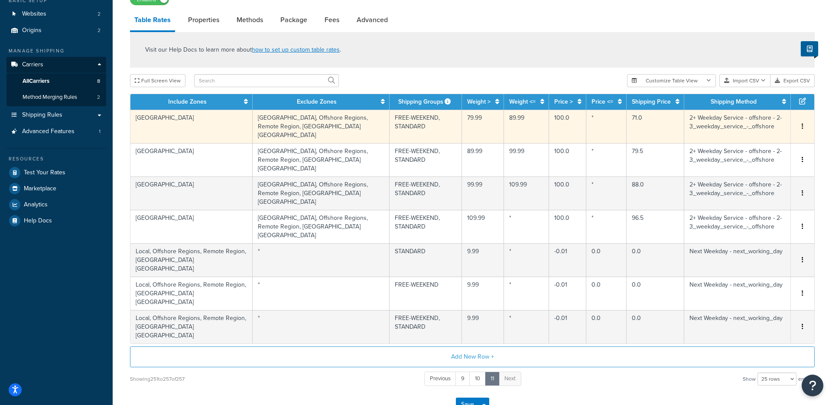
click at [626, 118] on td "71.0" at bounding box center [655, 126] width 58 height 33
select select "114057"
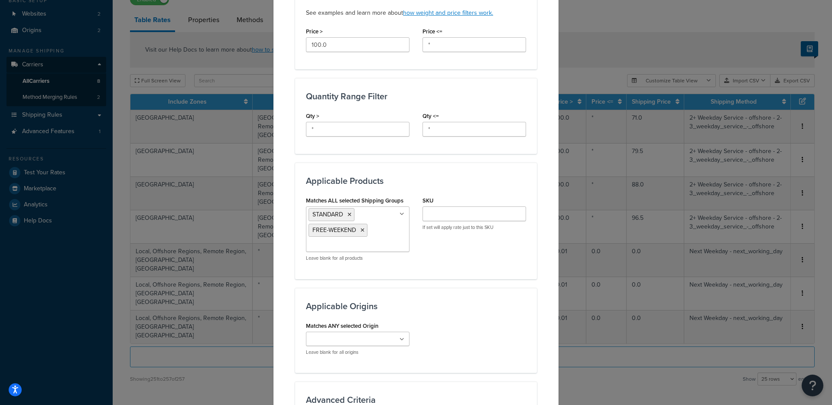
scroll to position [565, 0]
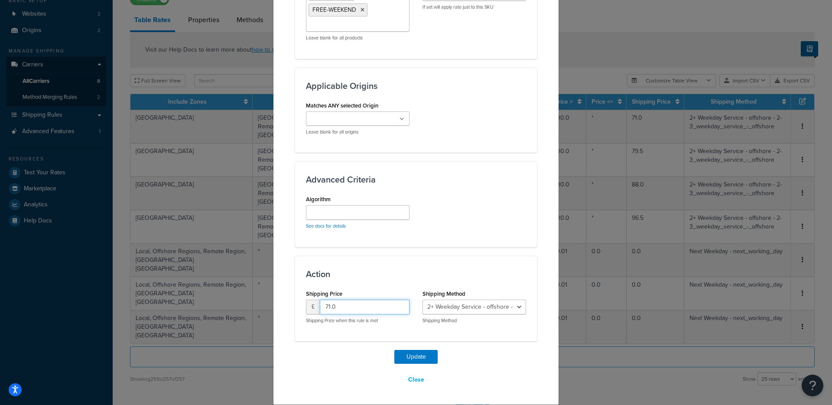
click at [339, 311] on input "71.0" at bounding box center [365, 306] width 90 height 15
type input "74"
click at [394, 350] on button "Update" at bounding box center [415, 357] width 43 height 14
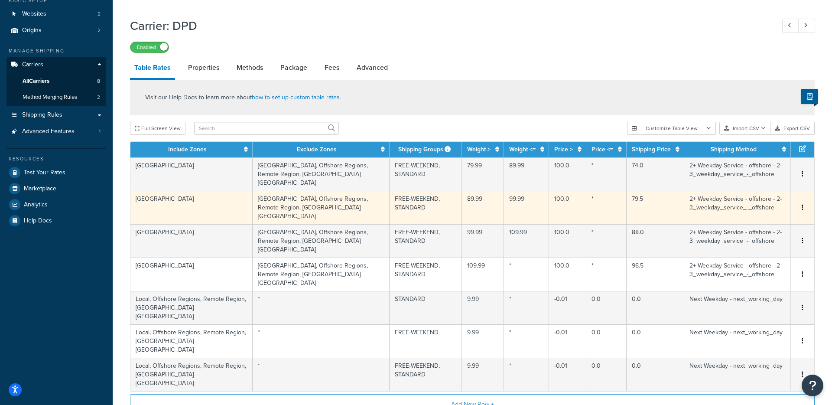
click at [626, 191] on td "79.5" at bounding box center [655, 207] width 58 height 33
select select "114057"
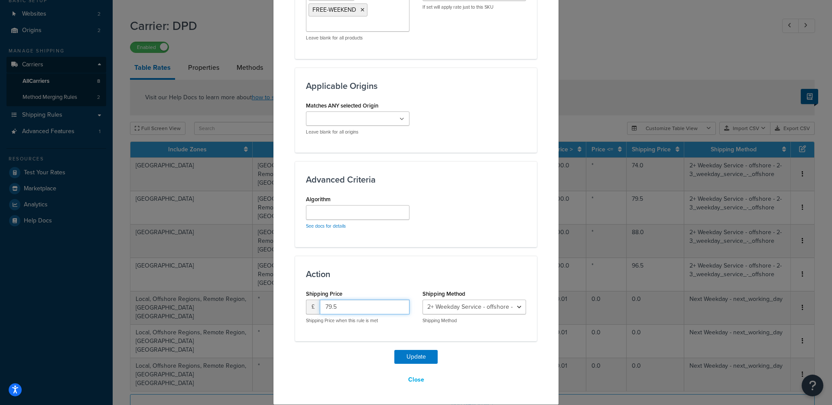
click at [349, 308] on input "79.5" at bounding box center [365, 306] width 90 height 15
type input "83"
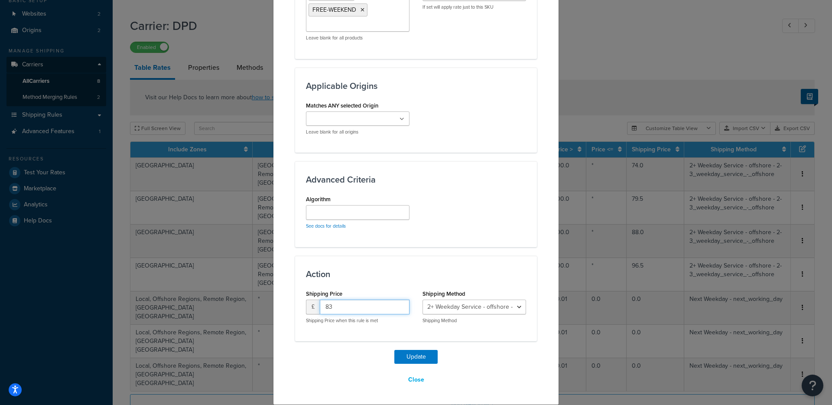
click at [394, 350] on button "Update" at bounding box center [415, 357] width 43 height 14
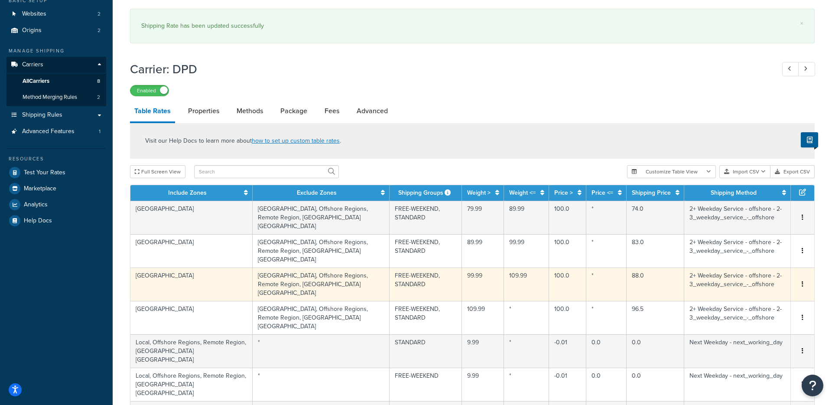
click at [626, 267] on td "88.0" at bounding box center [655, 283] width 58 height 33
select select "114057"
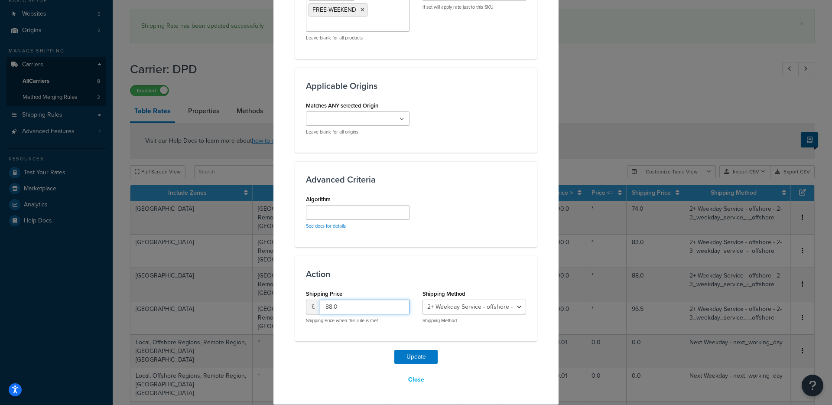
click at [346, 310] on input "88.0" at bounding box center [365, 306] width 90 height 15
type input "92"
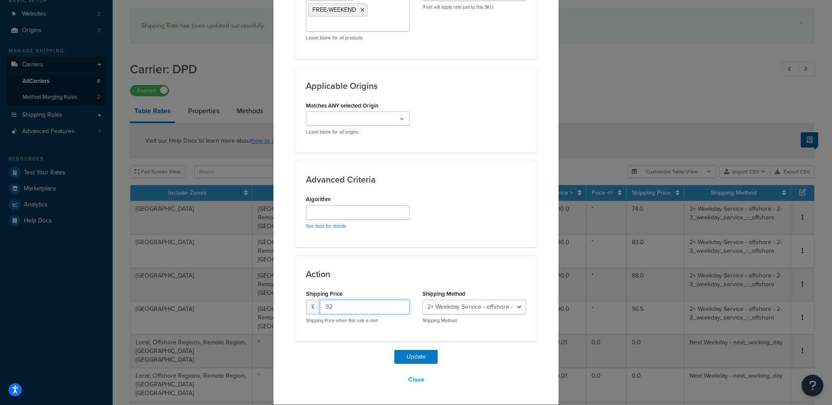
click at [394, 350] on button "Update" at bounding box center [415, 357] width 43 height 14
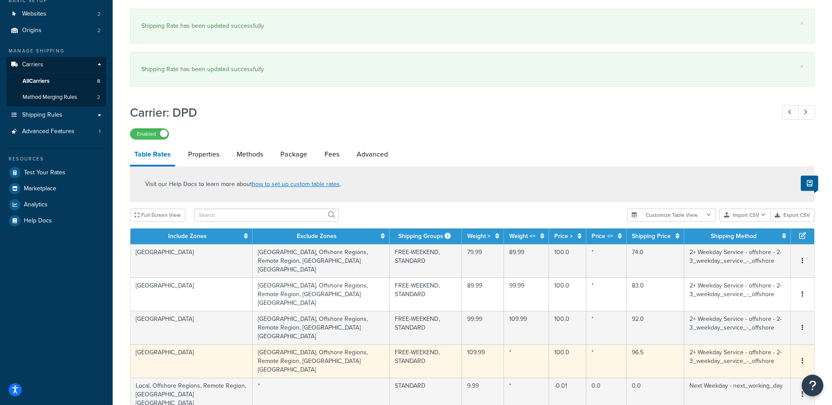
click at [626, 344] on td "96.5" at bounding box center [655, 360] width 58 height 33
select select "114057"
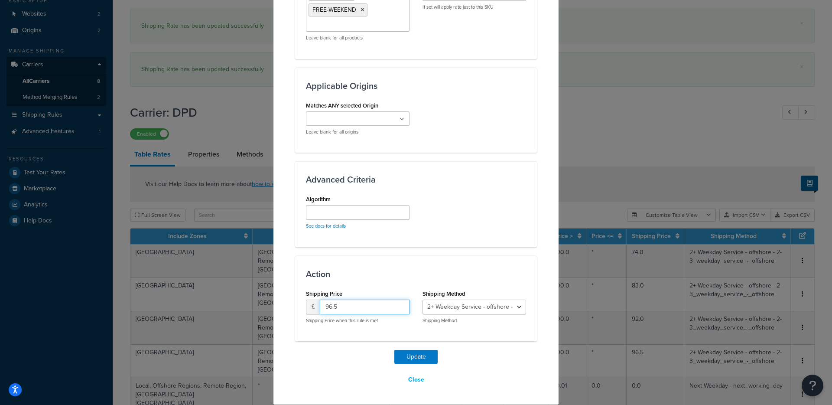
click at [366, 307] on input "96.5" at bounding box center [365, 306] width 90 height 15
type input "101"
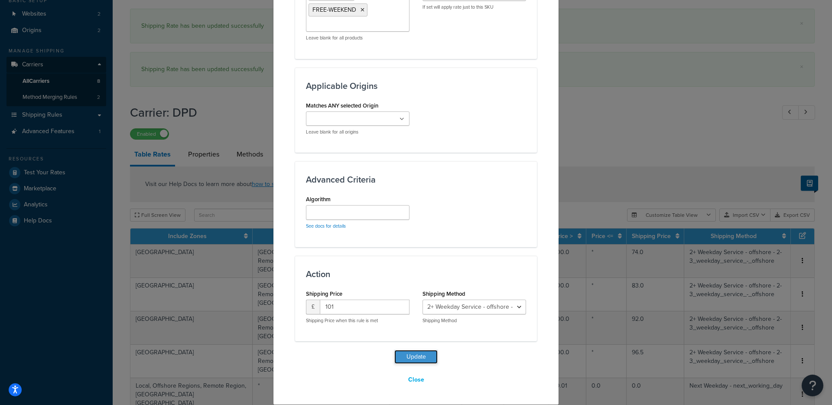
click at [414, 360] on button "Update" at bounding box center [415, 357] width 43 height 14
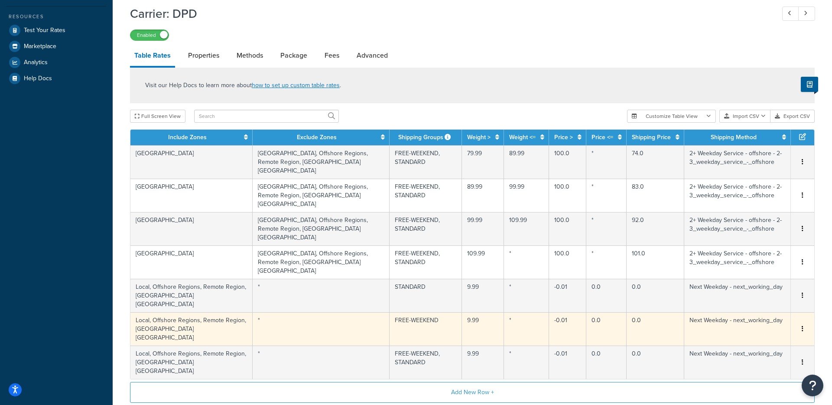
scroll to position [258, 0]
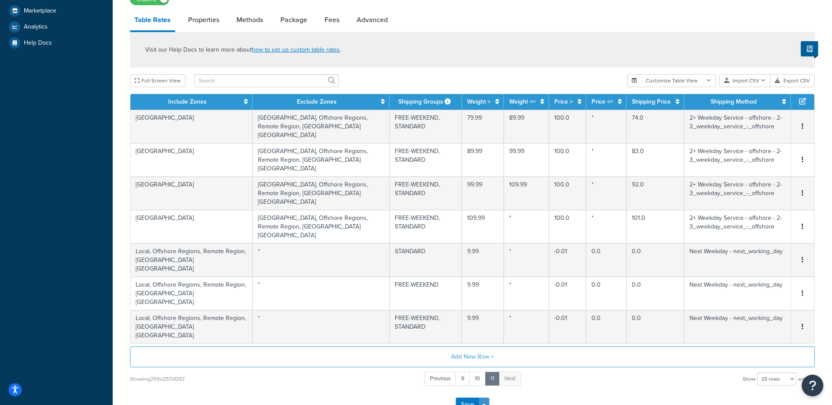
click at [484, 397] on button "Save Dropdown" at bounding box center [484, 404] width 10 height 14
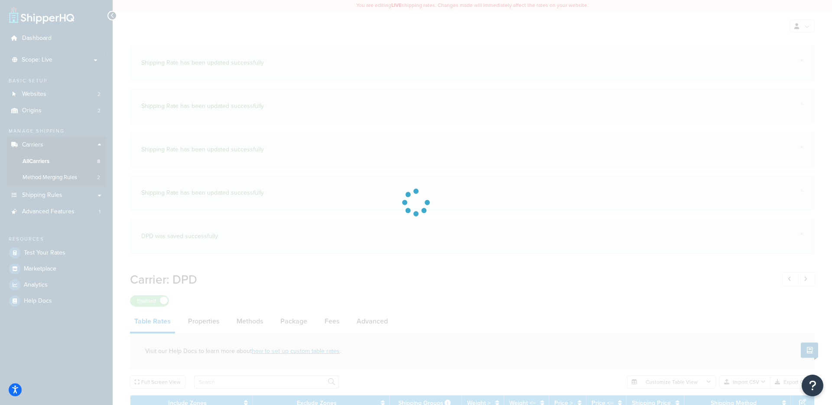
select select "25"
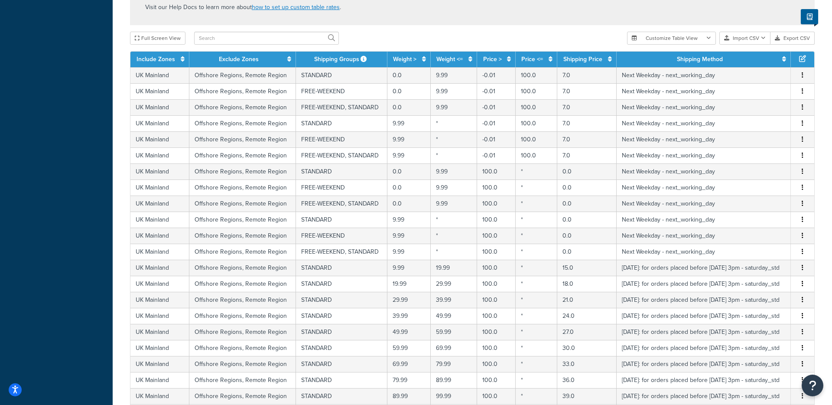
scroll to position [342, 0]
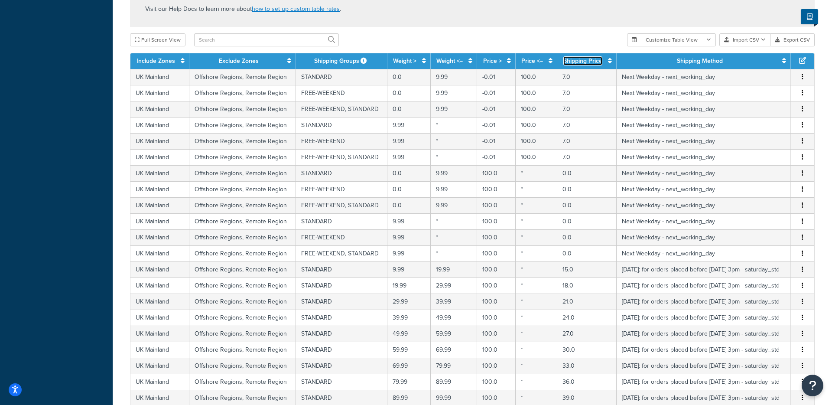
click at [608, 60] on icon at bounding box center [610, 61] width 4 height 6
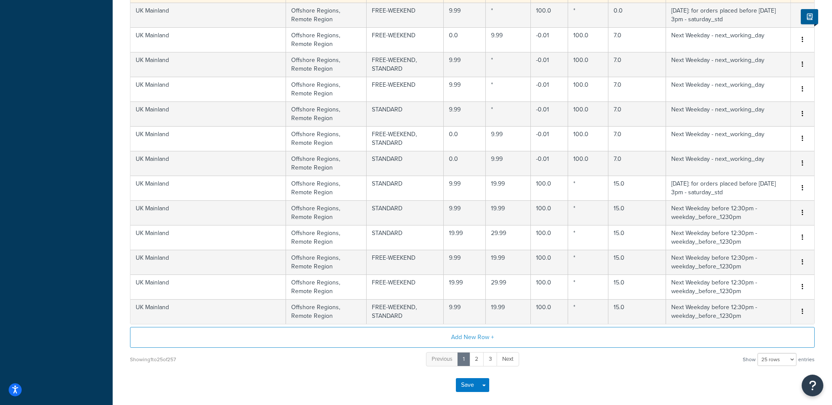
scroll to position [525, 0]
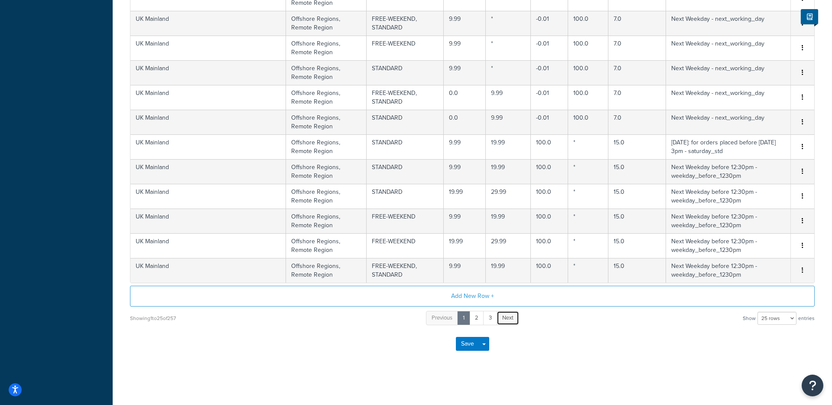
click at [506, 319] on span "Next" at bounding box center [507, 317] width 11 height 8
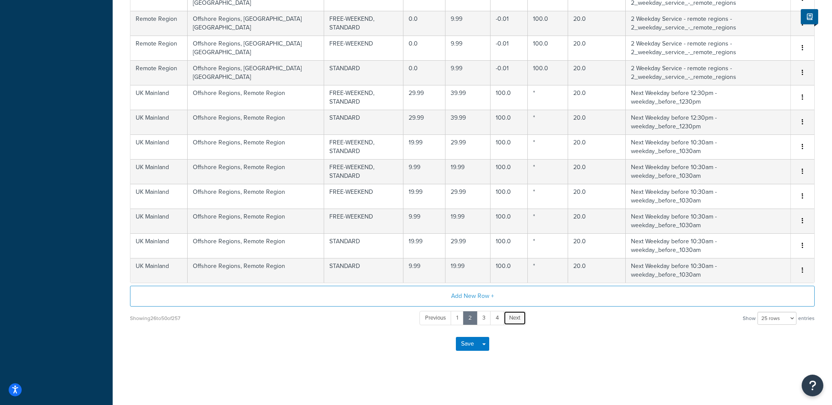
click at [516, 319] on span "Next" at bounding box center [514, 317] width 11 height 8
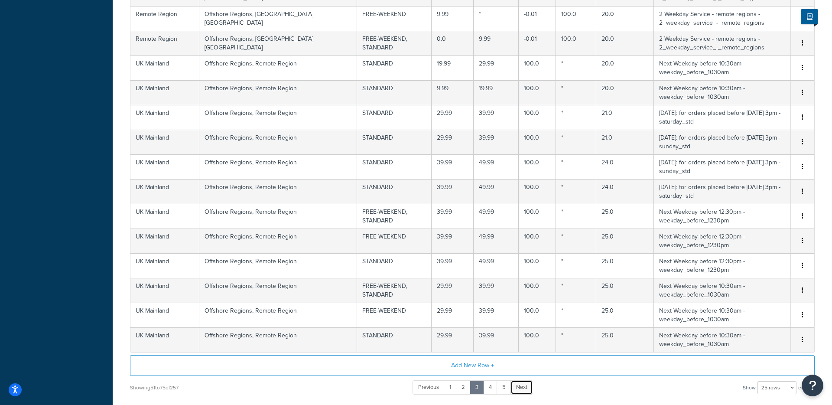
click at [516, 383] on span "Next" at bounding box center [521, 387] width 11 height 8
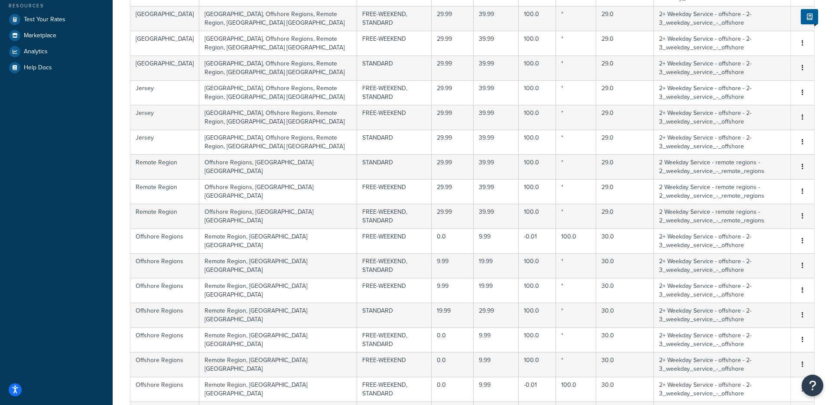
scroll to position [0, 0]
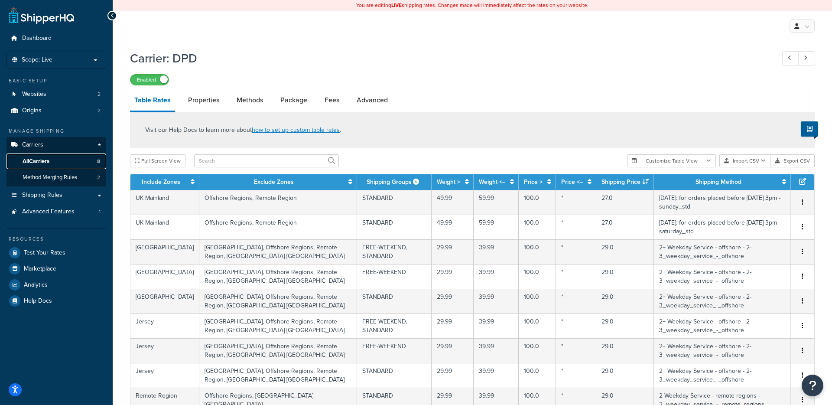
click at [45, 159] on span "All Carriers" at bounding box center [36, 161] width 27 height 7
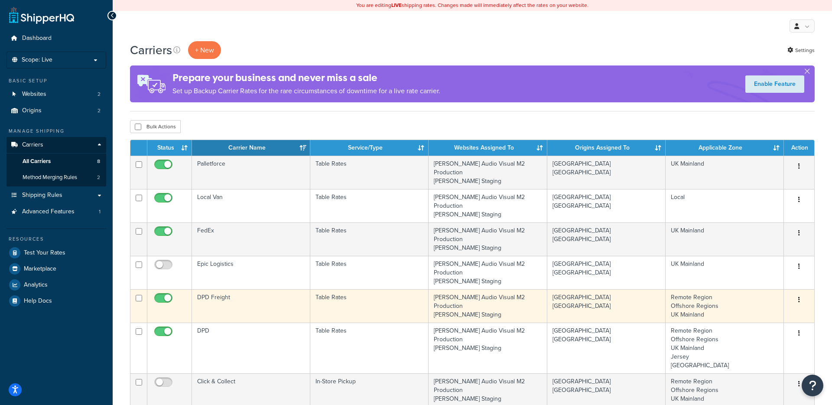
click at [799, 293] on button "button" at bounding box center [799, 300] width 12 height 14
click at [772, 283] on link "Edit" at bounding box center [763, 282] width 68 height 18
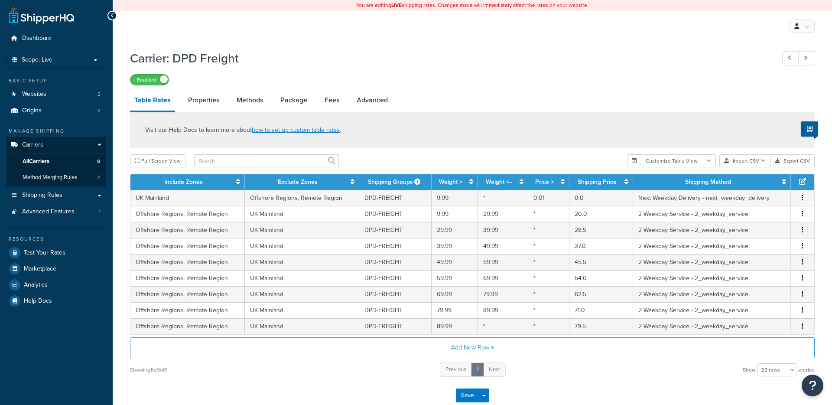
select select "25"
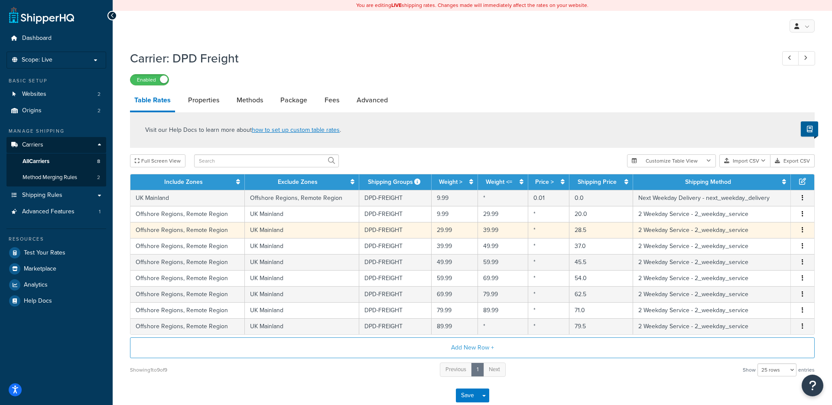
click at [580, 231] on td "28.5" at bounding box center [601, 230] width 64 height 16
select select "175068"
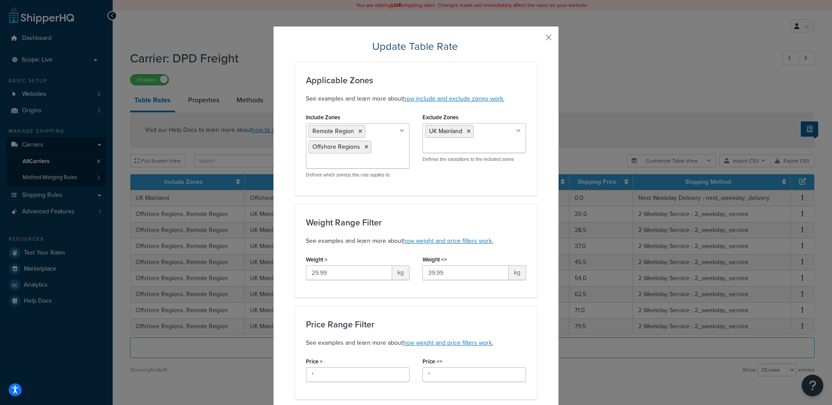
scroll to position [534, 0]
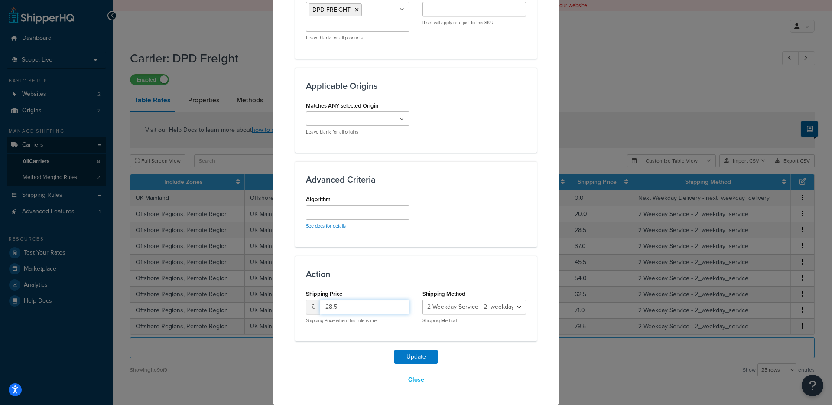
click at [339, 305] on input "28.5" at bounding box center [365, 306] width 90 height 15
type input "29"
click at [394, 350] on button "Update" at bounding box center [415, 357] width 43 height 14
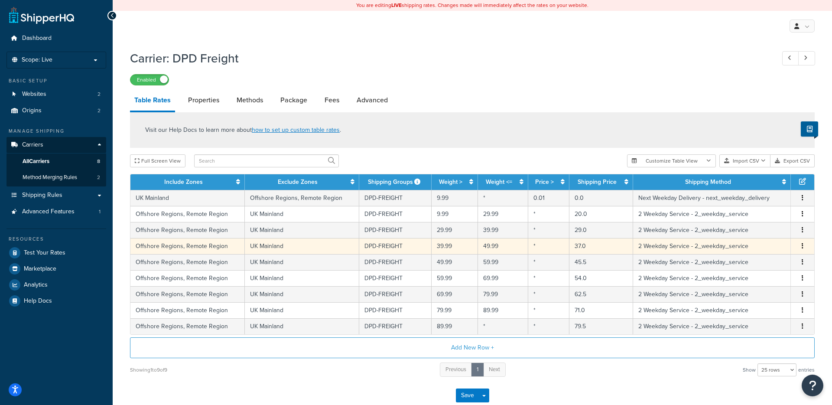
click at [580, 246] on td "37.0" at bounding box center [601, 246] width 64 height 16
select select "175068"
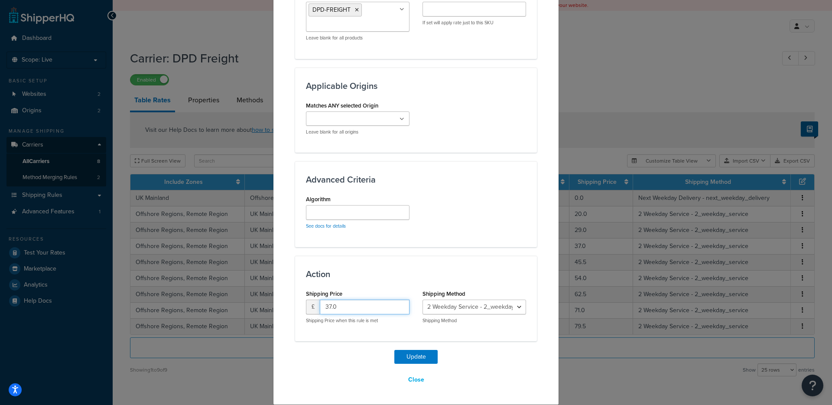
click at [333, 307] on input "37.0" at bounding box center [365, 306] width 90 height 15
type input "38.0"
click at [394, 350] on button "Update" at bounding box center [415, 357] width 43 height 14
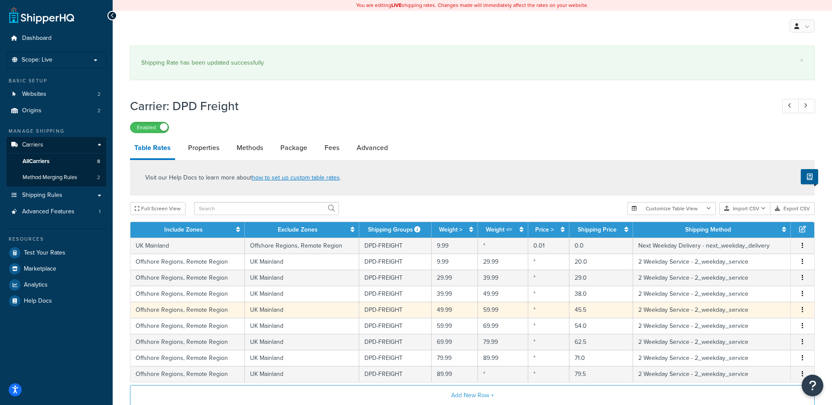
click at [595, 311] on td "45.5" at bounding box center [601, 309] width 64 height 16
select select "175068"
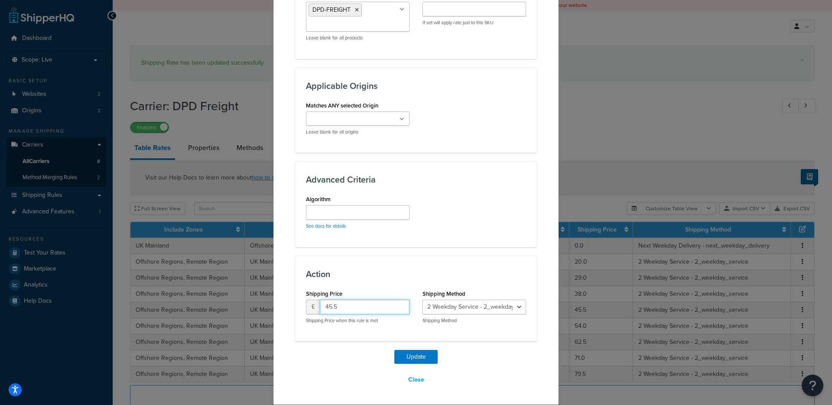
click at [347, 302] on input "45.5" at bounding box center [365, 306] width 90 height 15
type input "47"
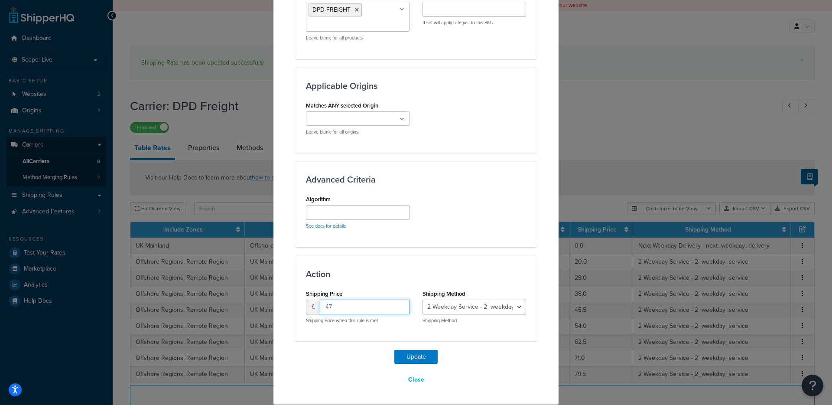
click at [394, 350] on button "Update" at bounding box center [415, 357] width 43 height 14
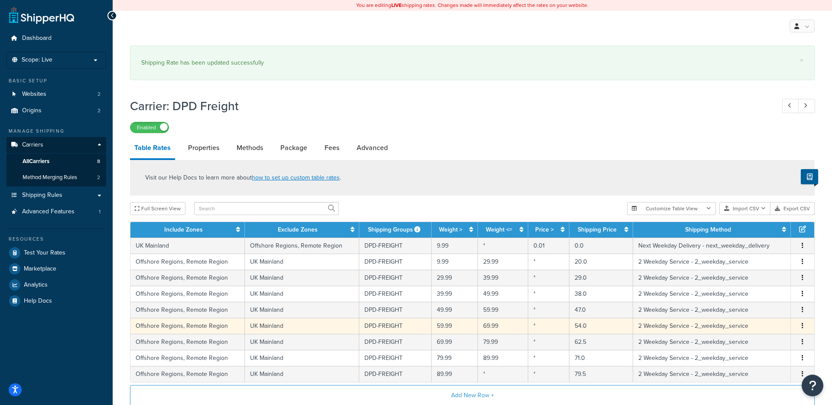
click at [583, 324] on td "54.0" at bounding box center [601, 326] width 64 height 16
select select "175068"
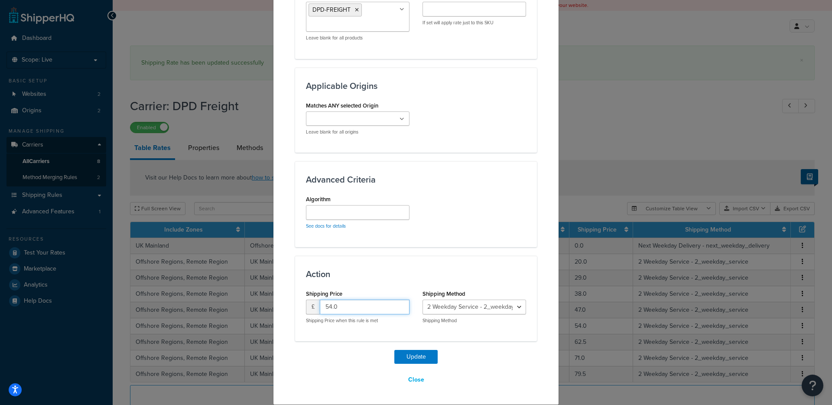
click at [347, 308] on input "54.0" at bounding box center [365, 306] width 90 height 15
type input "56"
click at [394, 350] on button "Update" at bounding box center [415, 357] width 43 height 14
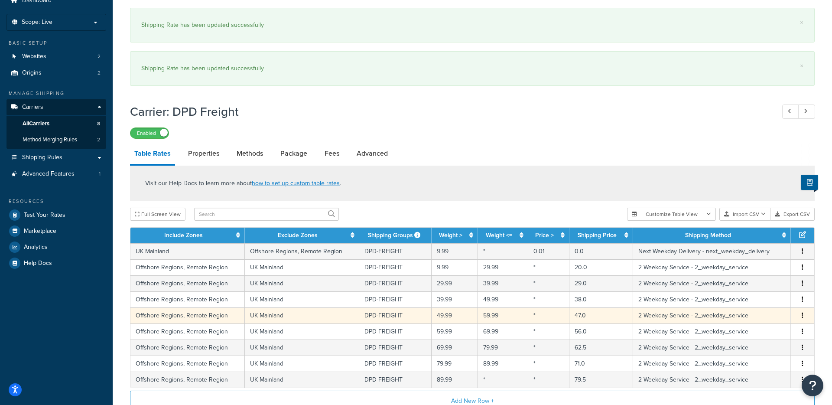
scroll to position [42, 0]
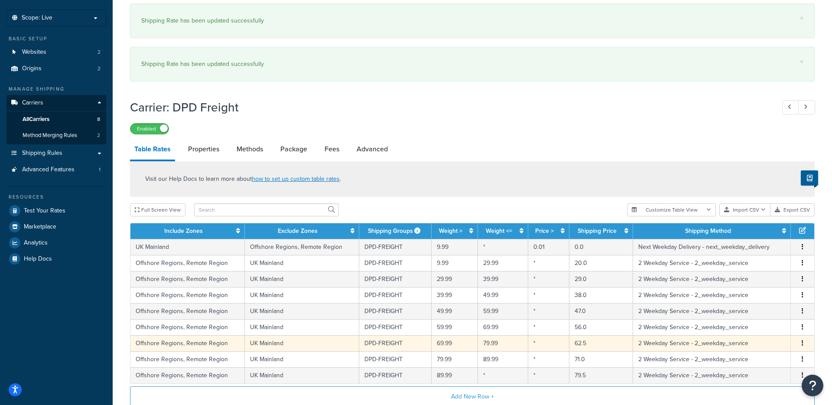
click at [592, 343] on td "62.5" at bounding box center [601, 343] width 64 height 16
select select "175068"
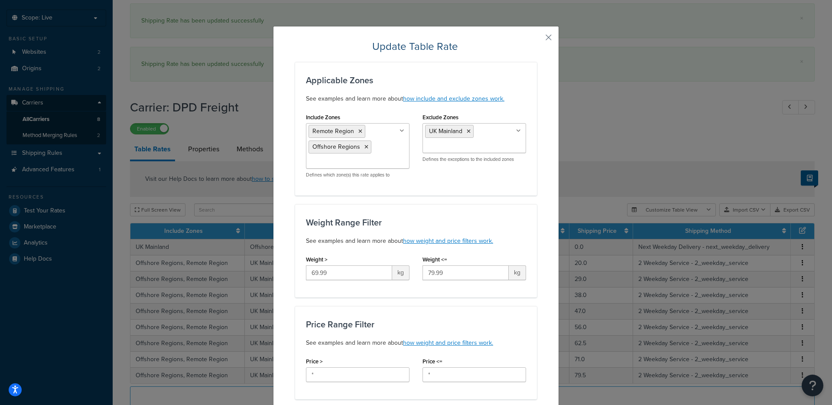
scroll to position [534, 0]
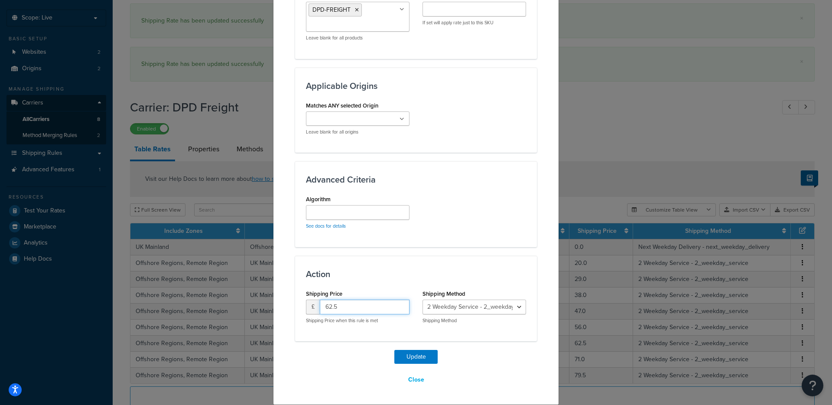
click at [352, 303] on input "62.5" at bounding box center [365, 306] width 90 height 15
type input "65"
click at [394, 350] on button "Update" at bounding box center [415, 357] width 43 height 14
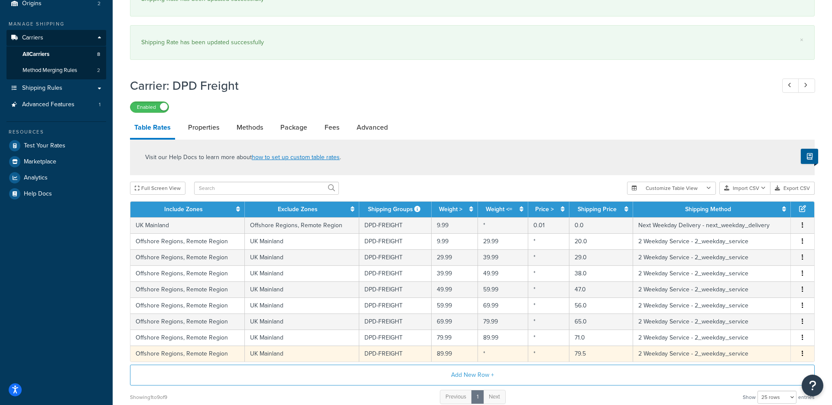
scroll to position [110, 0]
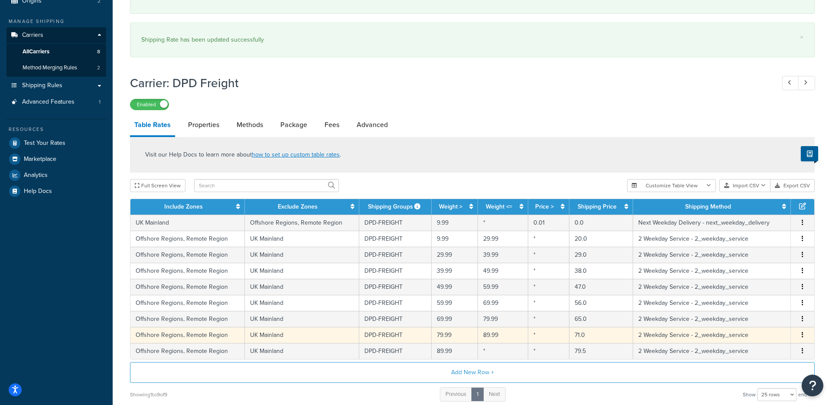
click at [600, 338] on td "71.0" at bounding box center [601, 335] width 64 height 16
select select "175068"
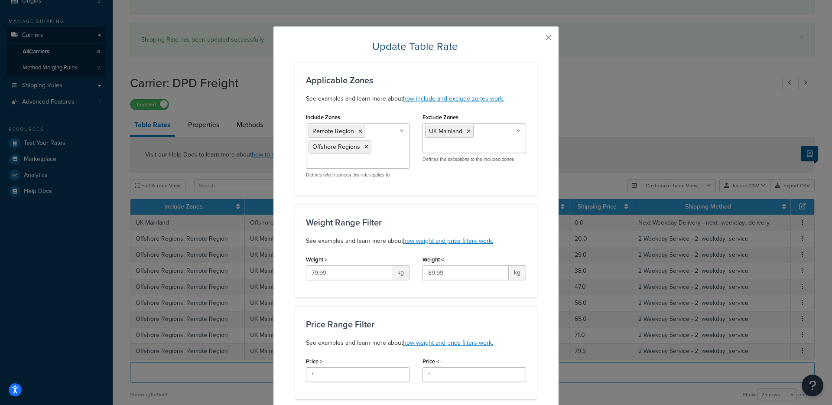
scroll to position [534, 0]
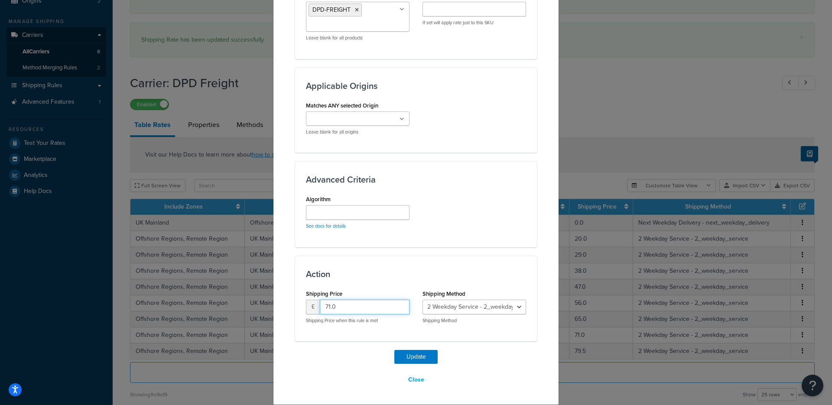
click at [346, 306] on input "71.0" at bounding box center [365, 306] width 90 height 15
type input "74"
click at [423, 354] on button "Update" at bounding box center [415, 357] width 43 height 14
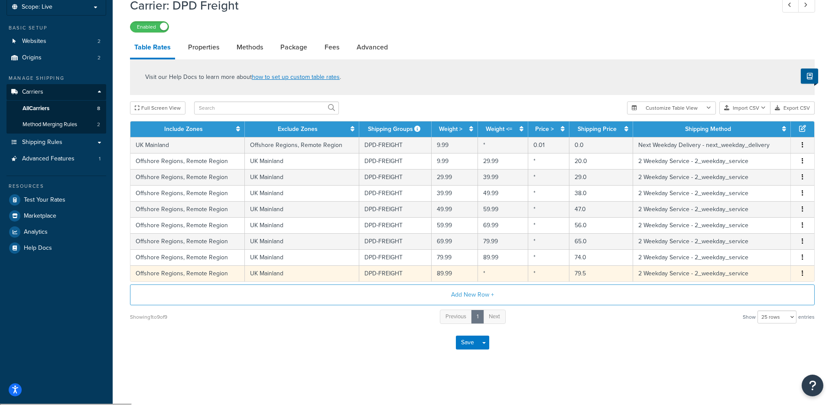
scroll to position [52, 0]
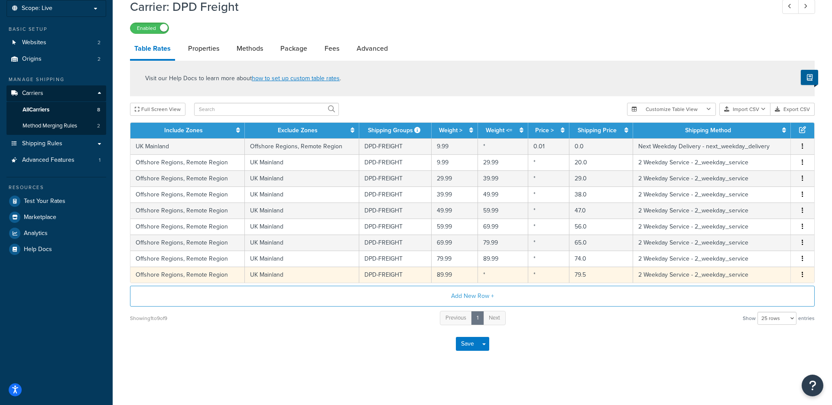
click at [588, 275] on td "79.5" at bounding box center [601, 274] width 64 height 16
select select "175068"
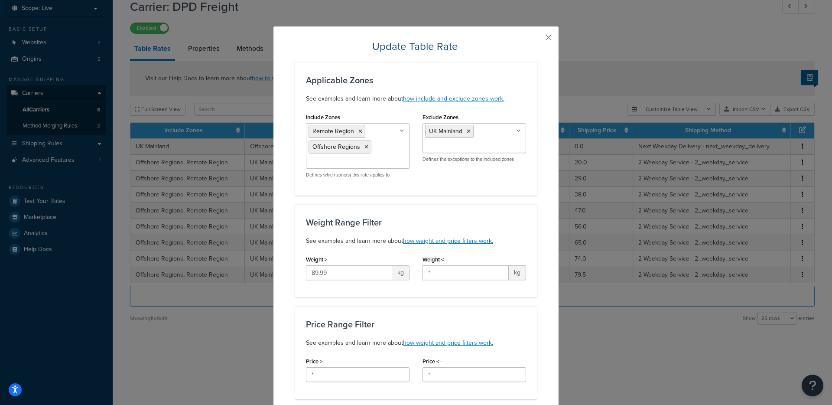
scroll to position [534, 0]
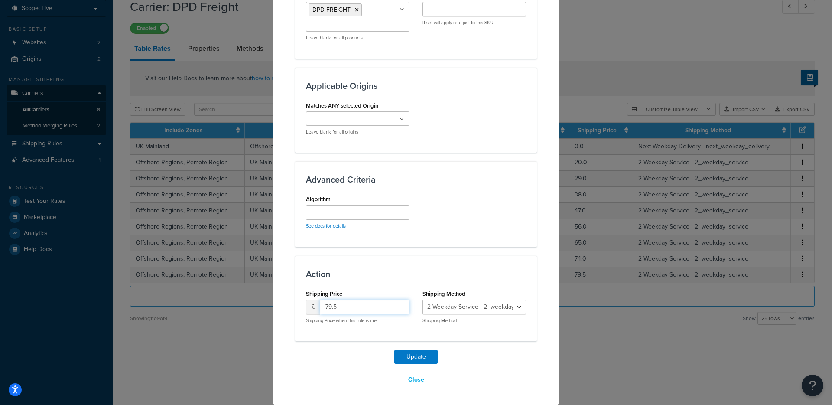
click at [340, 306] on input "79.5" at bounding box center [365, 306] width 90 height 15
type input "83"
click at [394, 350] on button "Update" at bounding box center [415, 357] width 43 height 14
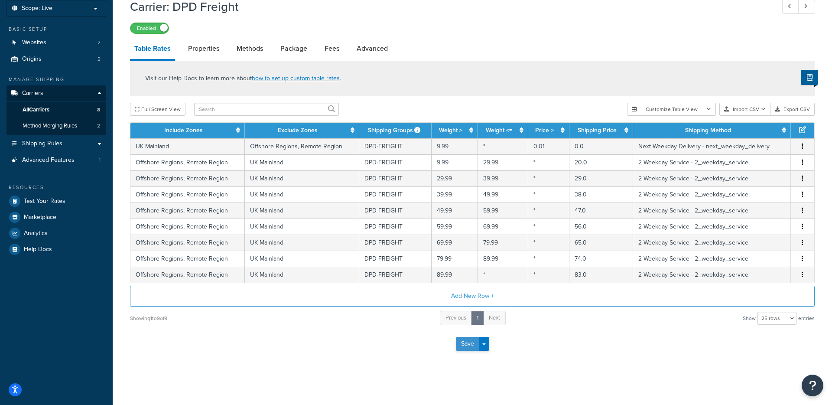
click at [468, 344] on button "Save" at bounding box center [467, 344] width 23 height 14
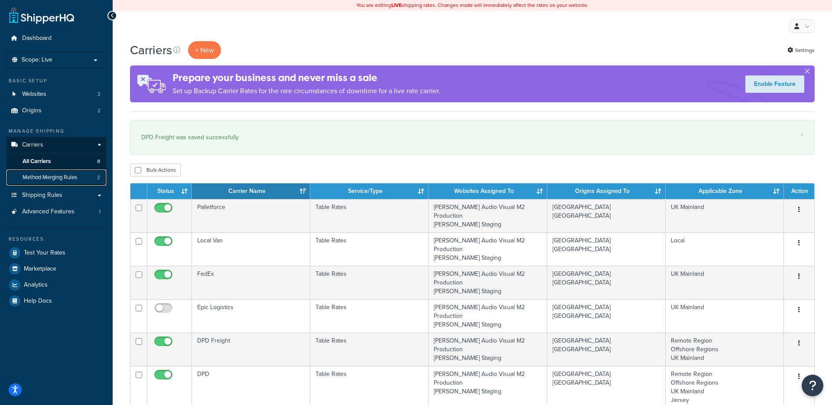
click at [53, 174] on span "Method Merging Rules" at bounding box center [50, 177] width 55 height 7
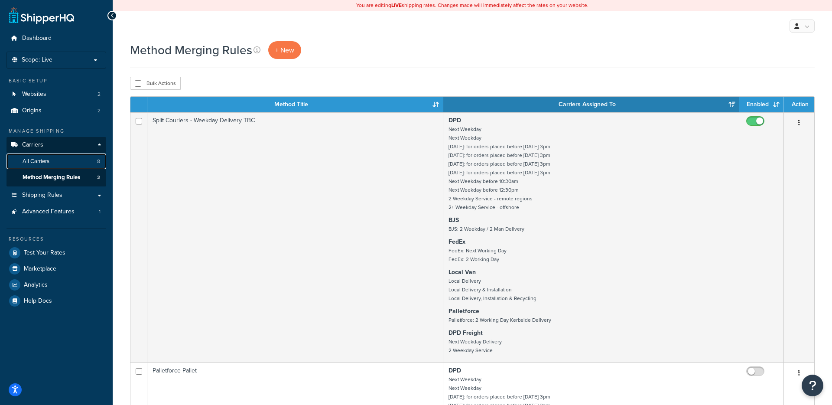
click at [92, 159] on link "All Carriers 8" at bounding box center [56, 161] width 100 height 16
